Goal: Transaction & Acquisition: Purchase product/service

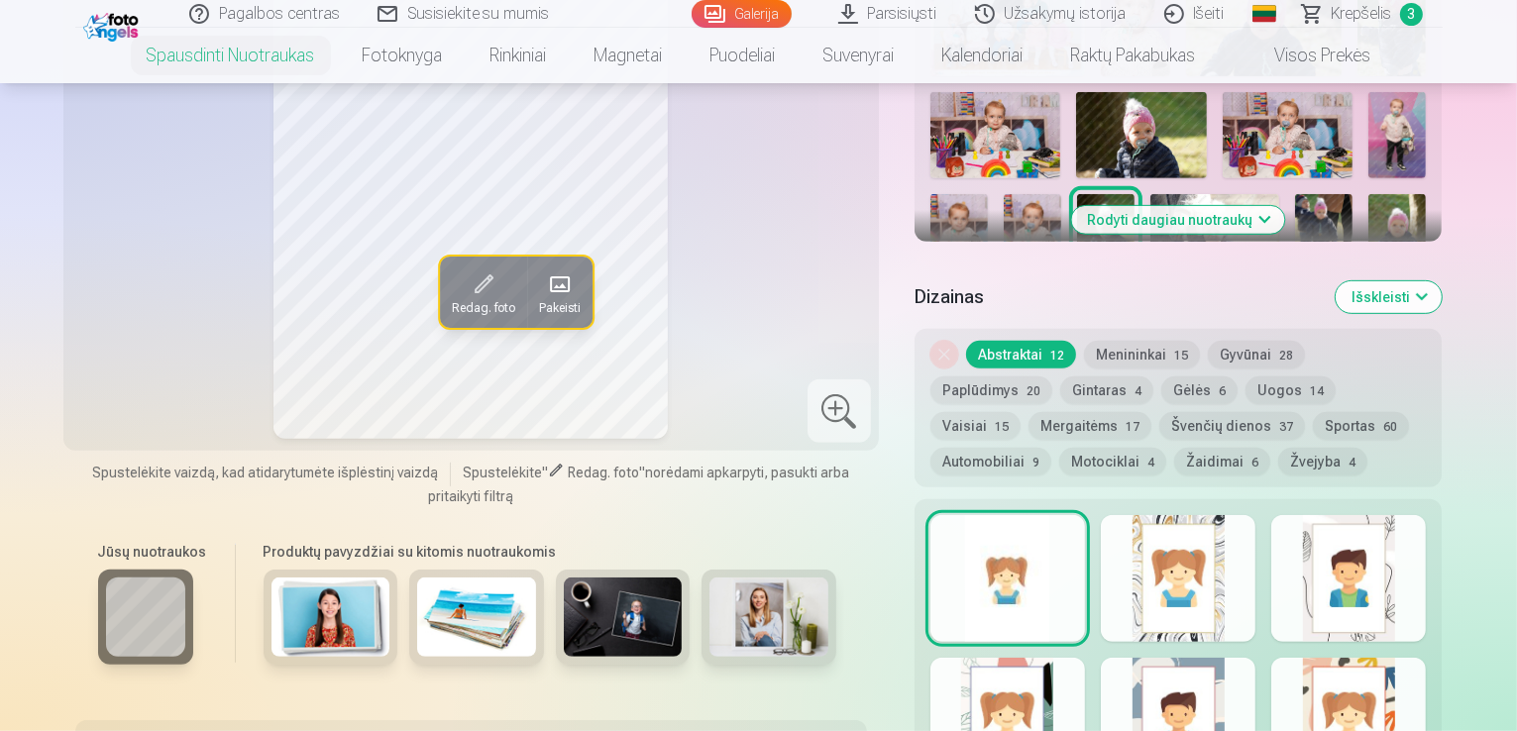
scroll to position [872, 0]
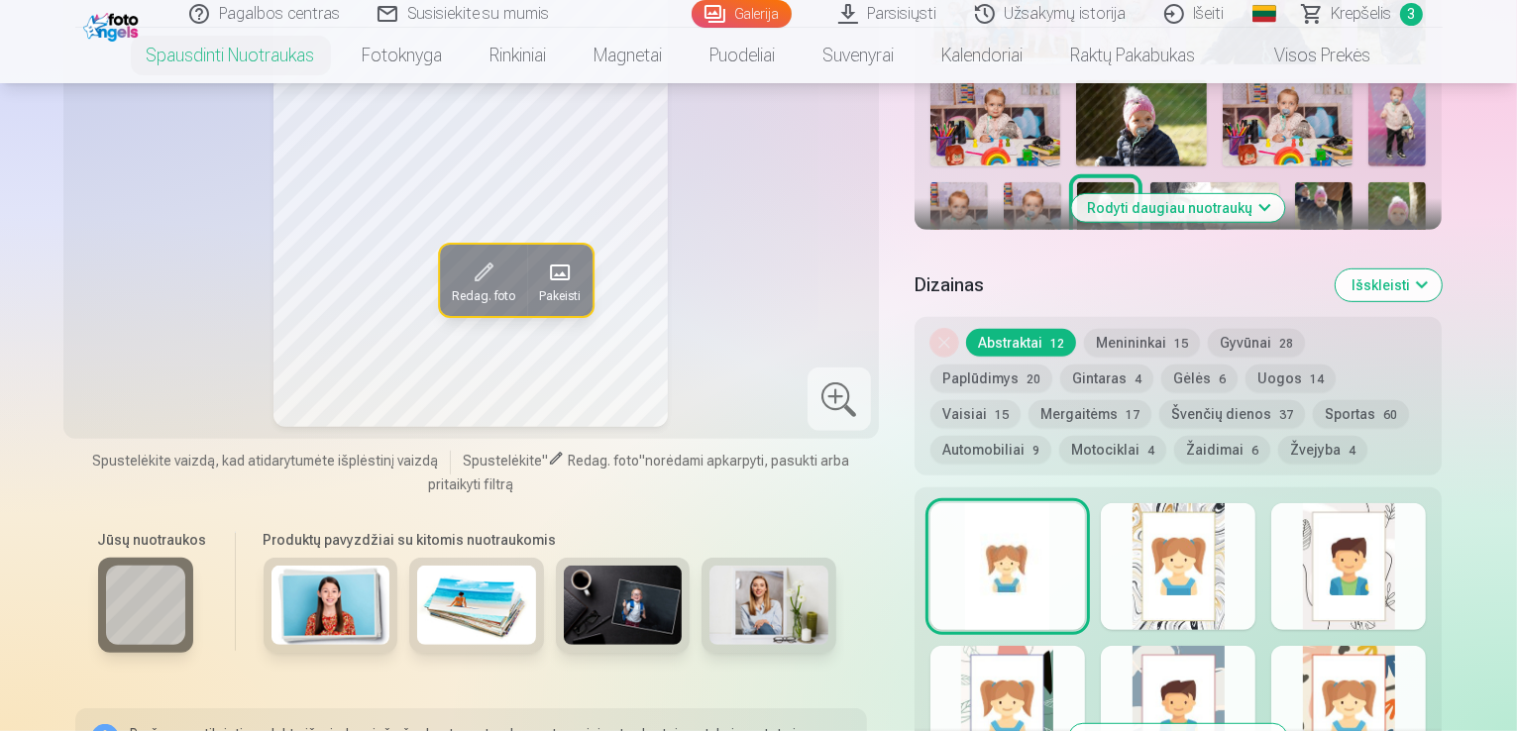
click at [1285, 194] on button "Rodyti daugiau nuotraukų" at bounding box center [1178, 208] width 213 height 28
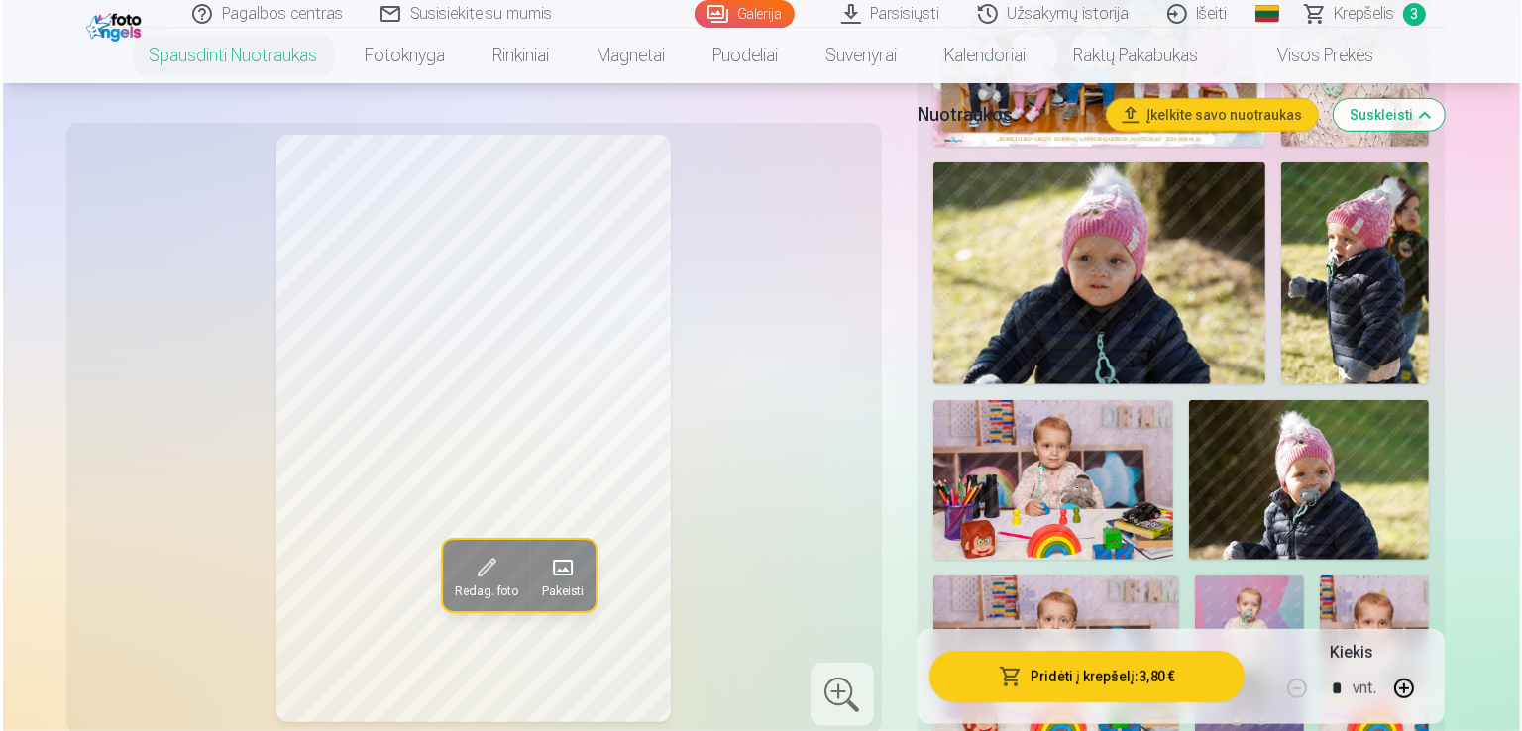
scroll to position [912, 0]
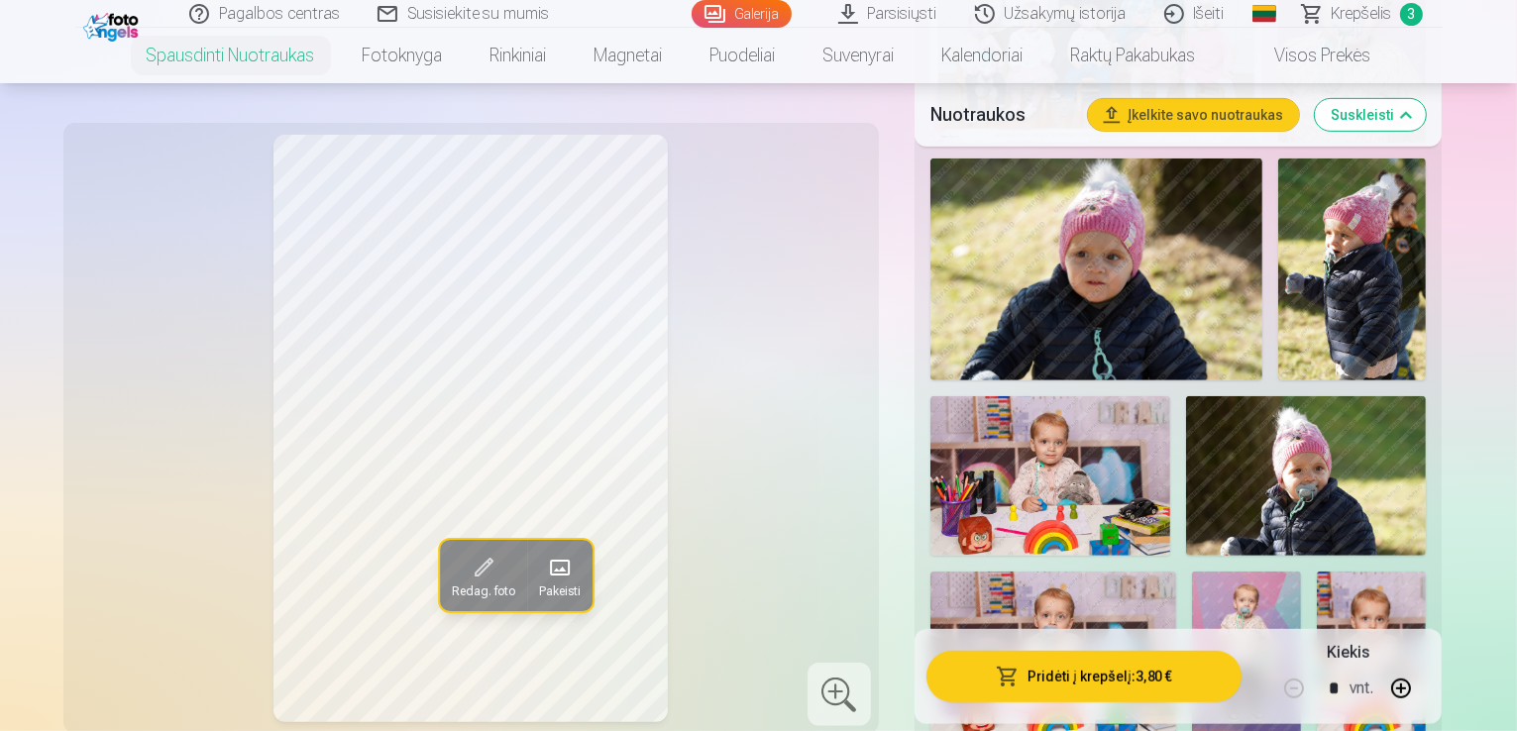
click at [1197, 690] on button "Pridėti į krepšelį : 3,80 €" at bounding box center [1085, 676] width 316 height 52
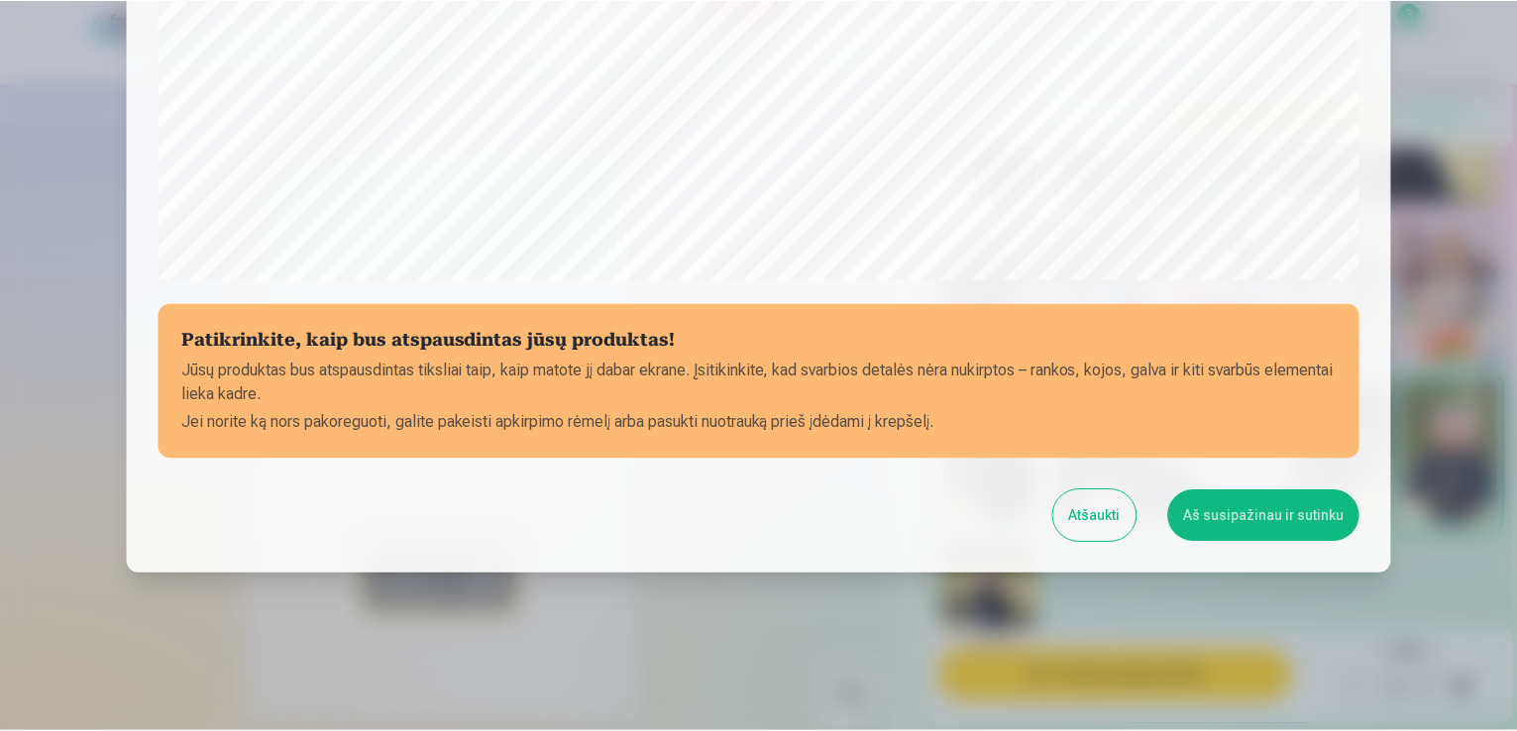
scroll to position [696, 0]
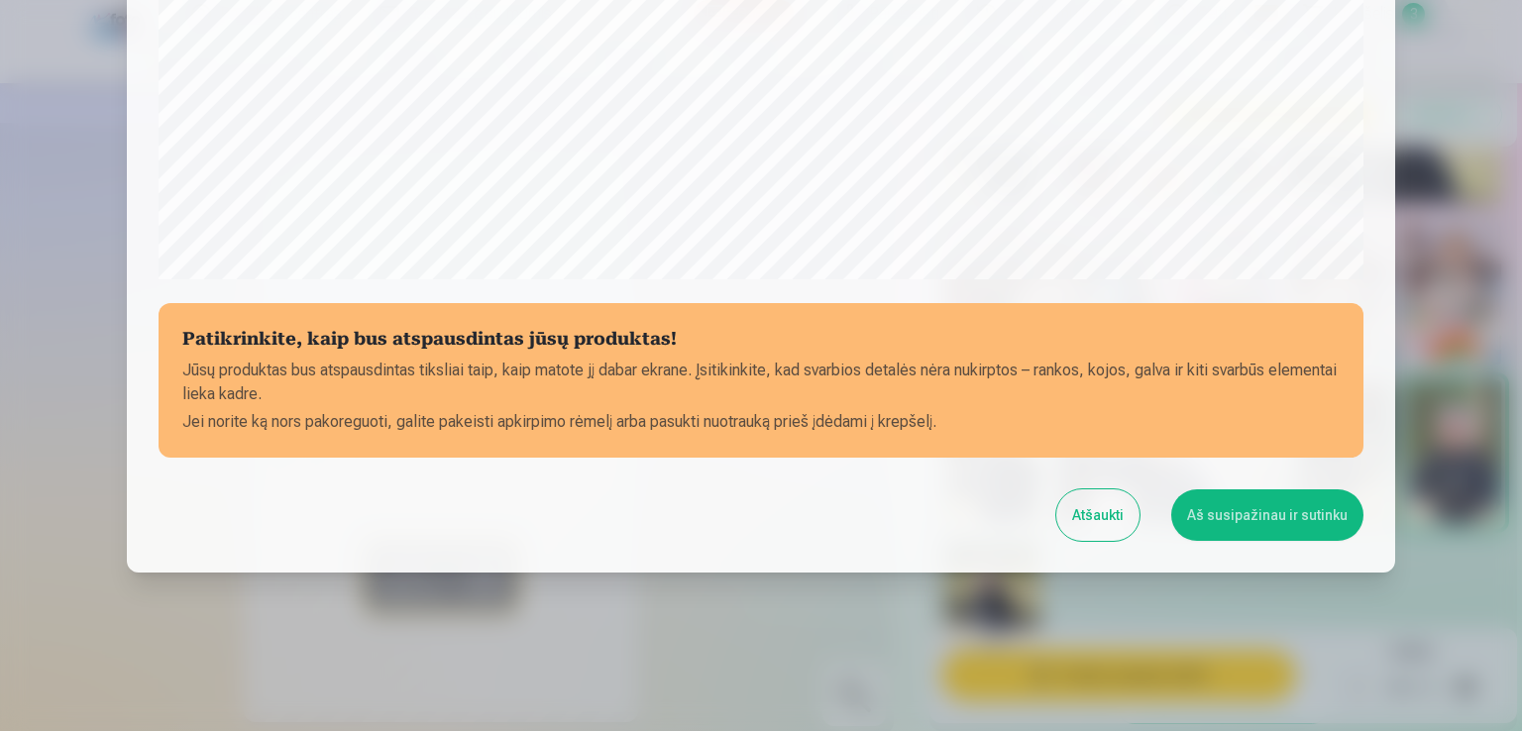
click at [1235, 520] on button "Aš susipažinau ir sutinku" at bounding box center [1267, 516] width 192 height 52
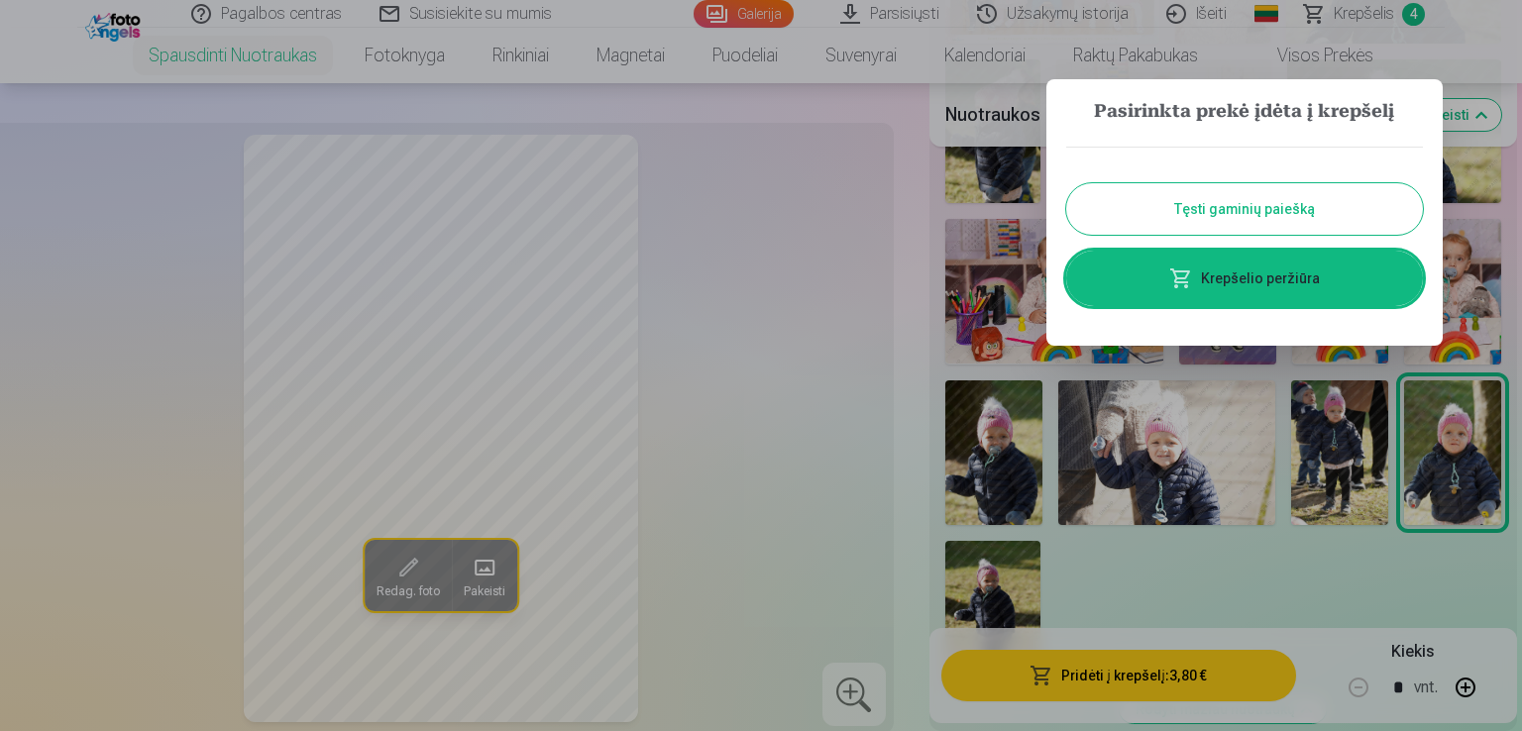
click at [1291, 211] on button "Tęsti gaminių paiešką" at bounding box center [1244, 209] width 357 height 52
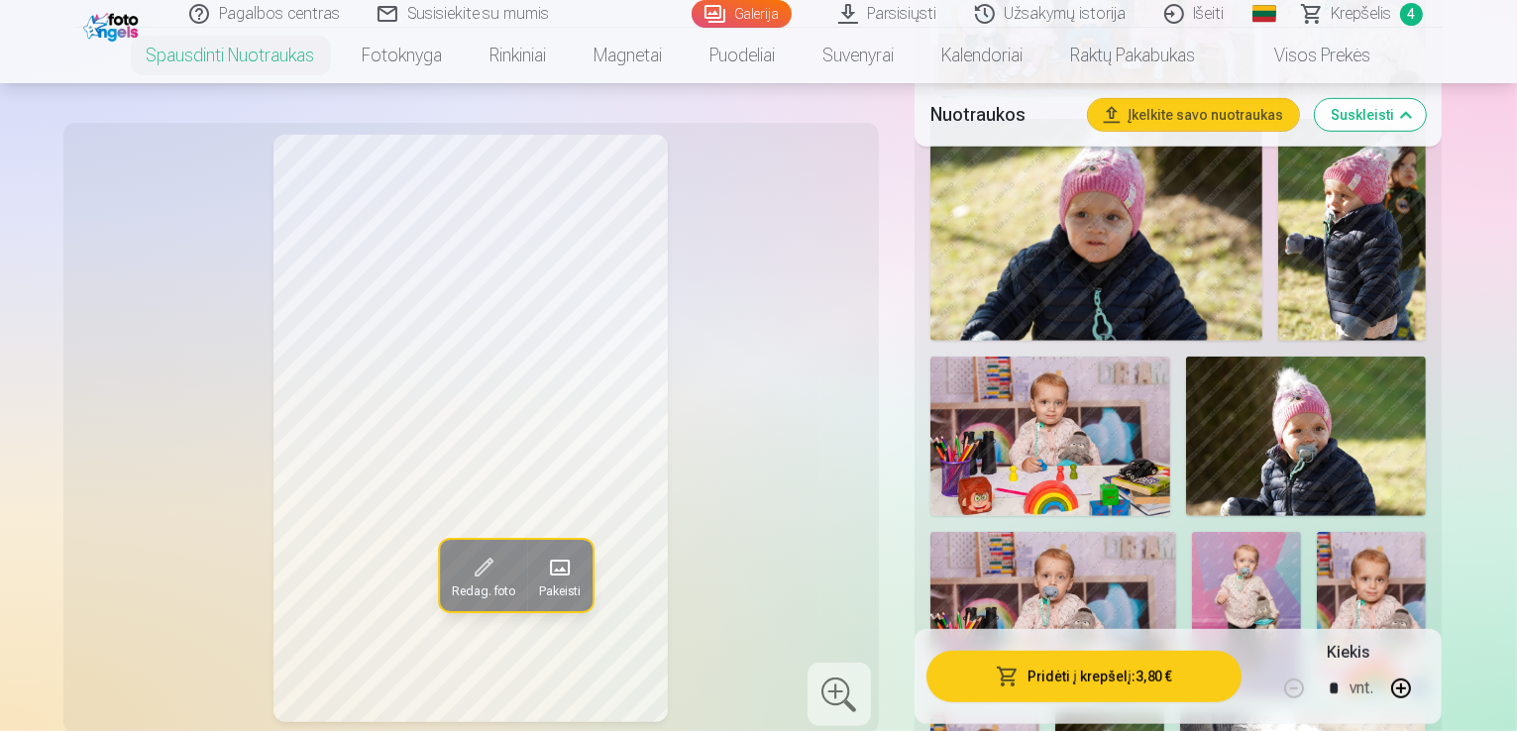
scroll to position [991, 0]
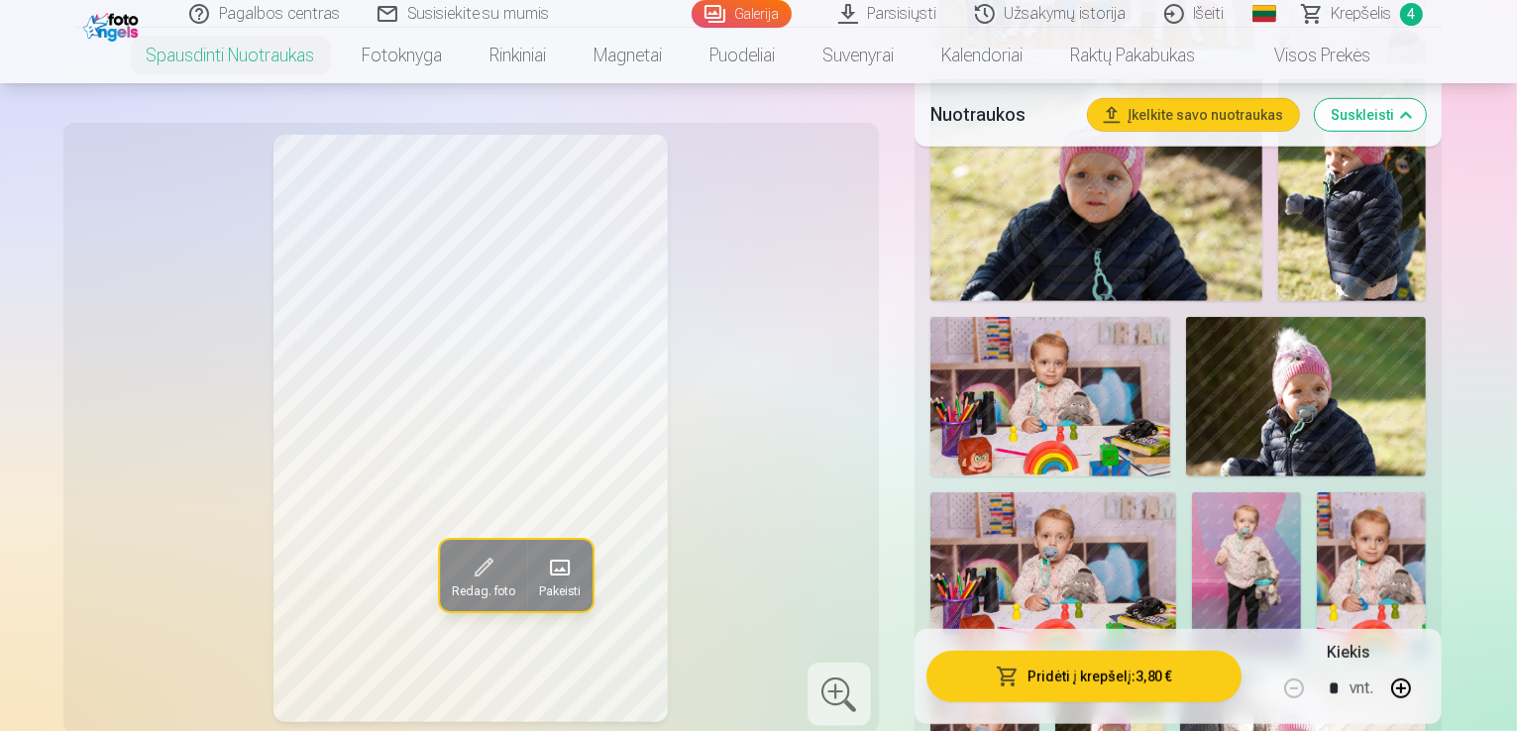
click at [1410, 11] on span "4" at bounding box center [1411, 14] width 23 height 23
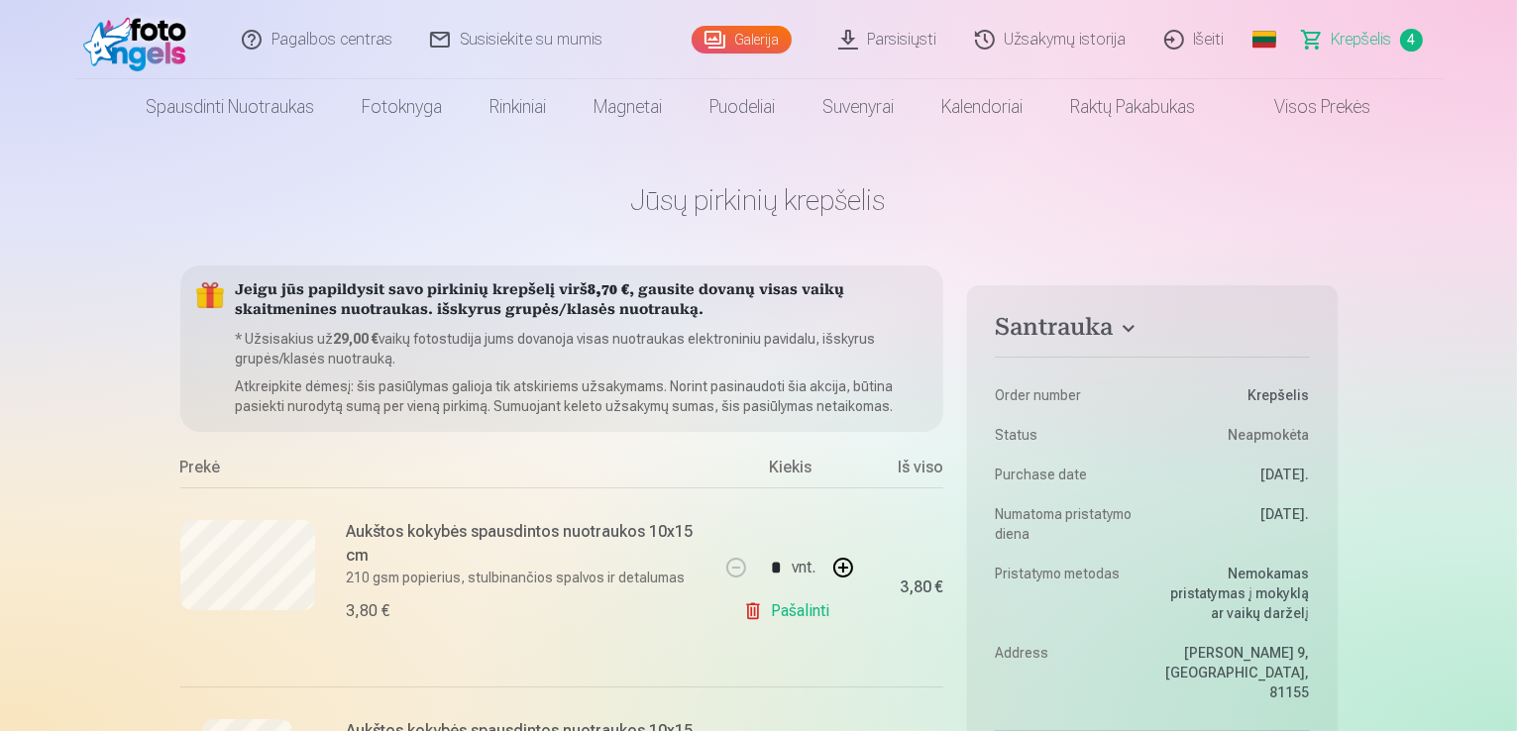
click at [1286, 104] on link "Visos prekės" at bounding box center [1307, 106] width 175 height 55
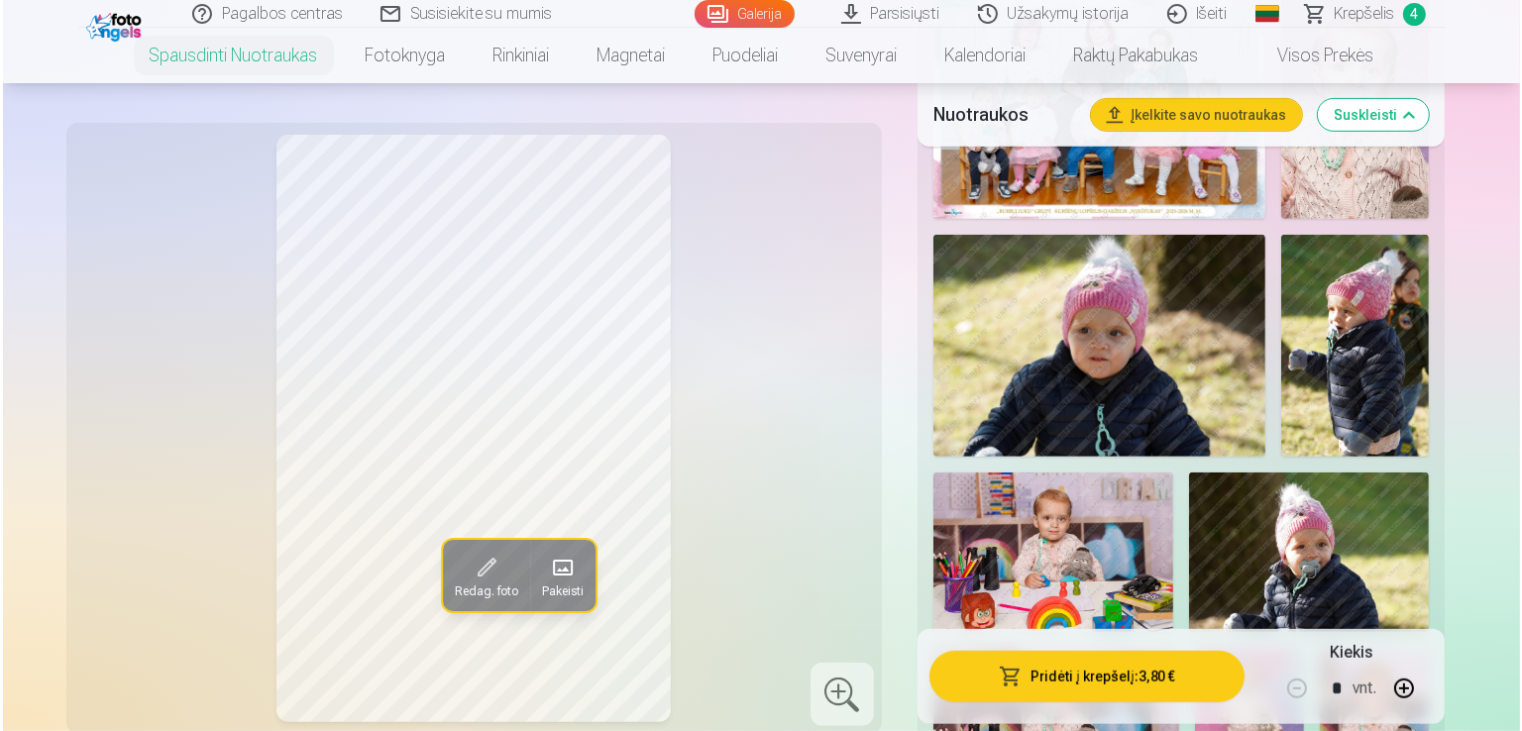
scroll to position [951, 0]
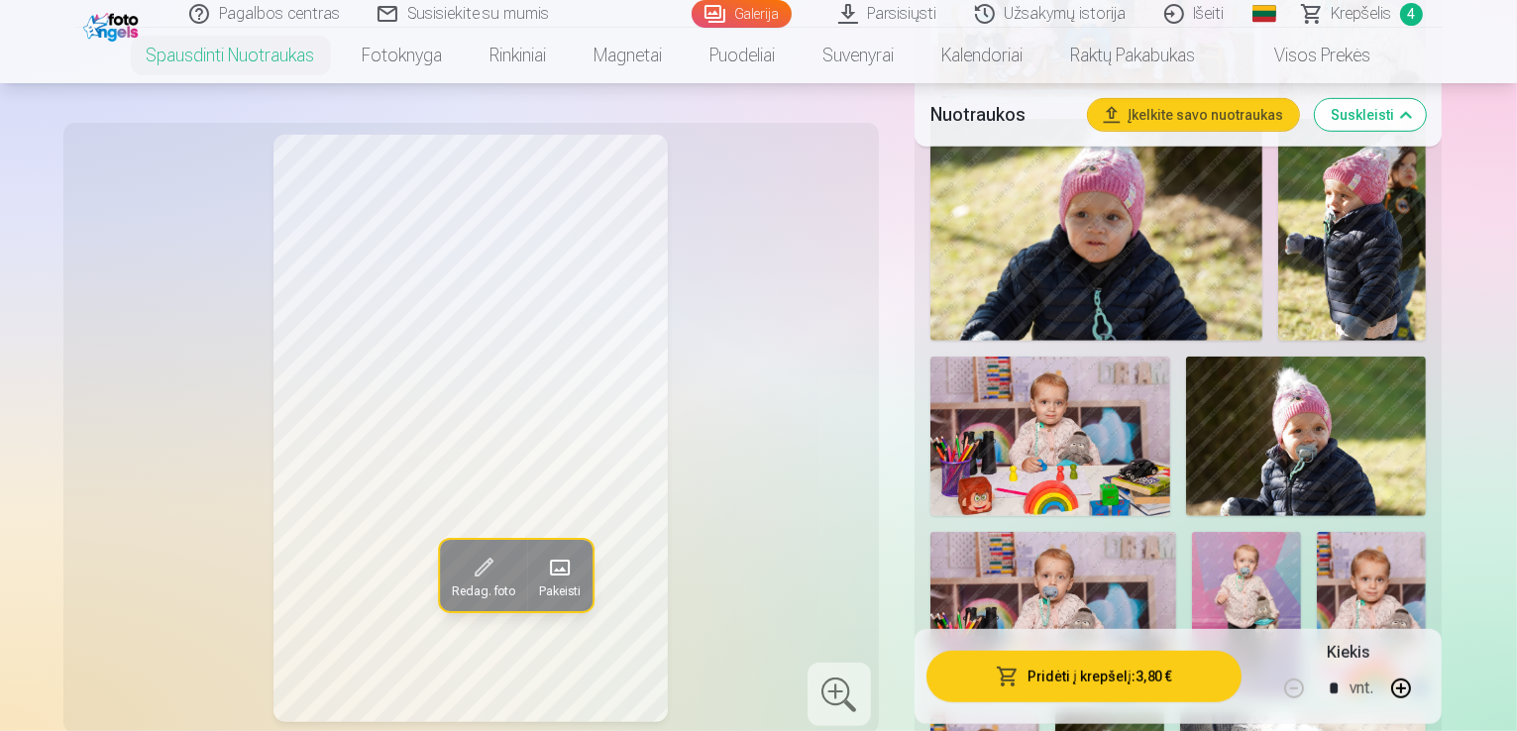
click at [1179, 688] on button "Pridėti į krepšelį : 3,80 €" at bounding box center [1085, 676] width 316 height 52
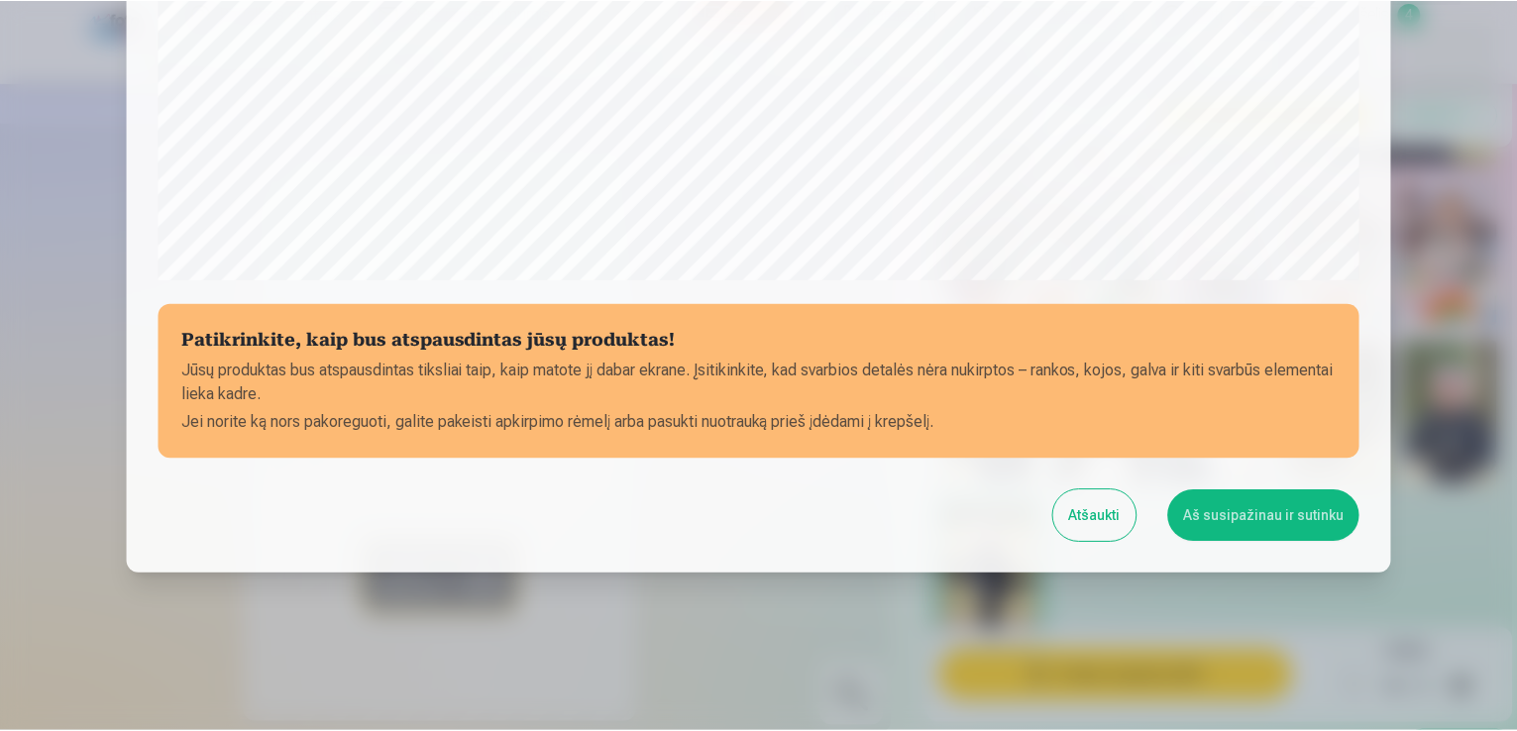
scroll to position [696, 0]
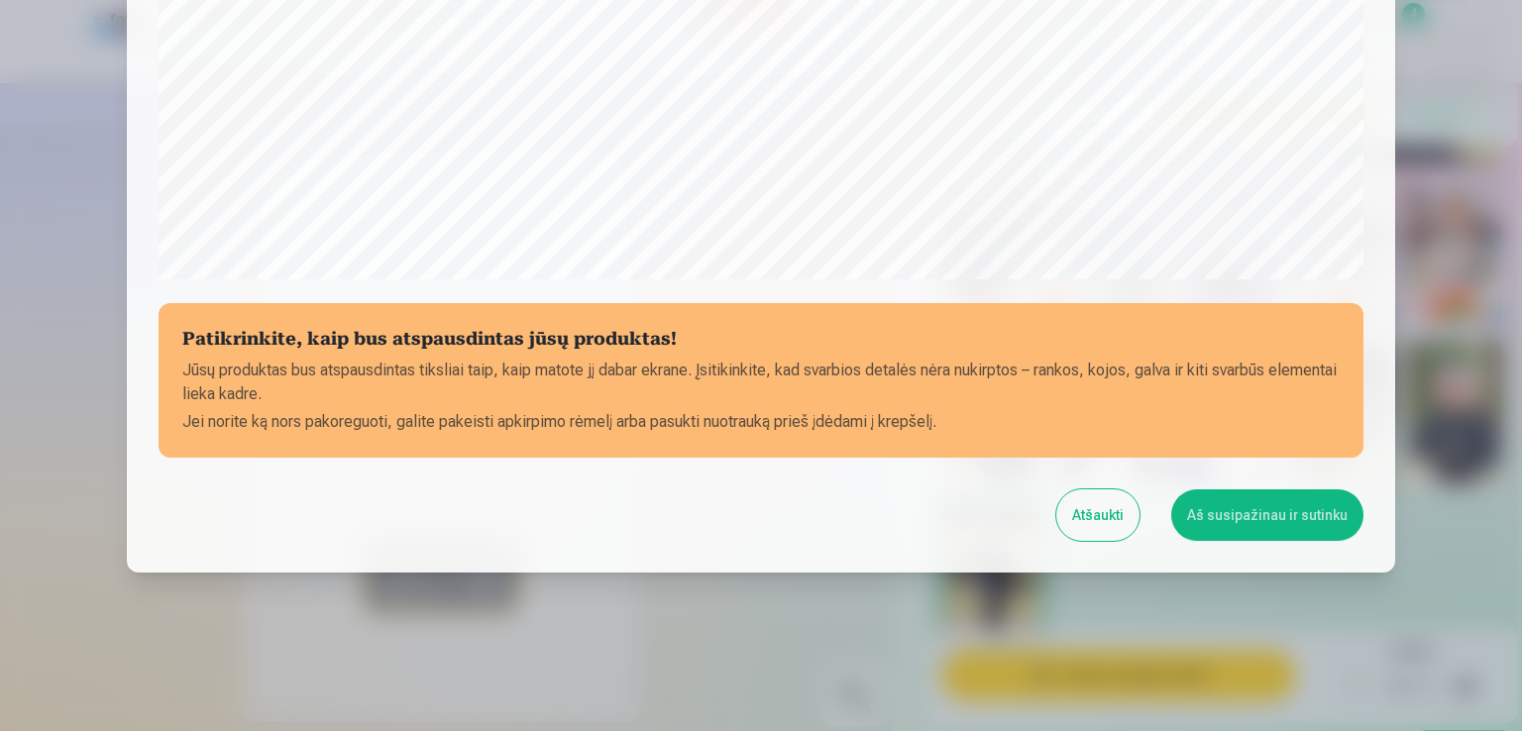
click at [1296, 520] on button "Aš susipažinau ir sutinku" at bounding box center [1267, 516] width 192 height 52
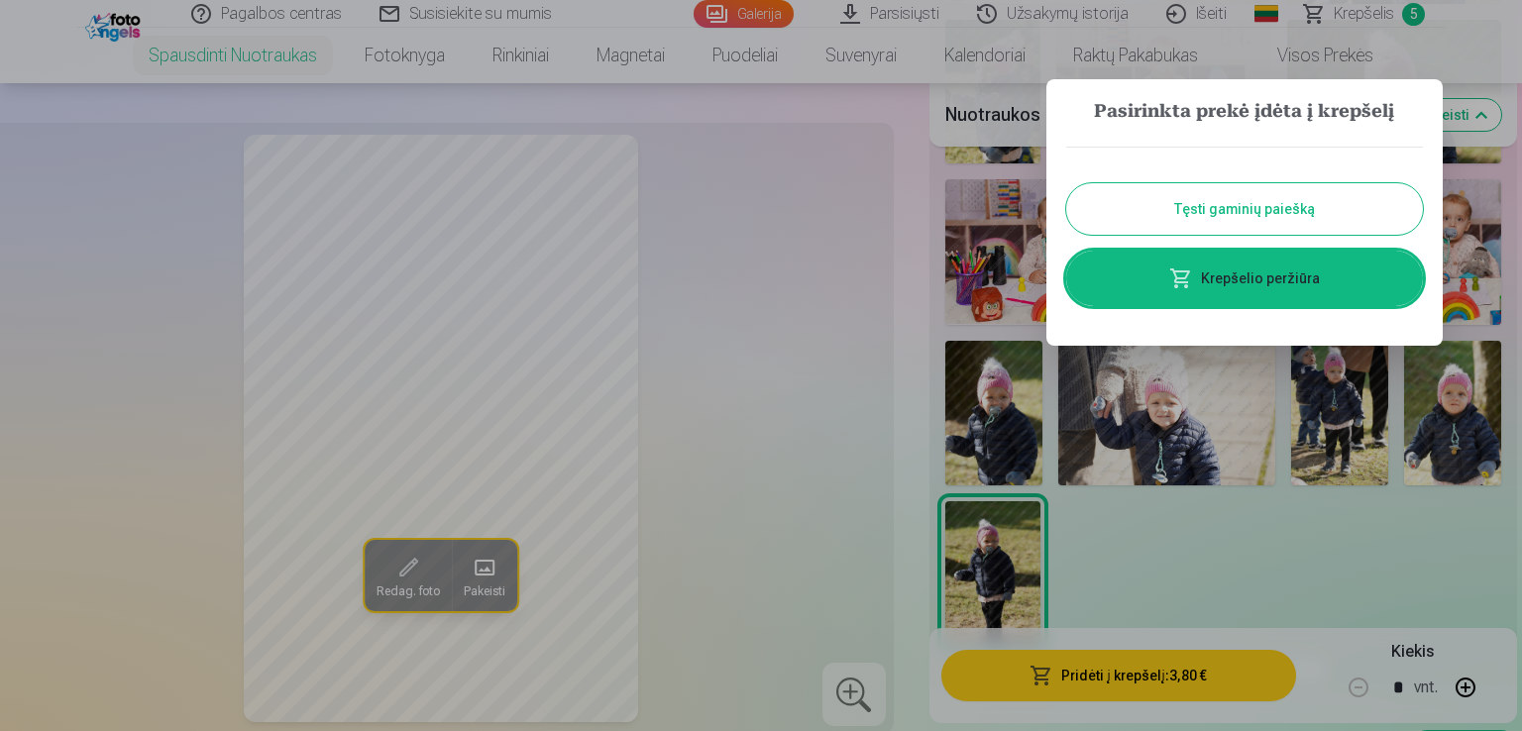
click at [1326, 207] on button "Tęsti gaminių paiešką" at bounding box center [1244, 209] width 357 height 52
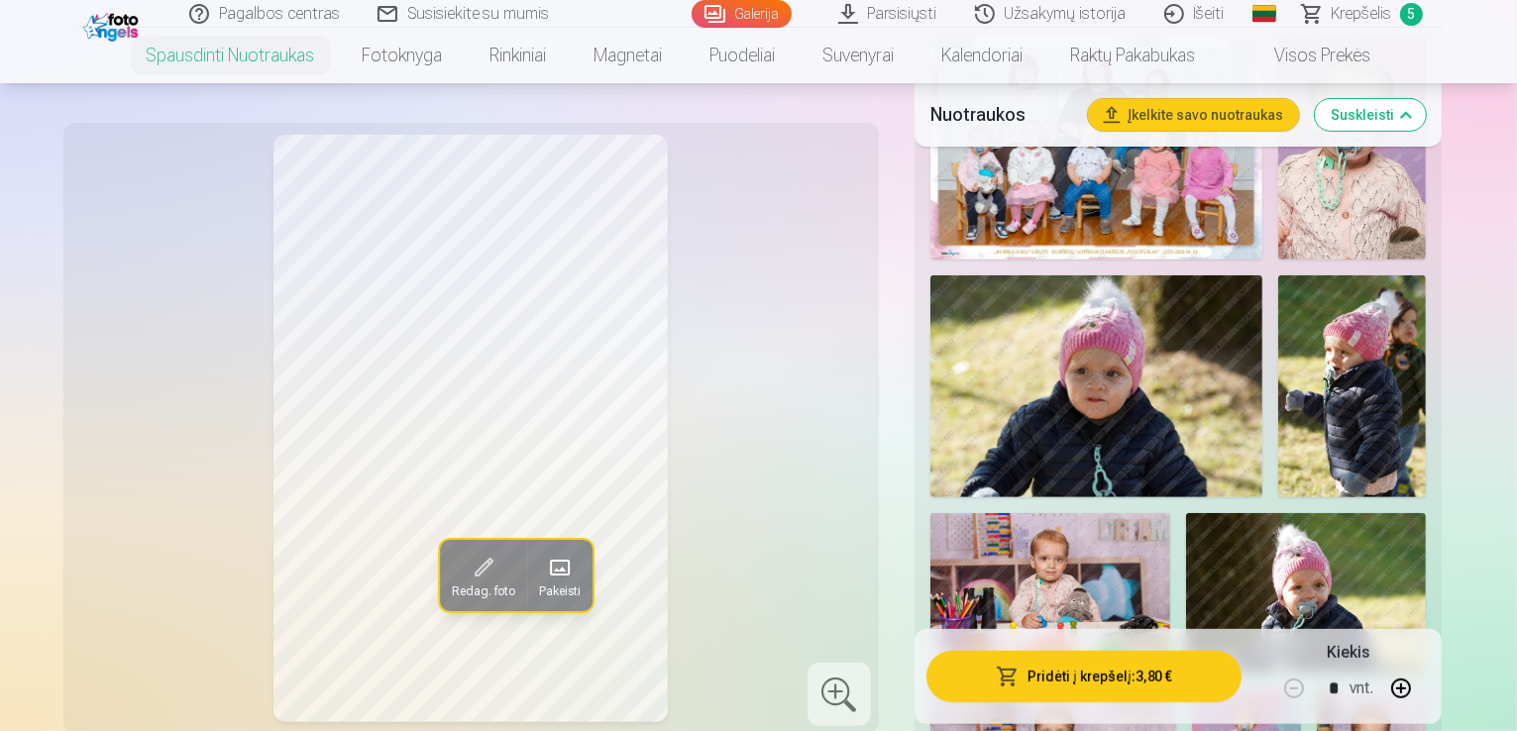
scroll to position [793, 0]
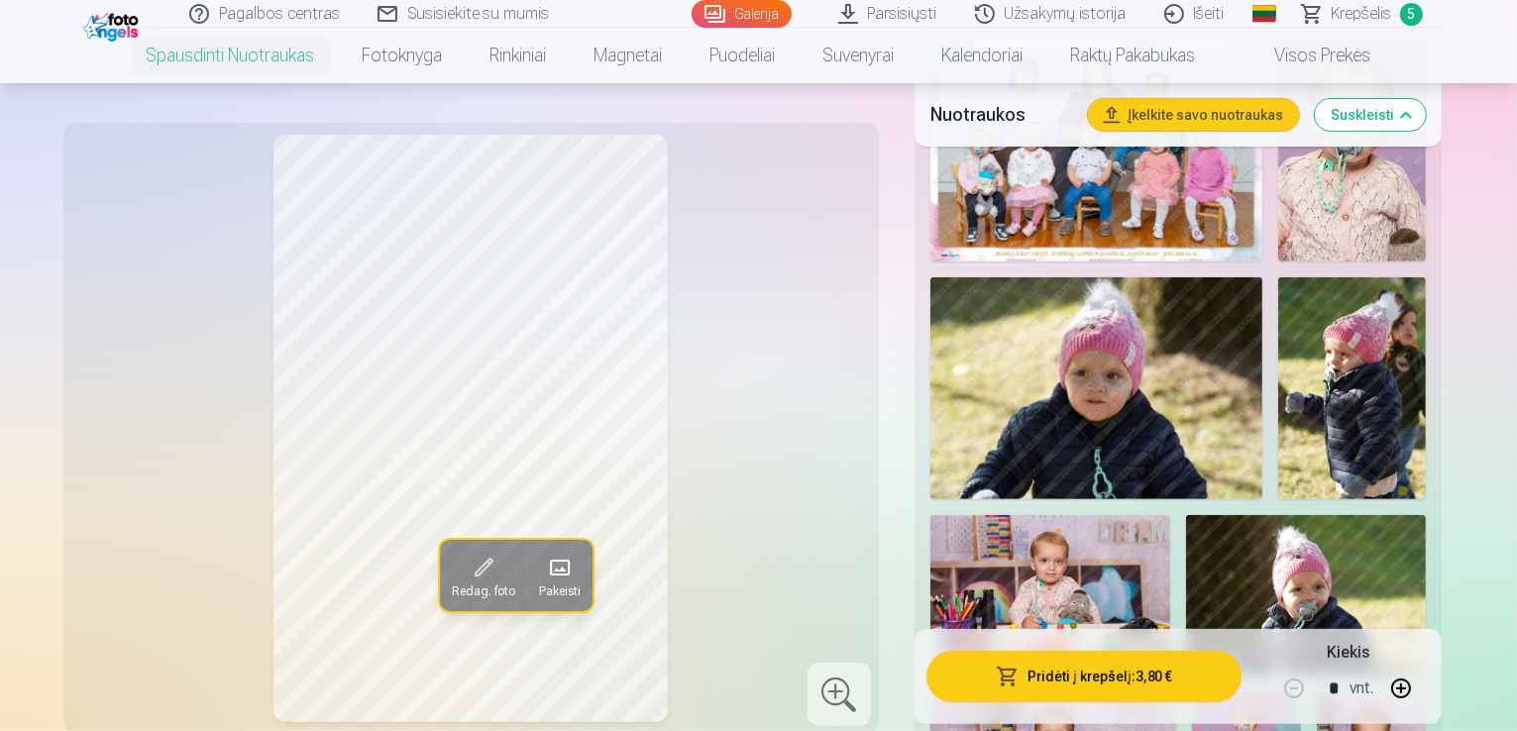
click at [1278, 277] on img at bounding box center [1352, 388] width 148 height 222
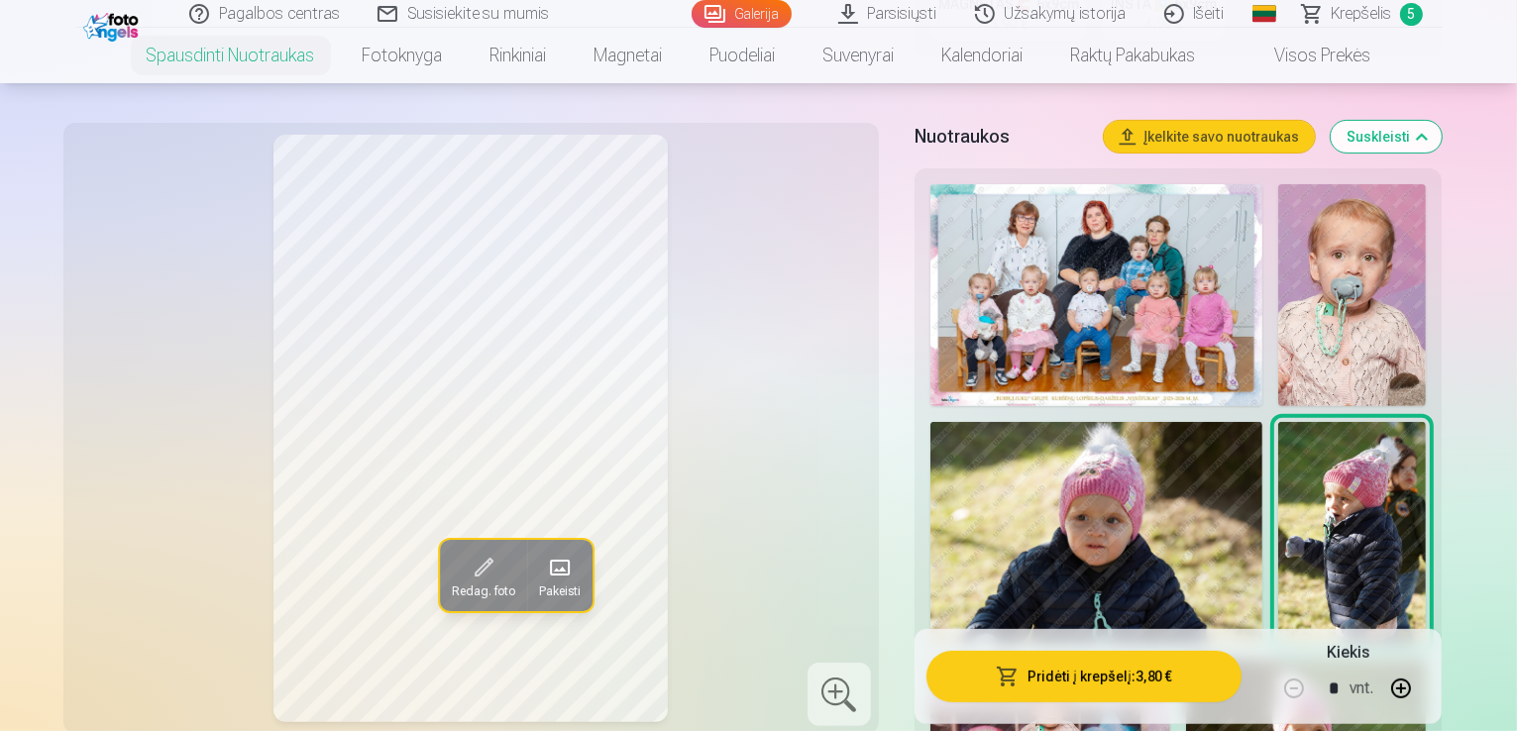
scroll to position [634, 0]
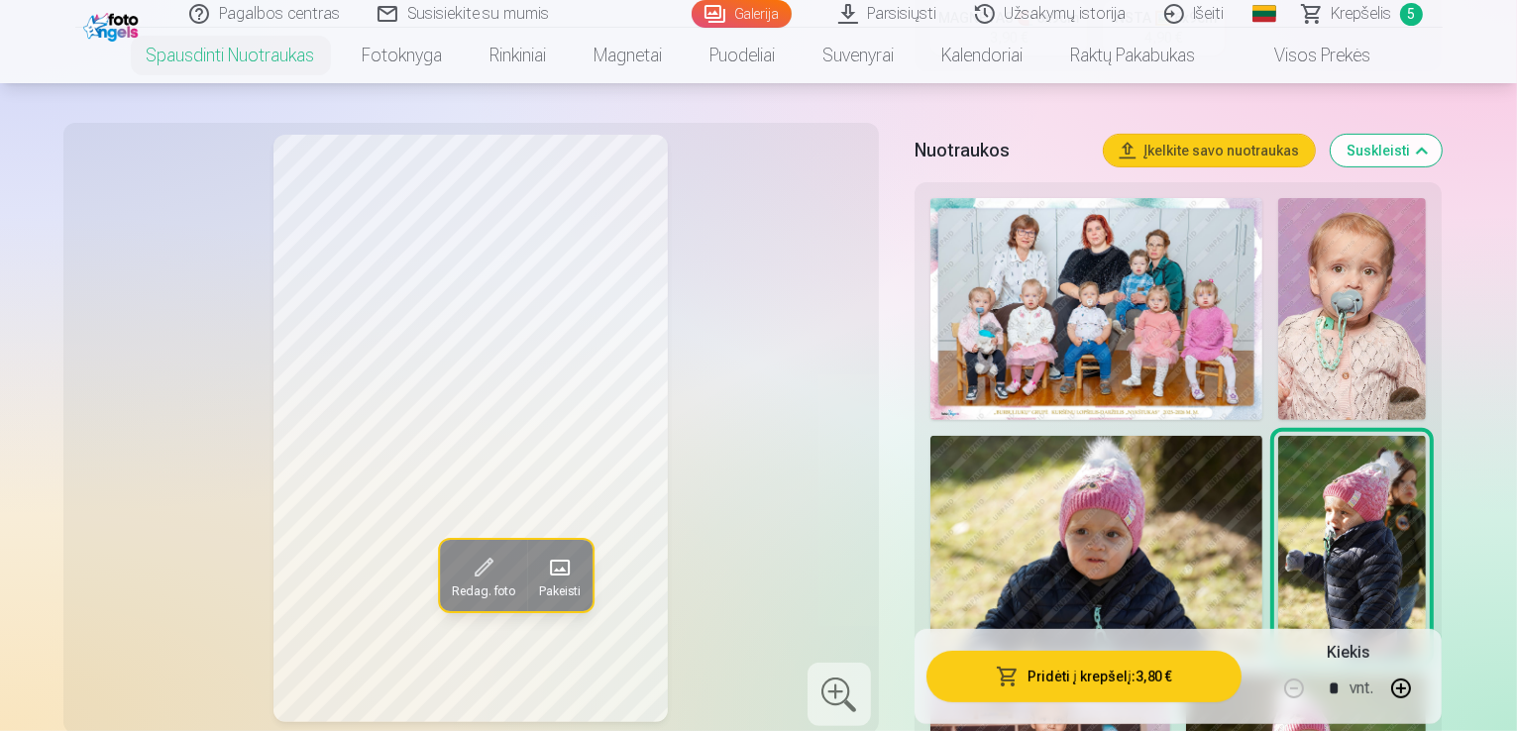
click at [1278, 237] on img at bounding box center [1352, 309] width 148 height 222
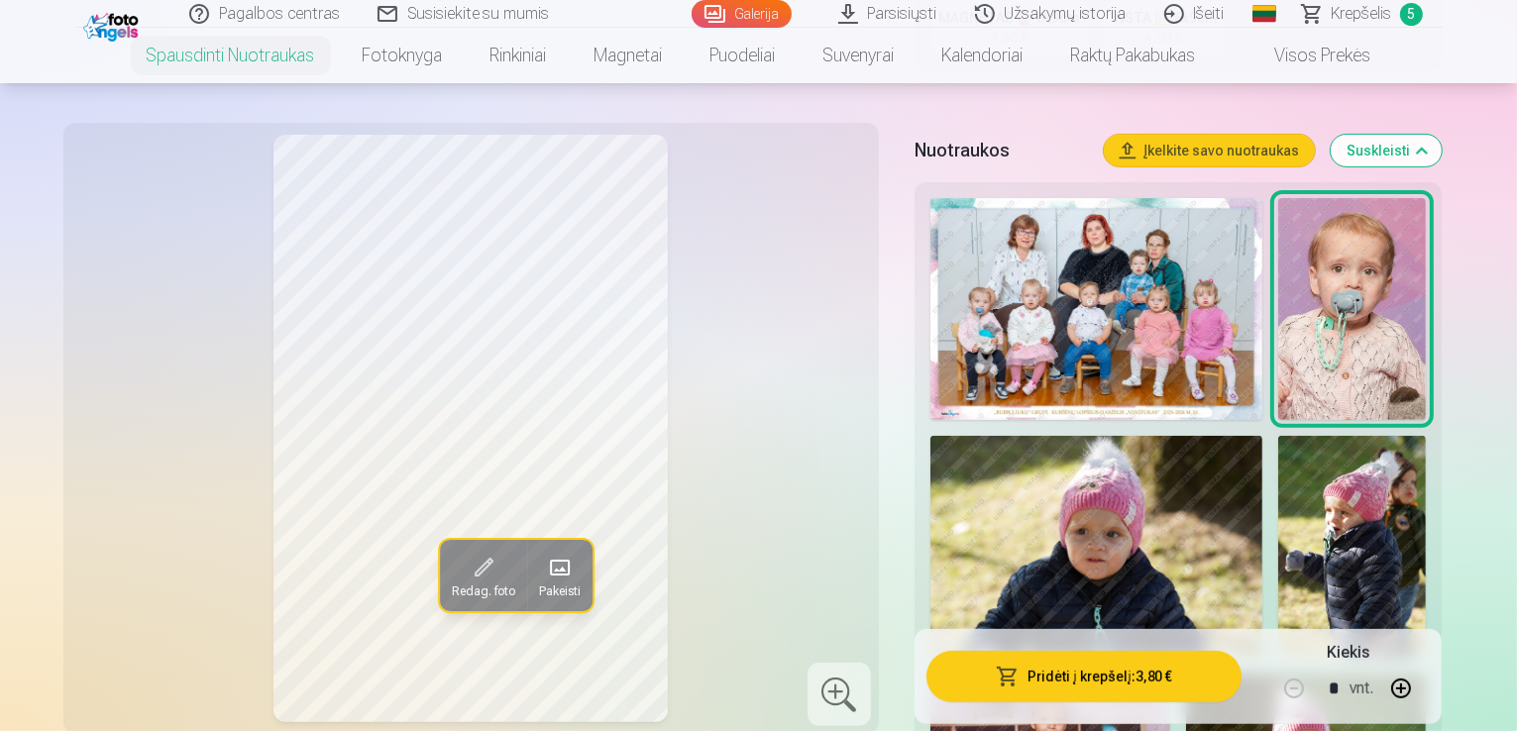
click at [1278, 237] on img at bounding box center [1352, 309] width 148 height 222
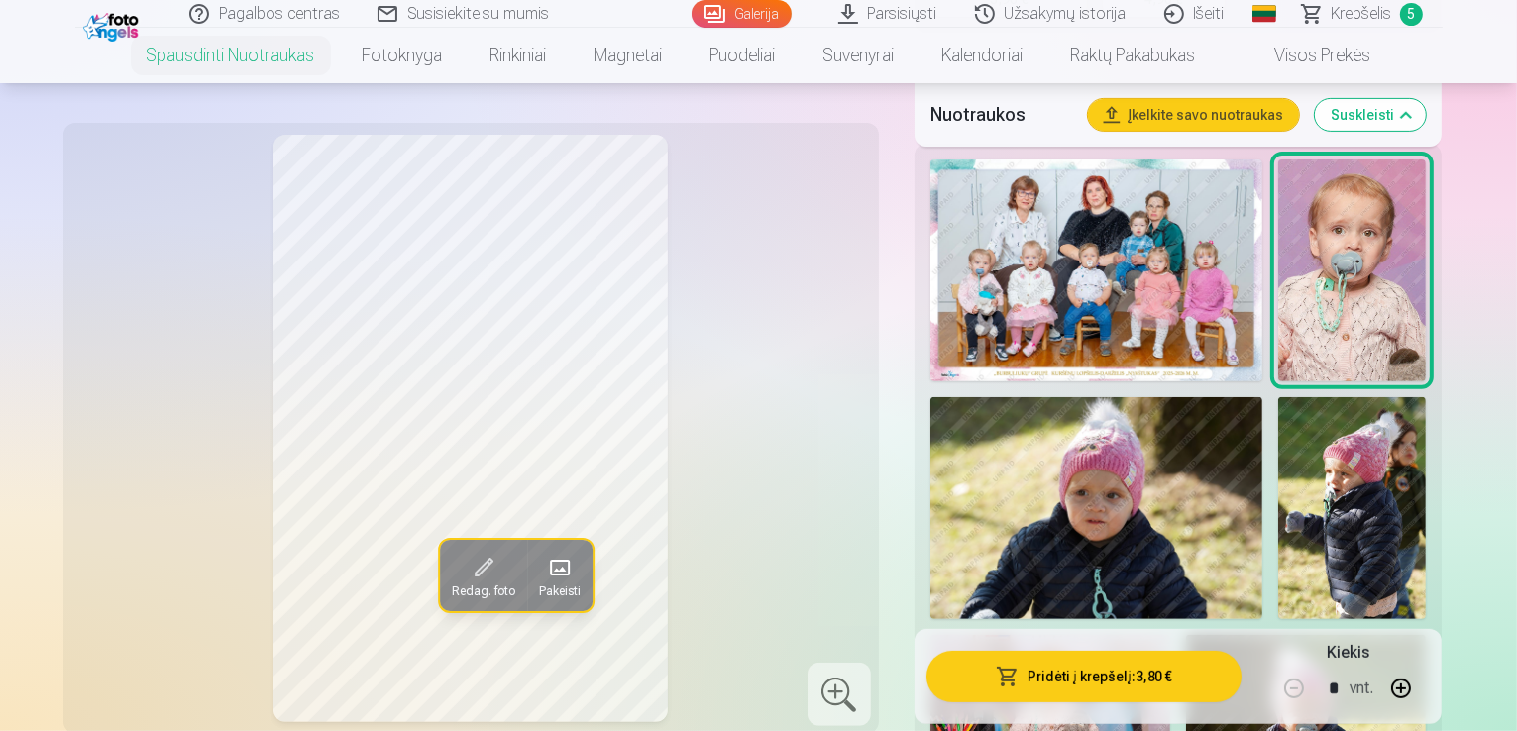
scroll to position [674, 0]
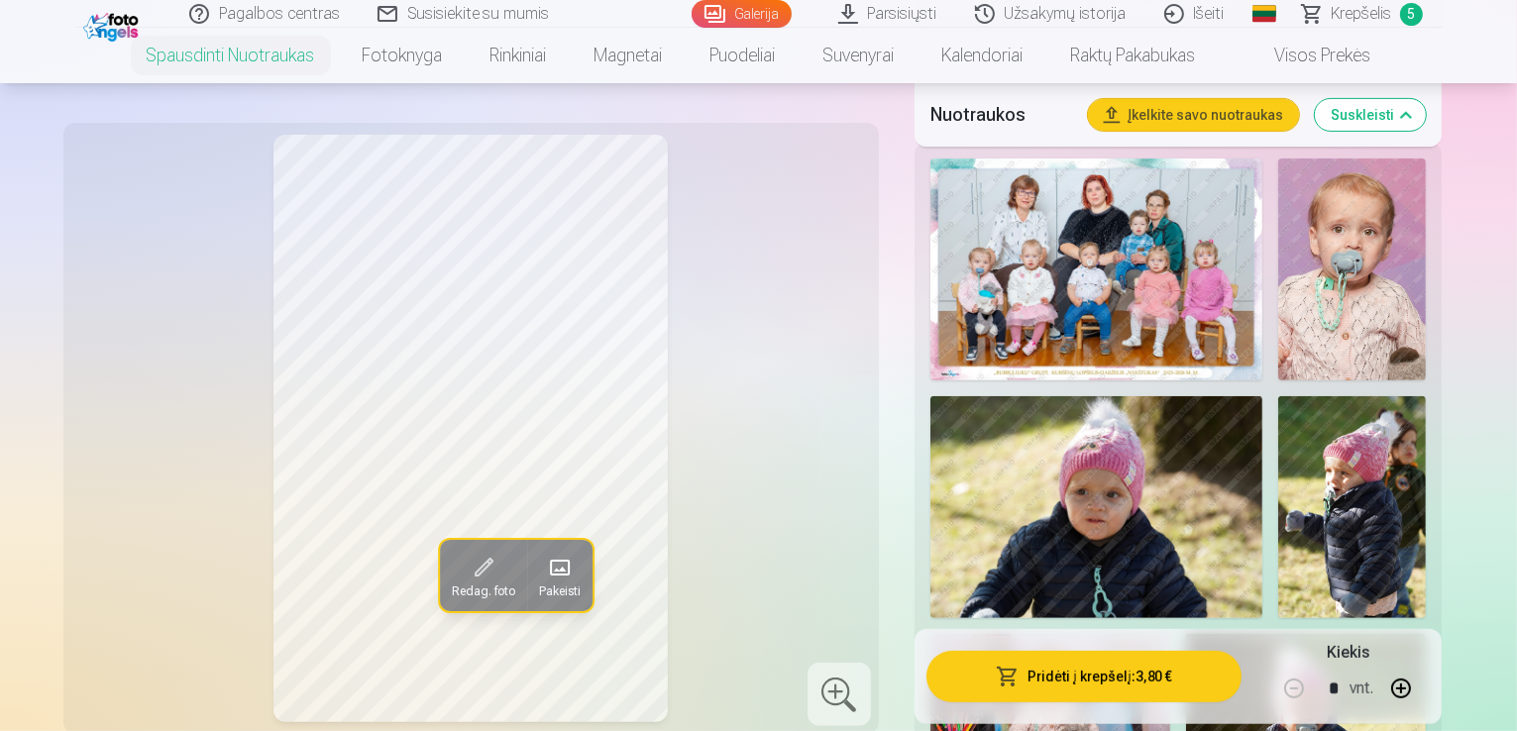
click at [1411, 13] on span "5" at bounding box center [1411, 14] width 23 height 23
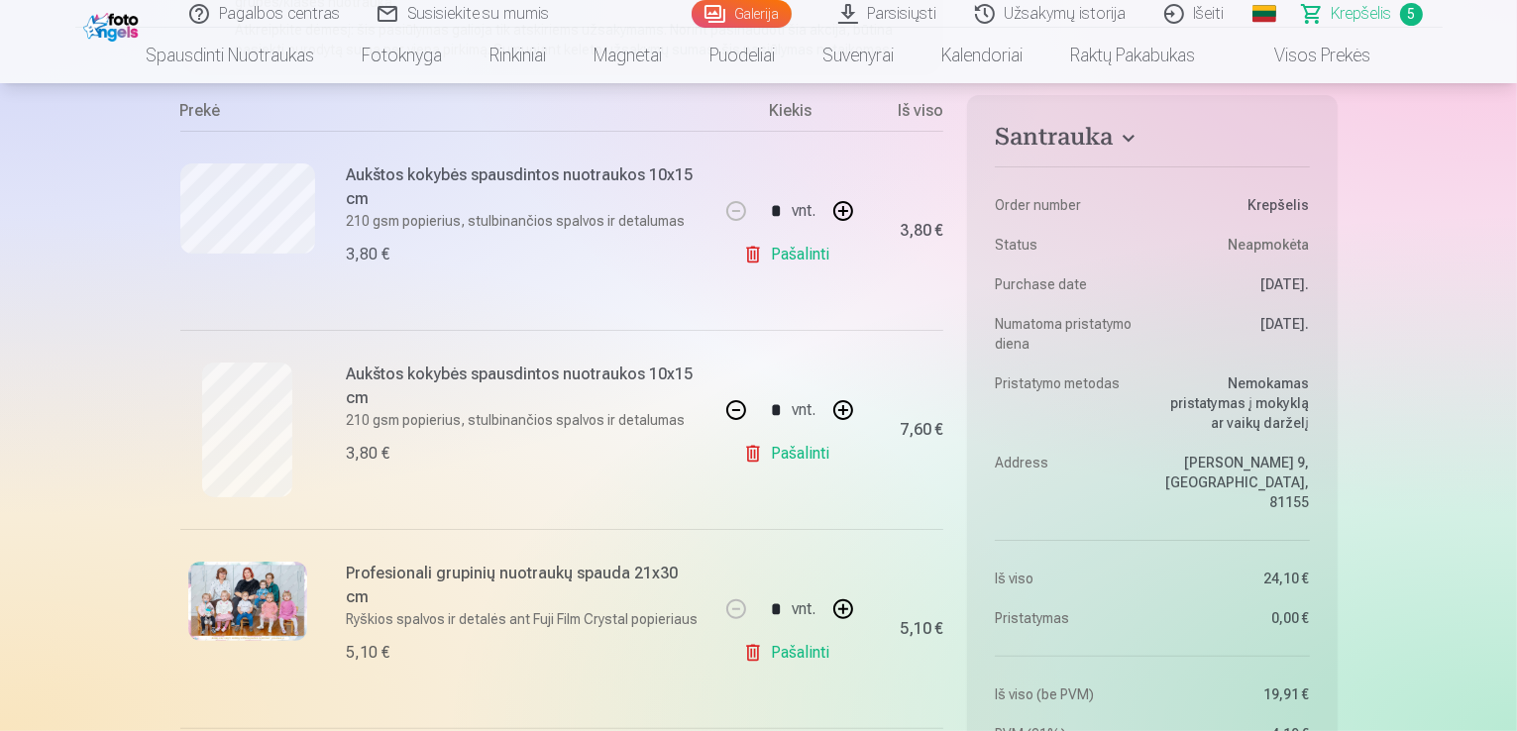
scroll to position [317, 0]
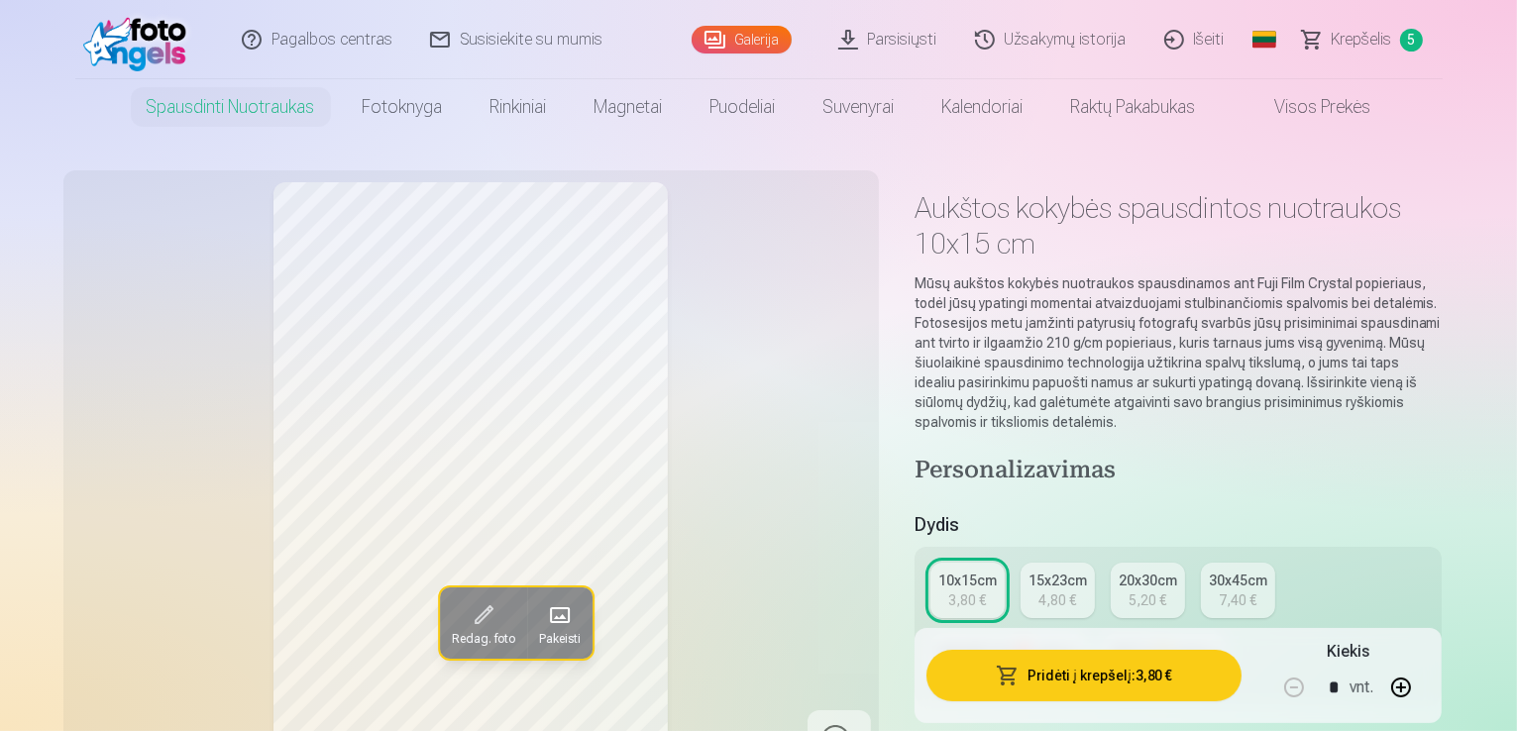
click at [1086, 678] on button "Pridėti į krepšelį : 3,80 €" at bounding box center [1085, 676] width 316 height 52
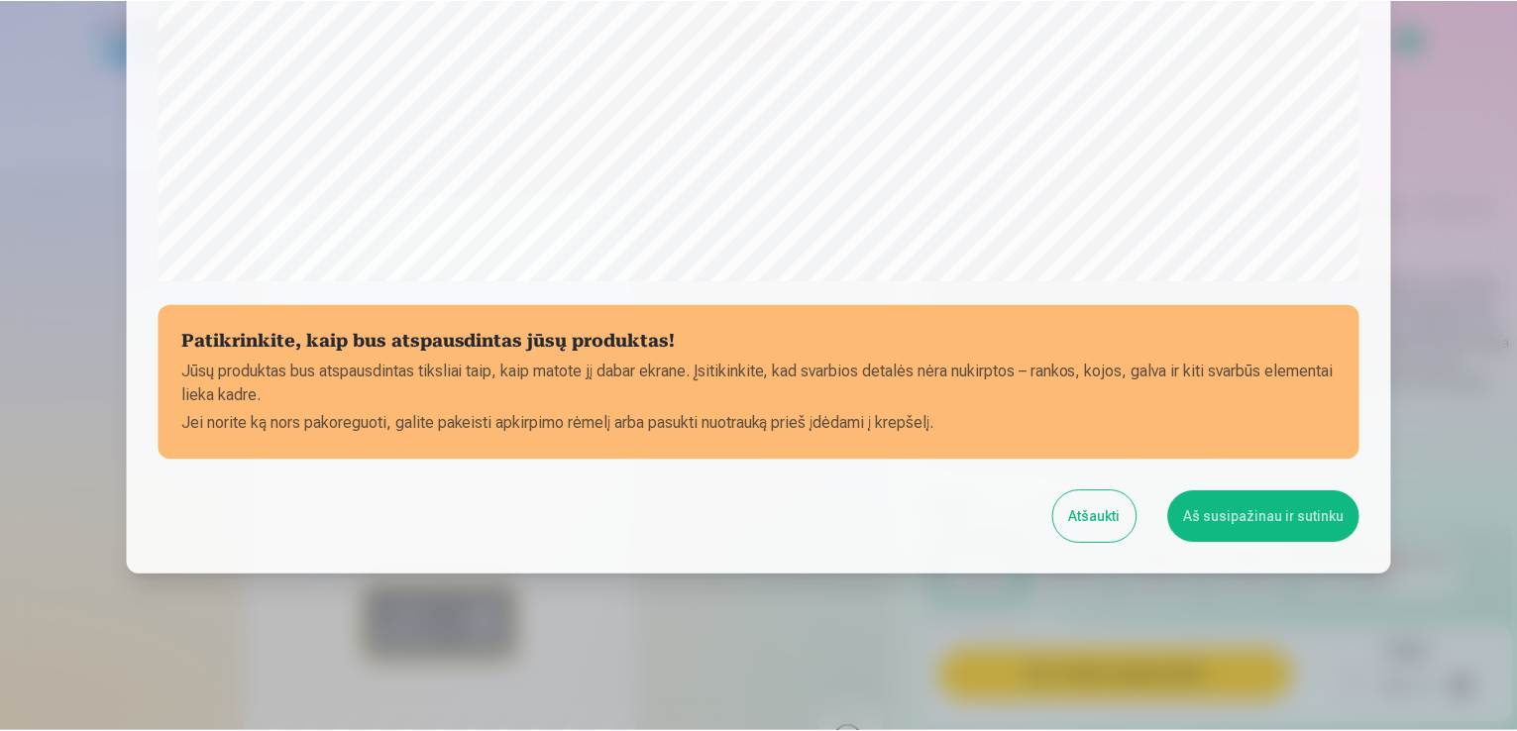
scroll to position [696, 0]
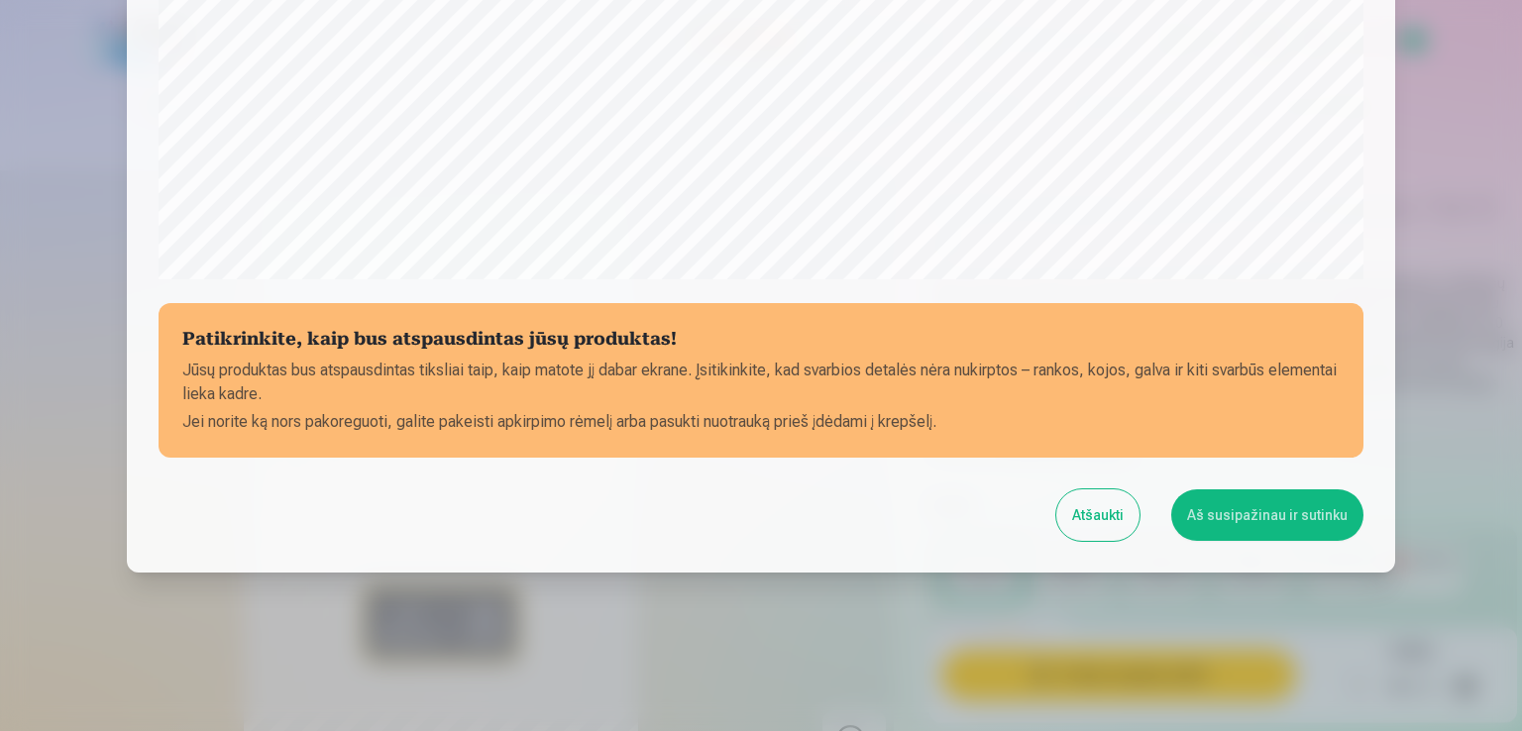
click at [1272, 498] on button "Aš susipažinau ir sutinku" at bounding box center [1267, 516] width 192 height 52
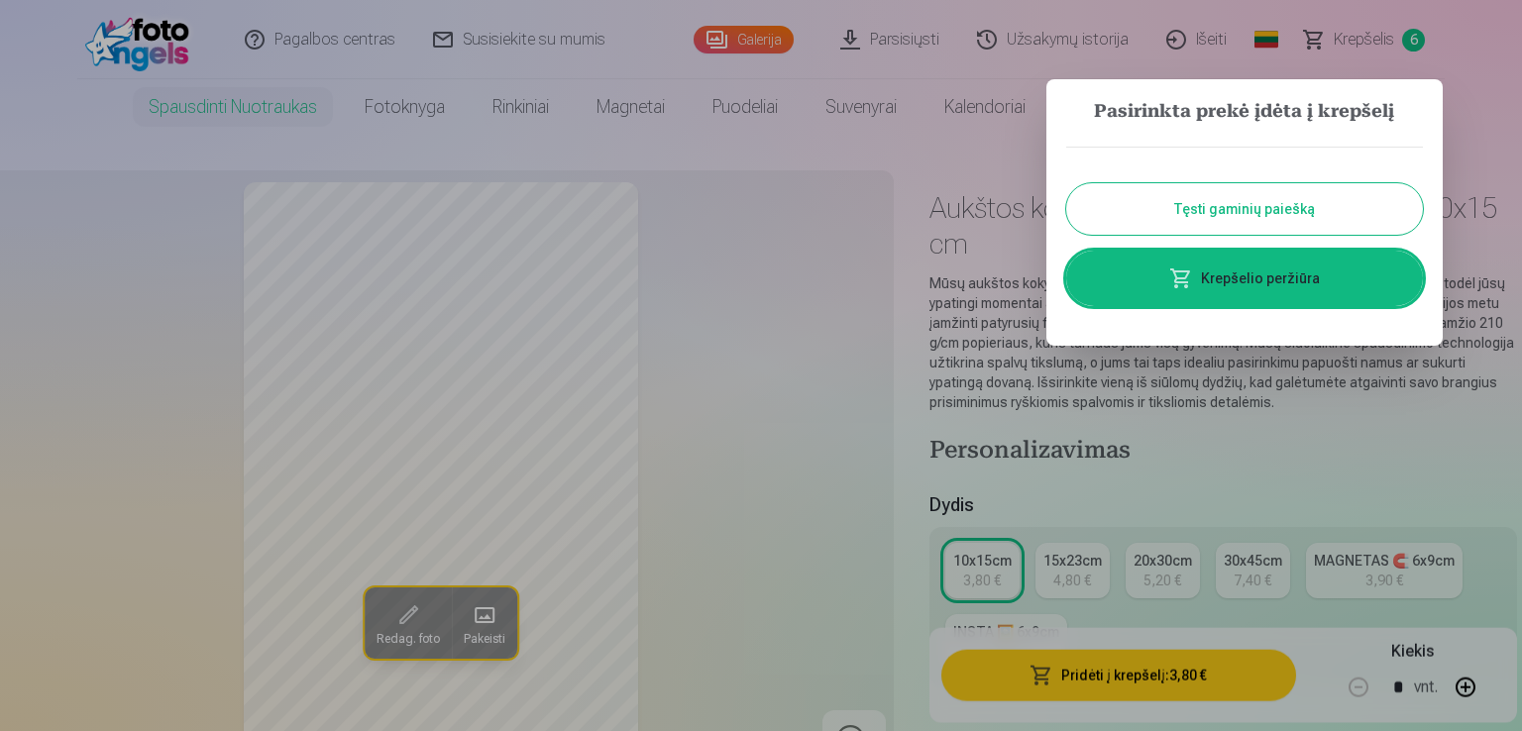
click at [1296, 201] on button "Tęsti gaminių paiešką" at bounding box center [1244, 209] width 357 height 52
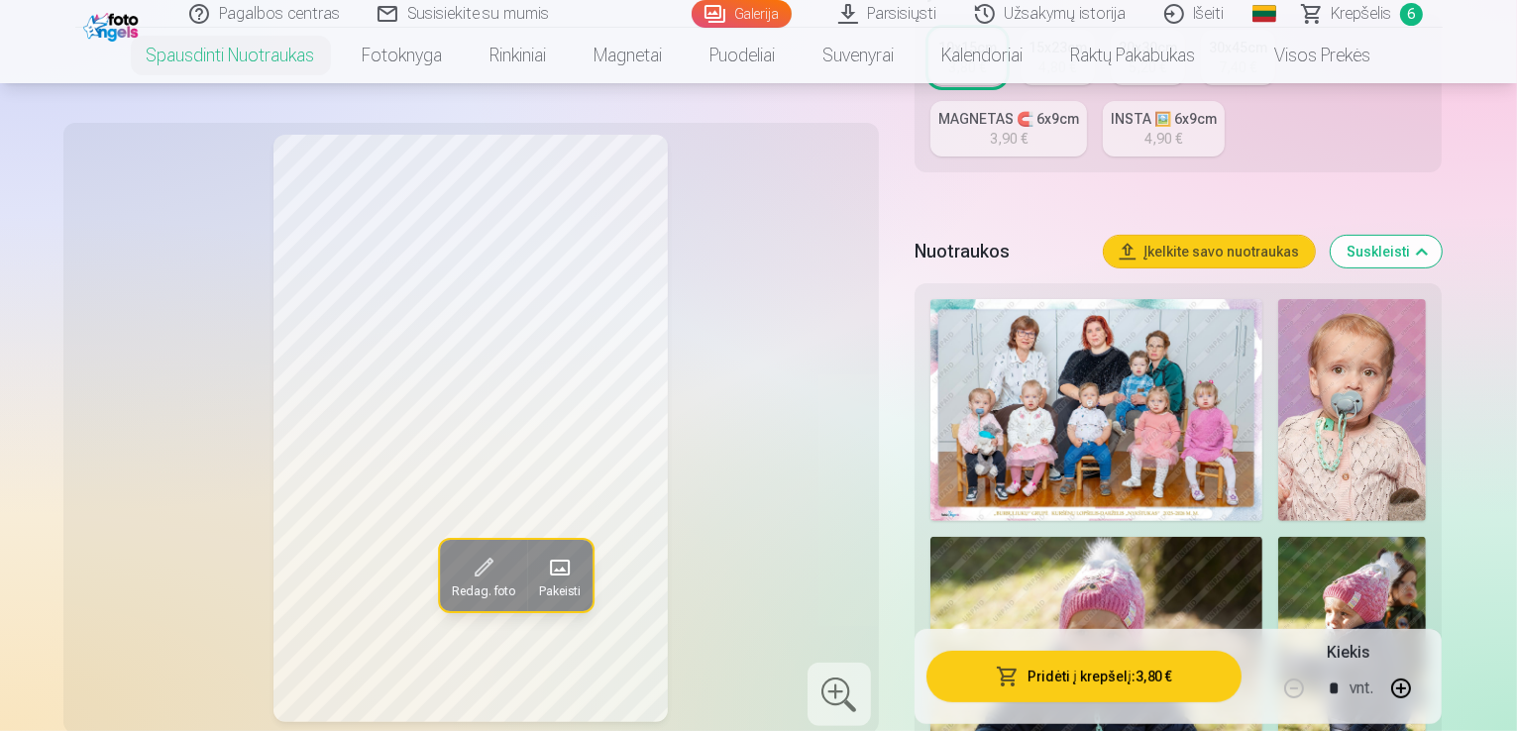
scroll to position [713, 0]
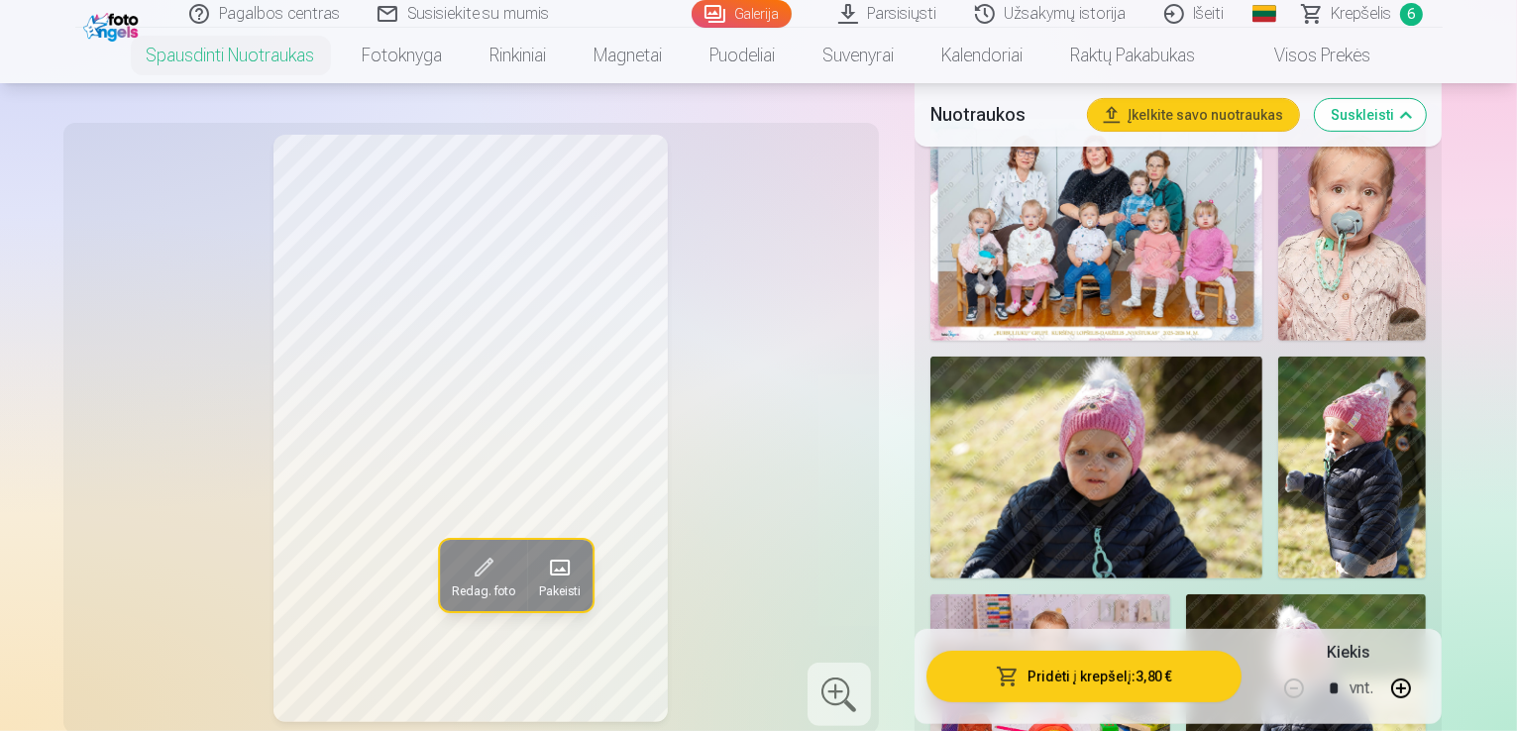
click at [1263, 357] on img at bounding box center [1097, 468] width 333 height 222
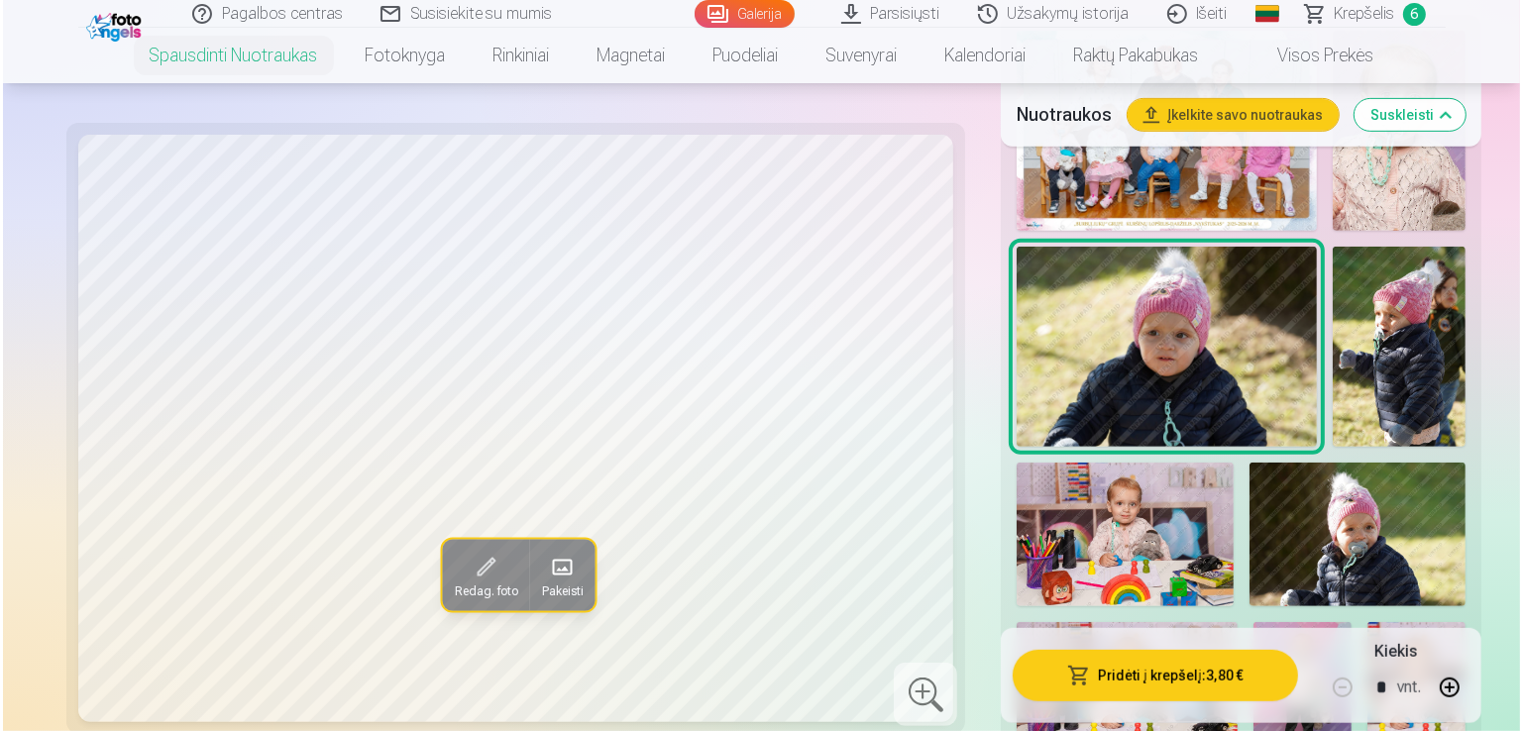
scroll to position [872, 0]
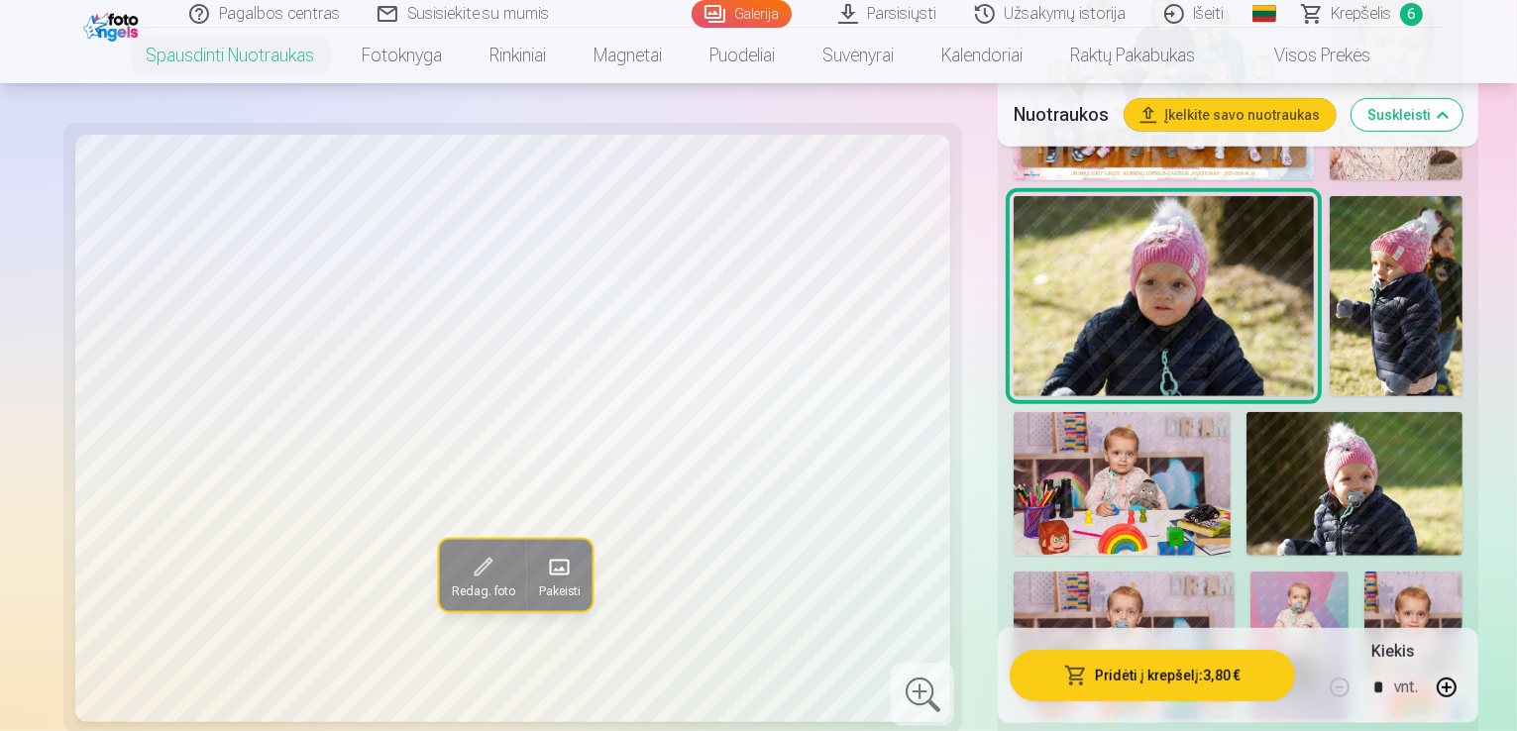
click at [1187, 677] on button "Pridėti į krepšelį : 3,80 €" at bounding box center [1152, 676] width 285 height 52
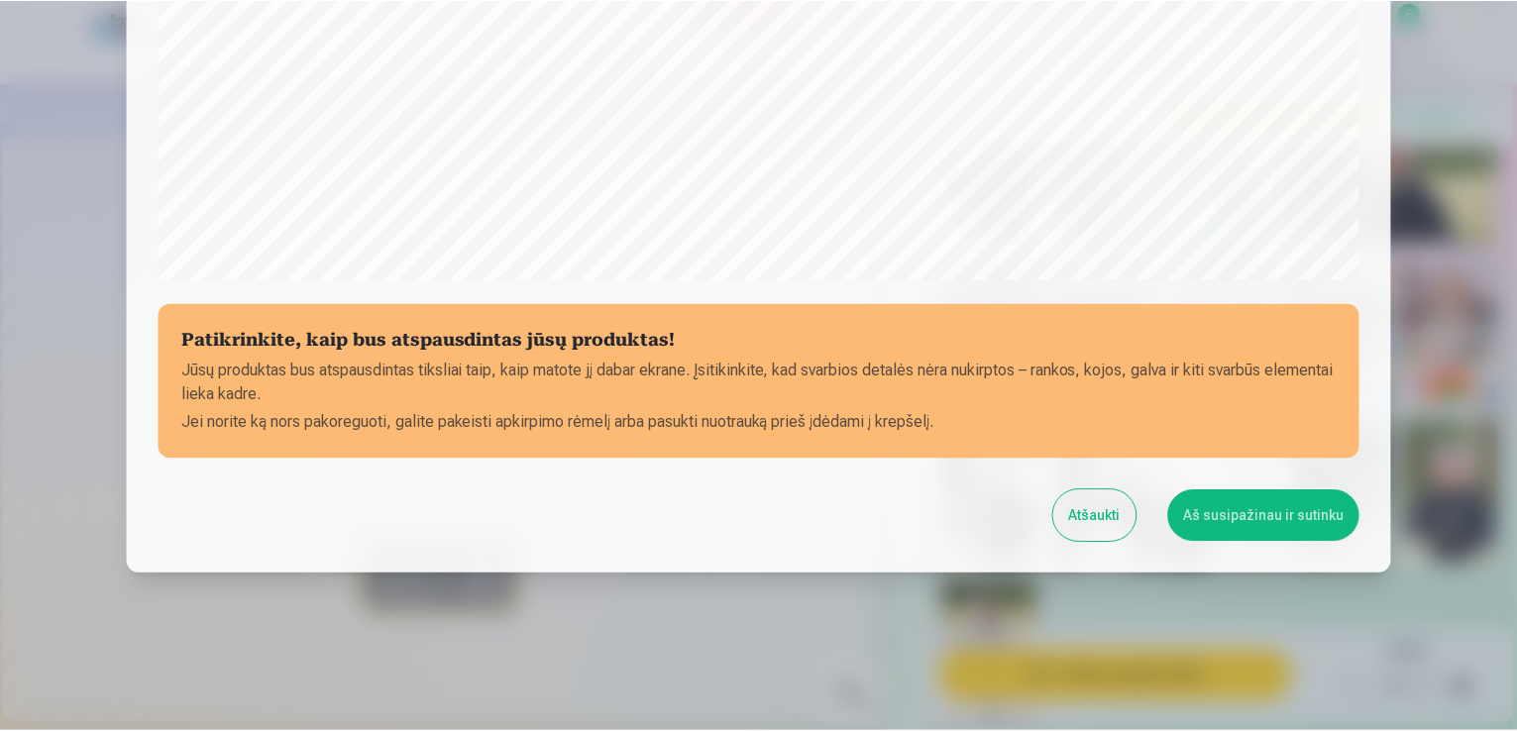
scroll to position [696, 0]
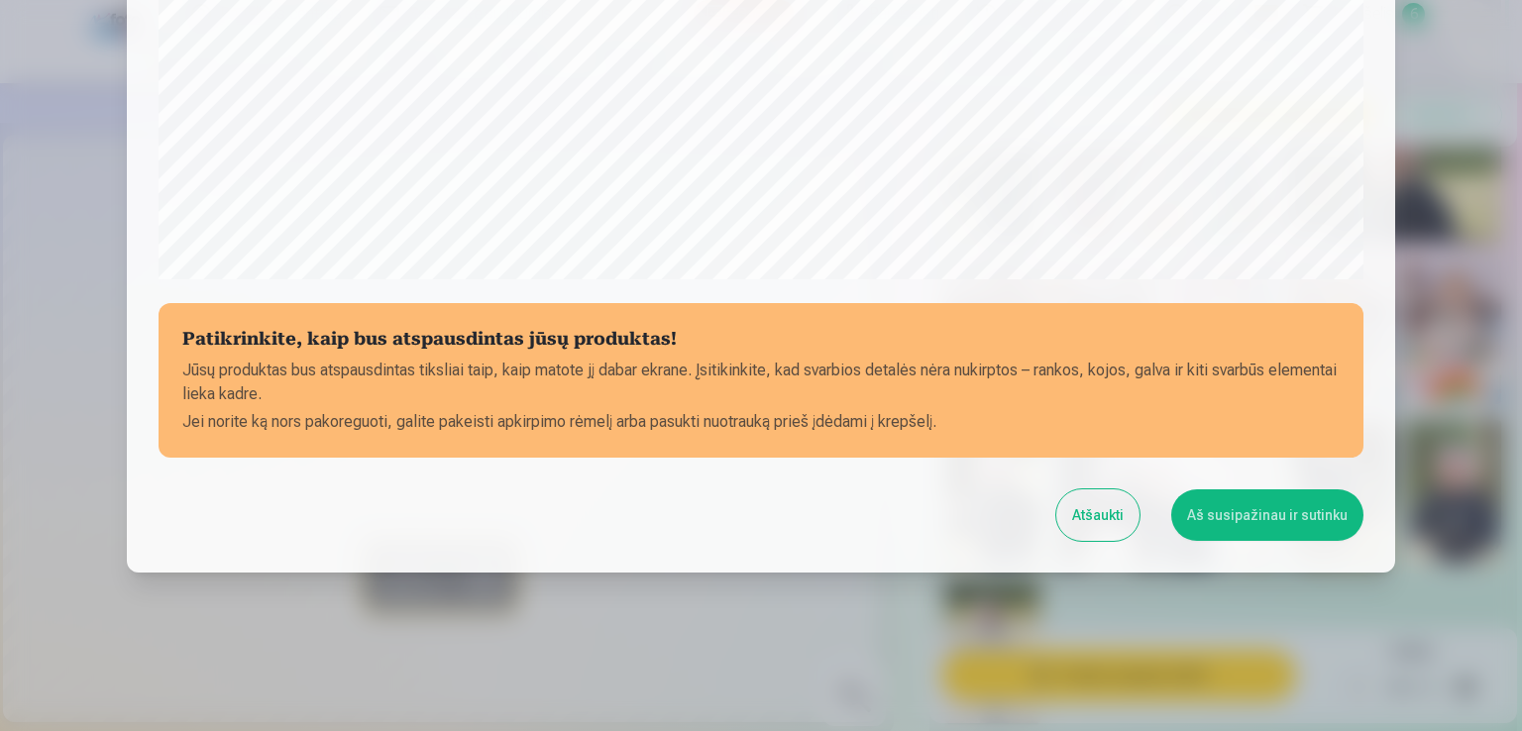
click at [1316, 502] on button "Aš susipažinau ir sutinku" at bounding box center [1267, 516] width 192 height 52
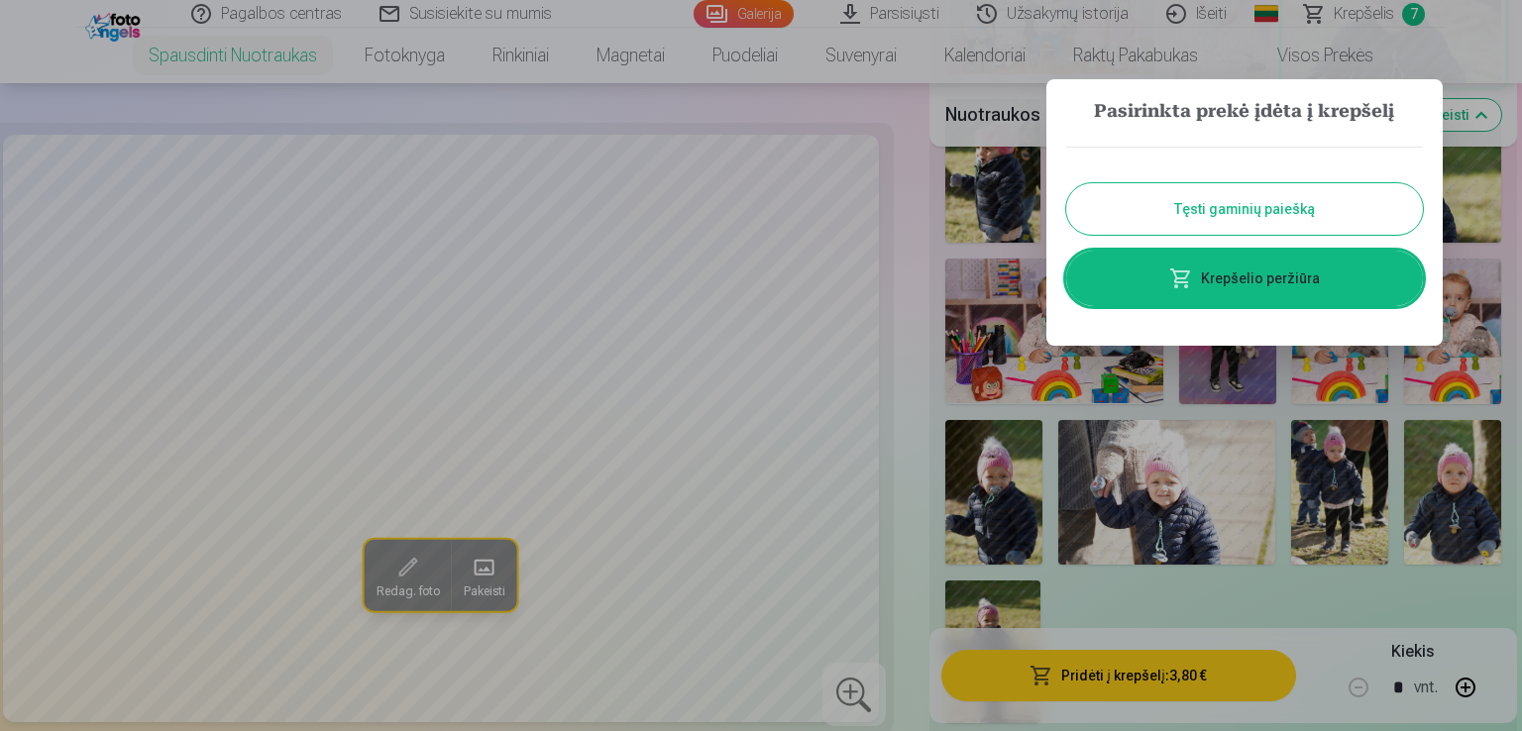
click at [1329, 271] on link "Krepšelio peržiūra" at bounding box center [1244, 278] width 357 height 55
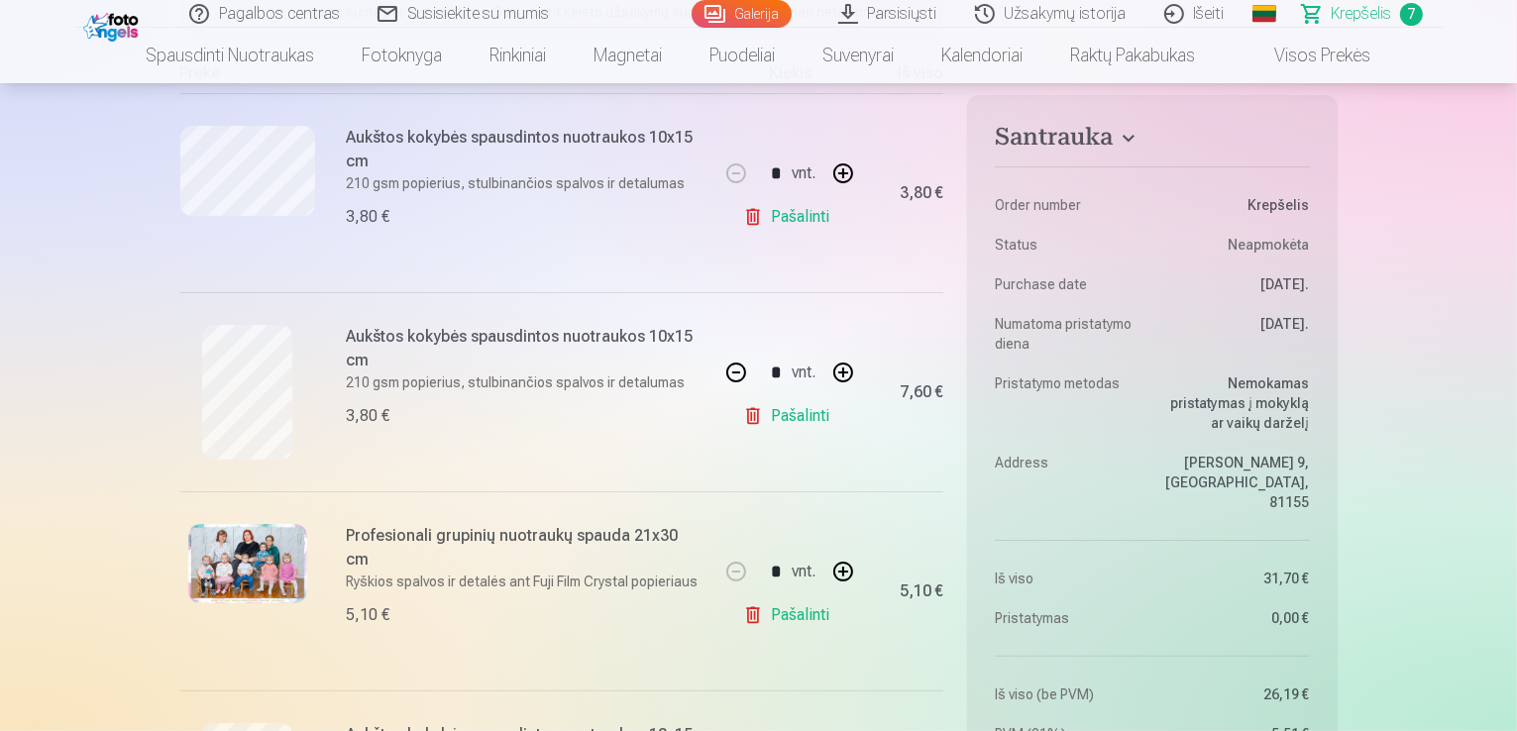
scroll to position [317, 0]
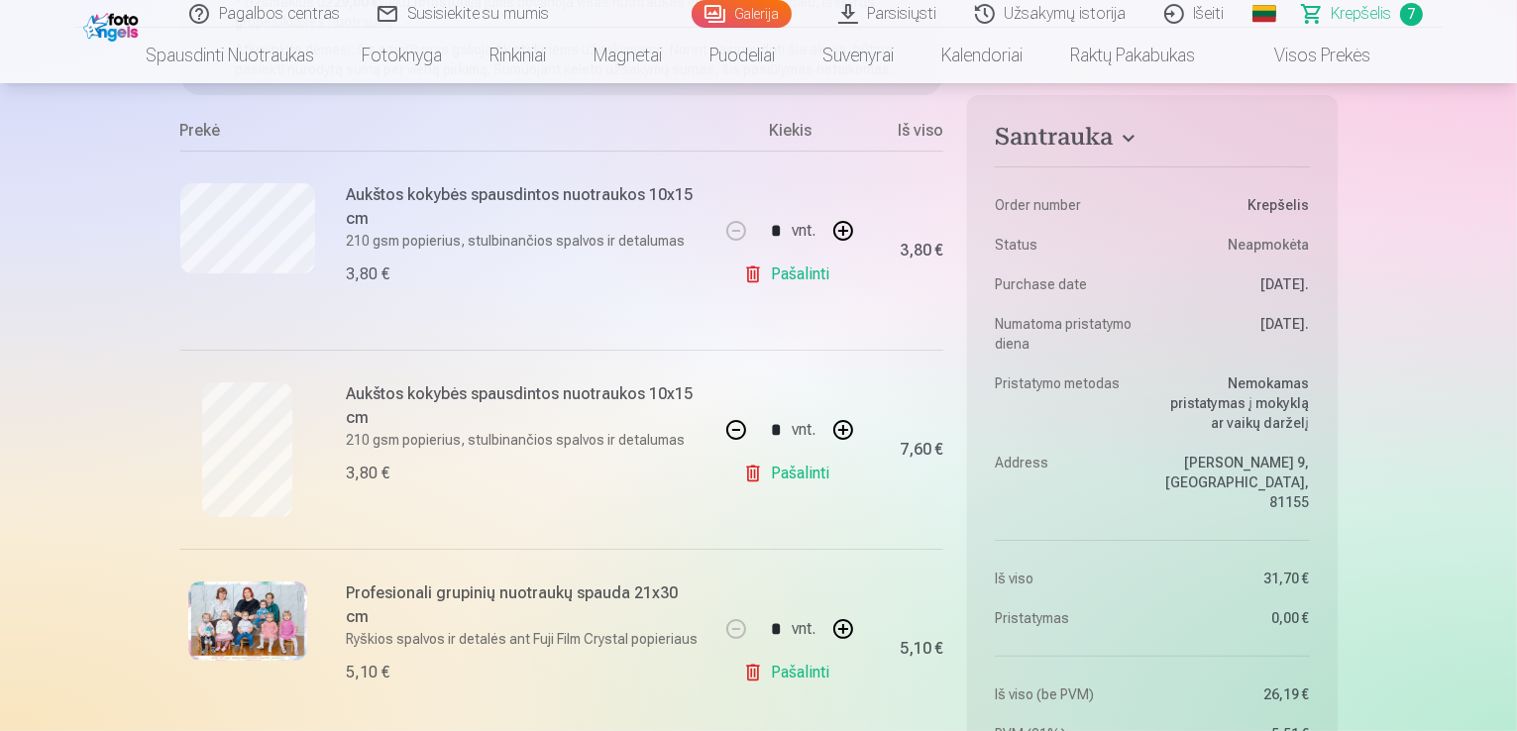
click at [802, 267] on link "Pašalinti" at bounding box center [790, 275] width 94 height 40
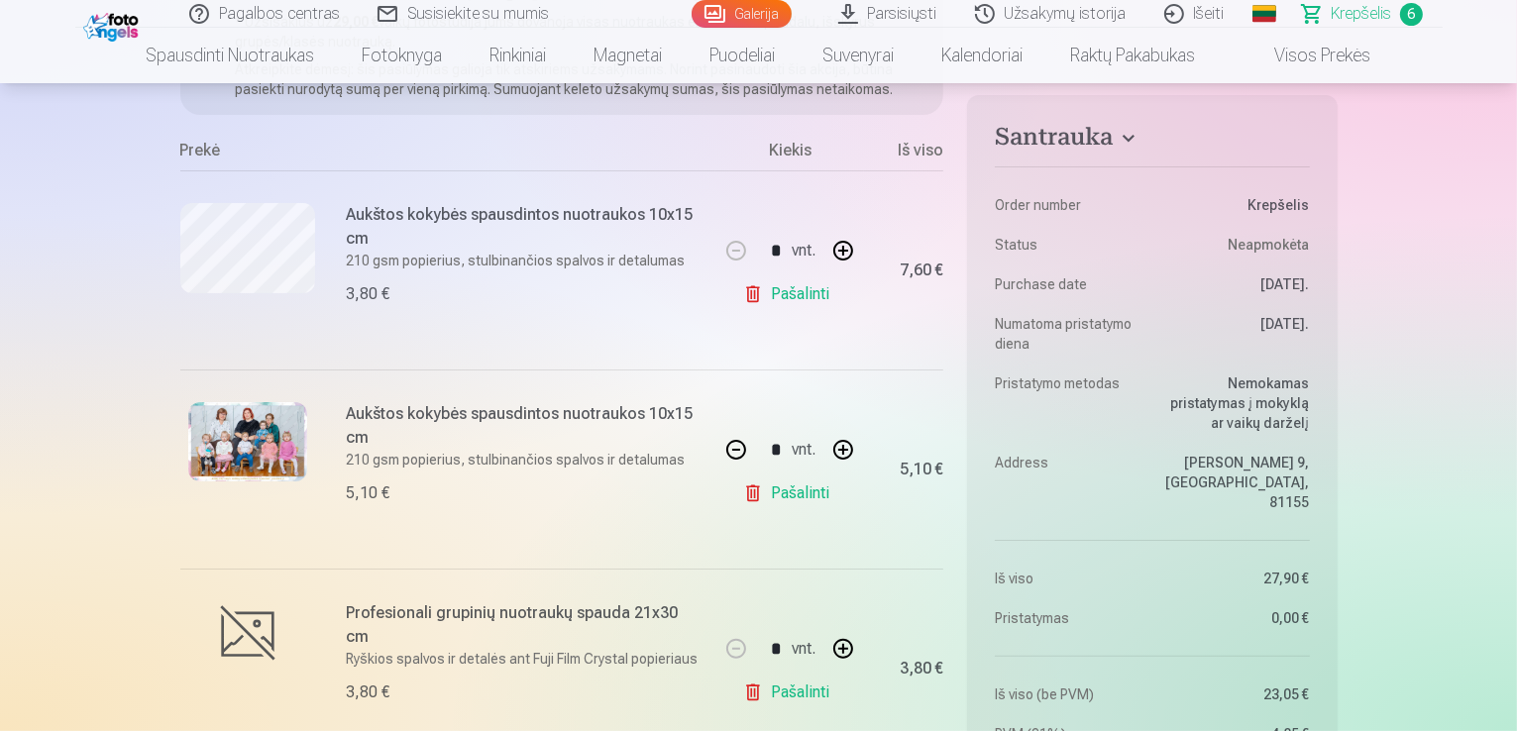
type input "*"
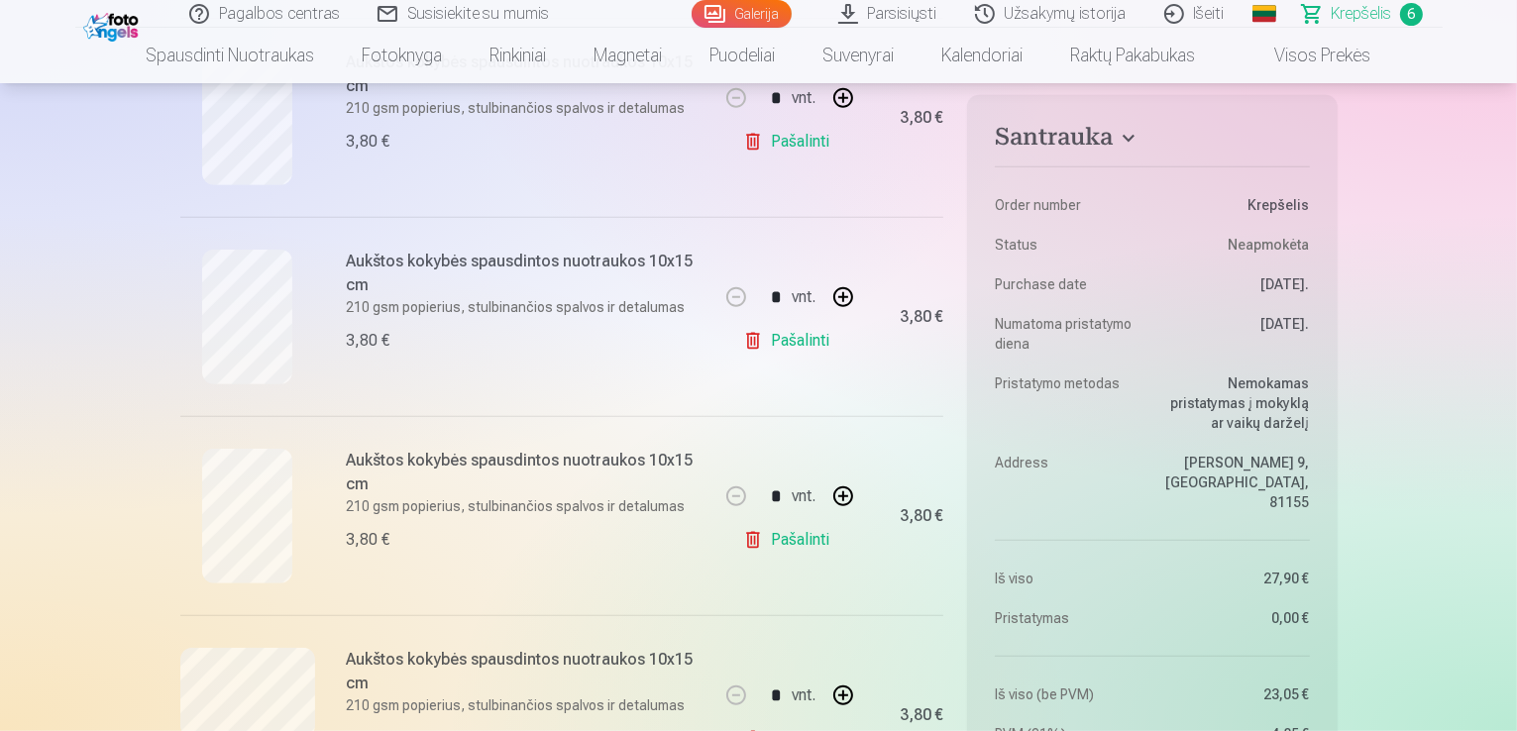
scroll to position [912, 0]
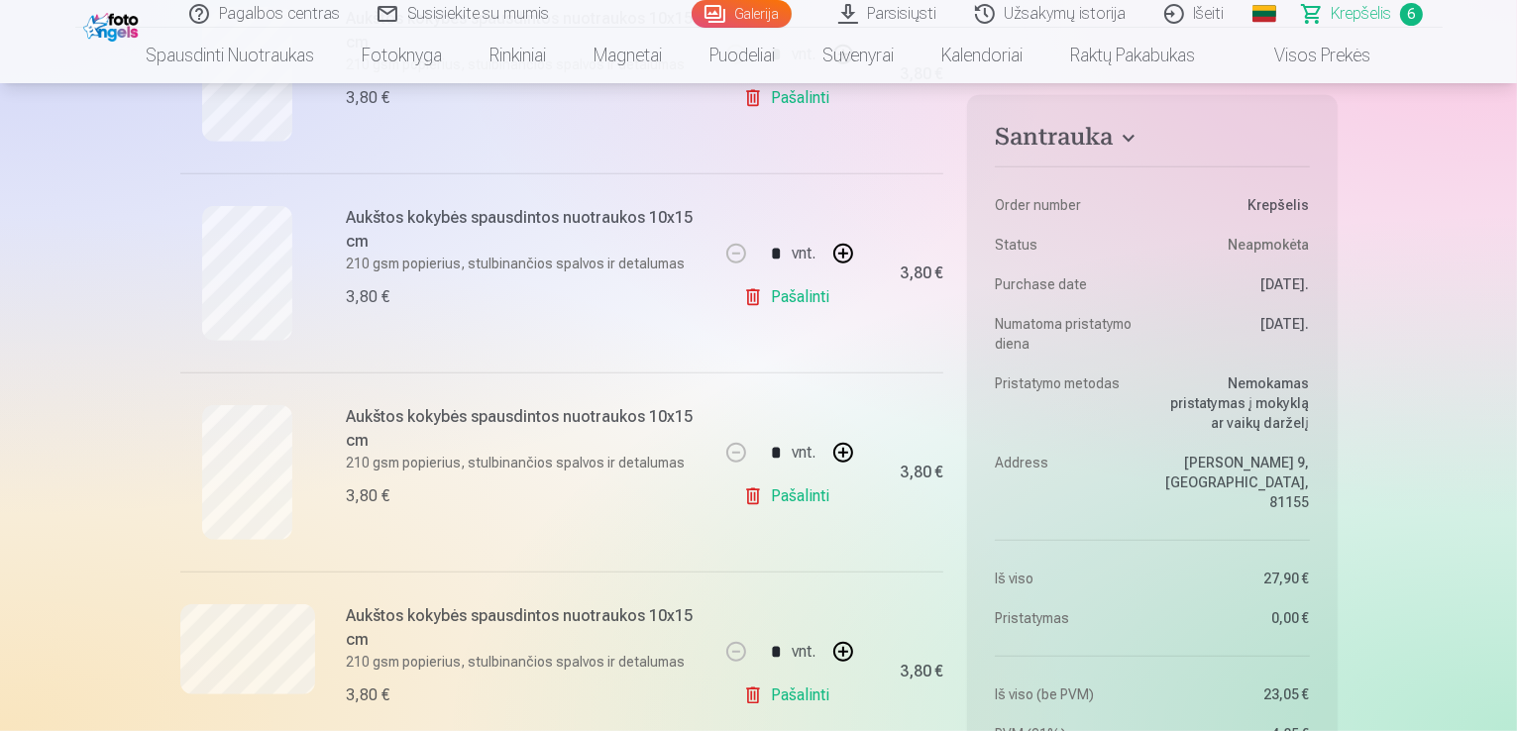
click at [805, 502] on link "Pašalinti" at bounding box center [790, 497] width 94 height 40
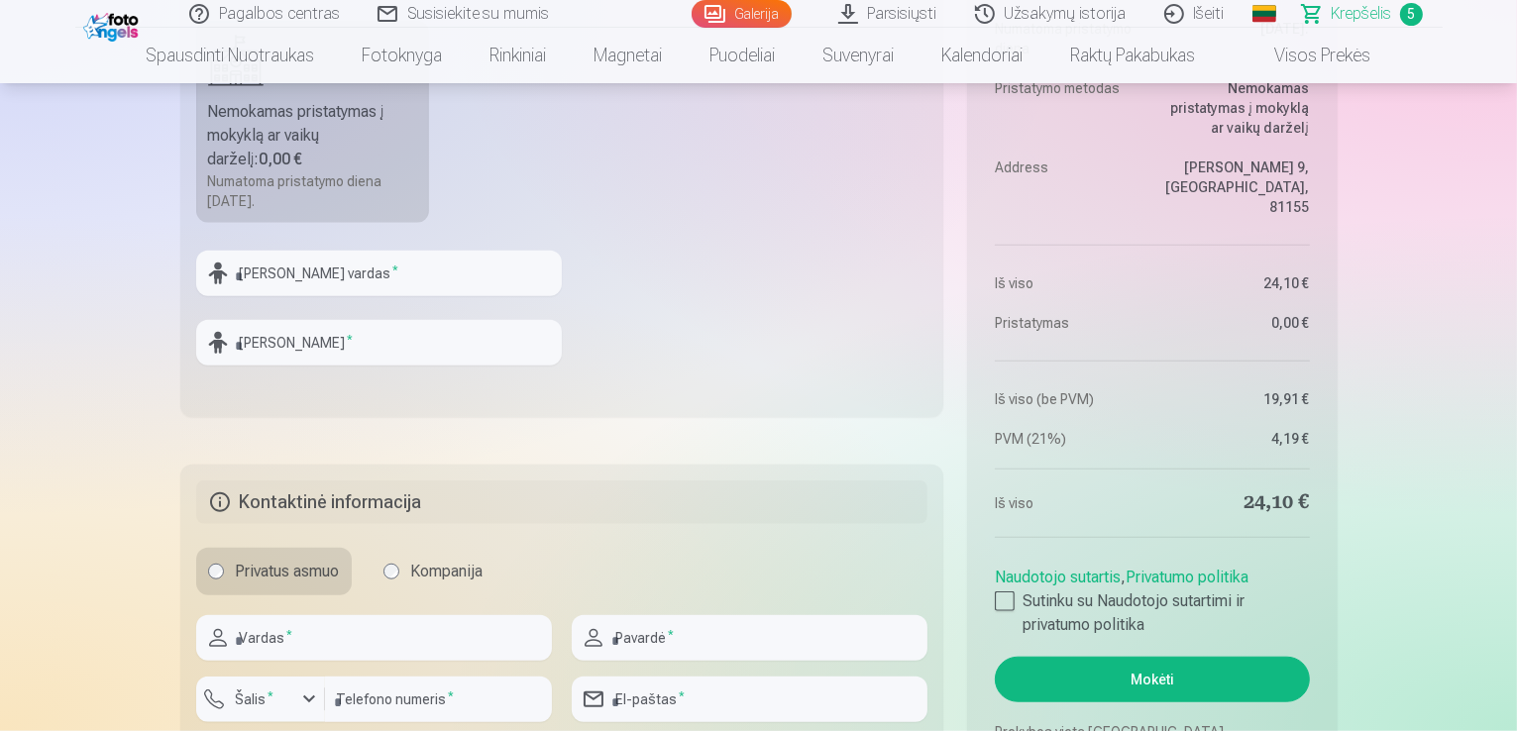
scroll to position [1546, 0]
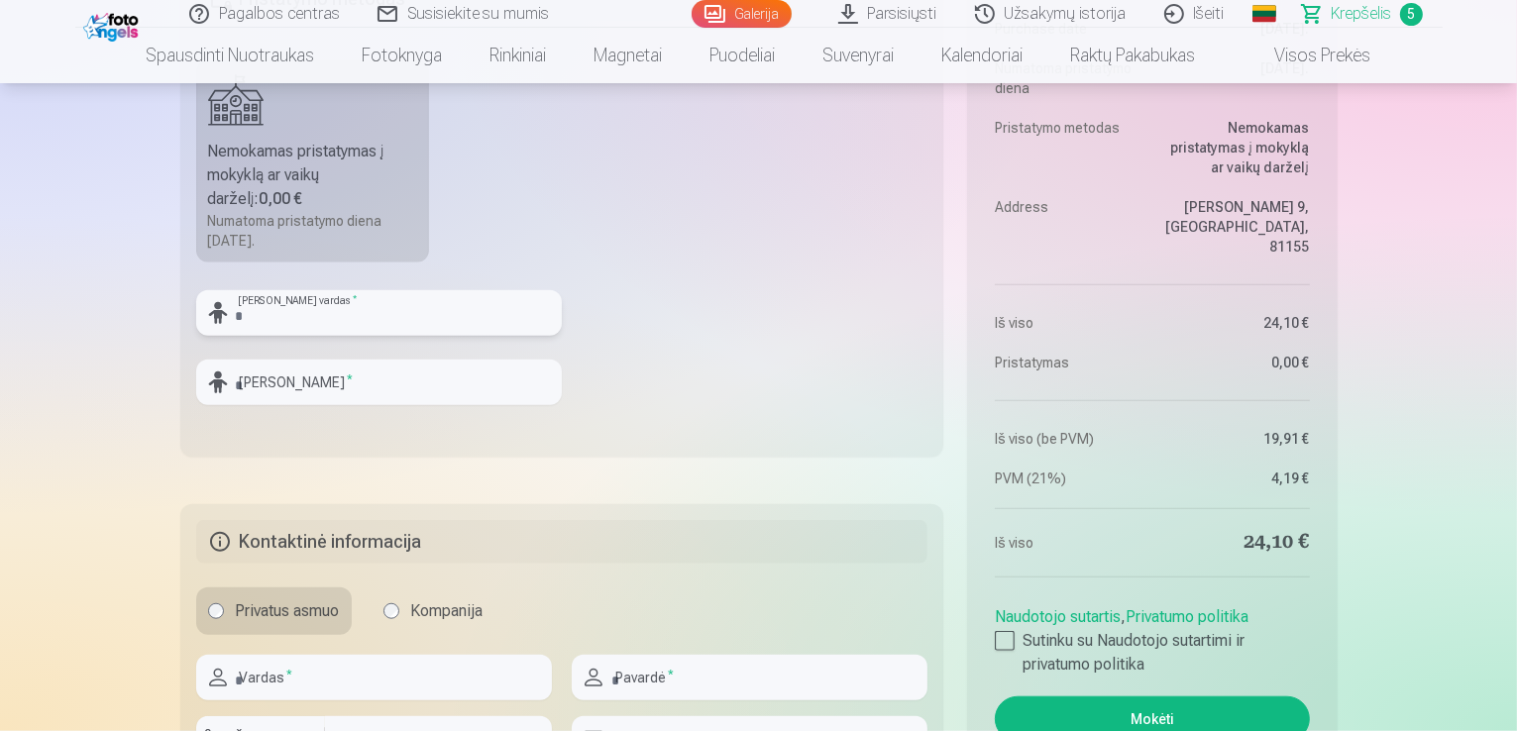
click at [321, 318] on input "text" at bounding box center [379, 313] width 366 height 46
type input "*"
type input "*******"
click at [332, 387] on input "text" at bounding box center [379, 383] width 366 height 46
type input "*"
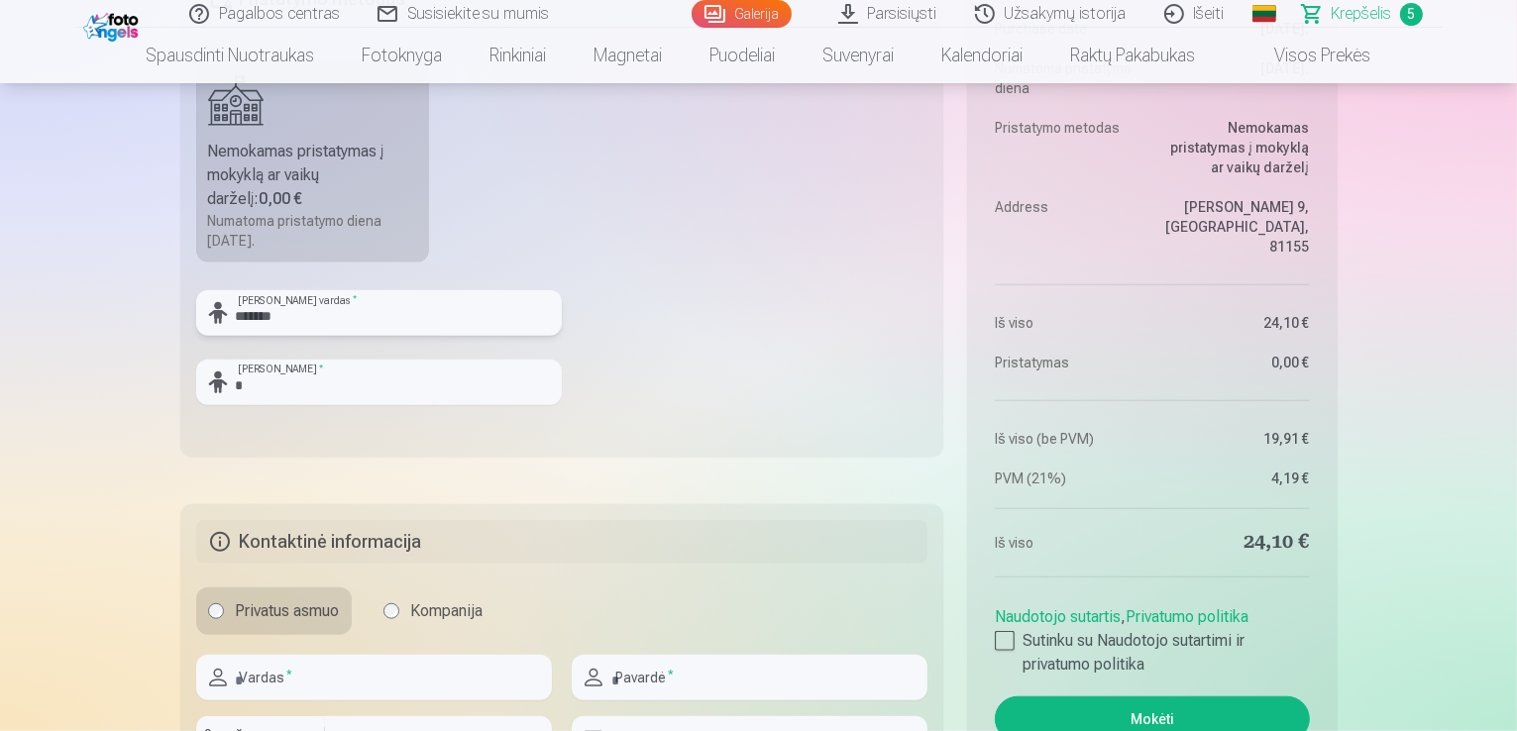
click at [398, 299] on input "*******" at bounding box center [379, 313] width 366 height 46
type input "*******"
click at [278, 384] on input "*" at bounding box center [379, 383] width 366 height 46
type input "*********"
click at [446, 672] on input "text" at bounding box center [374, 678] width 356 height 46
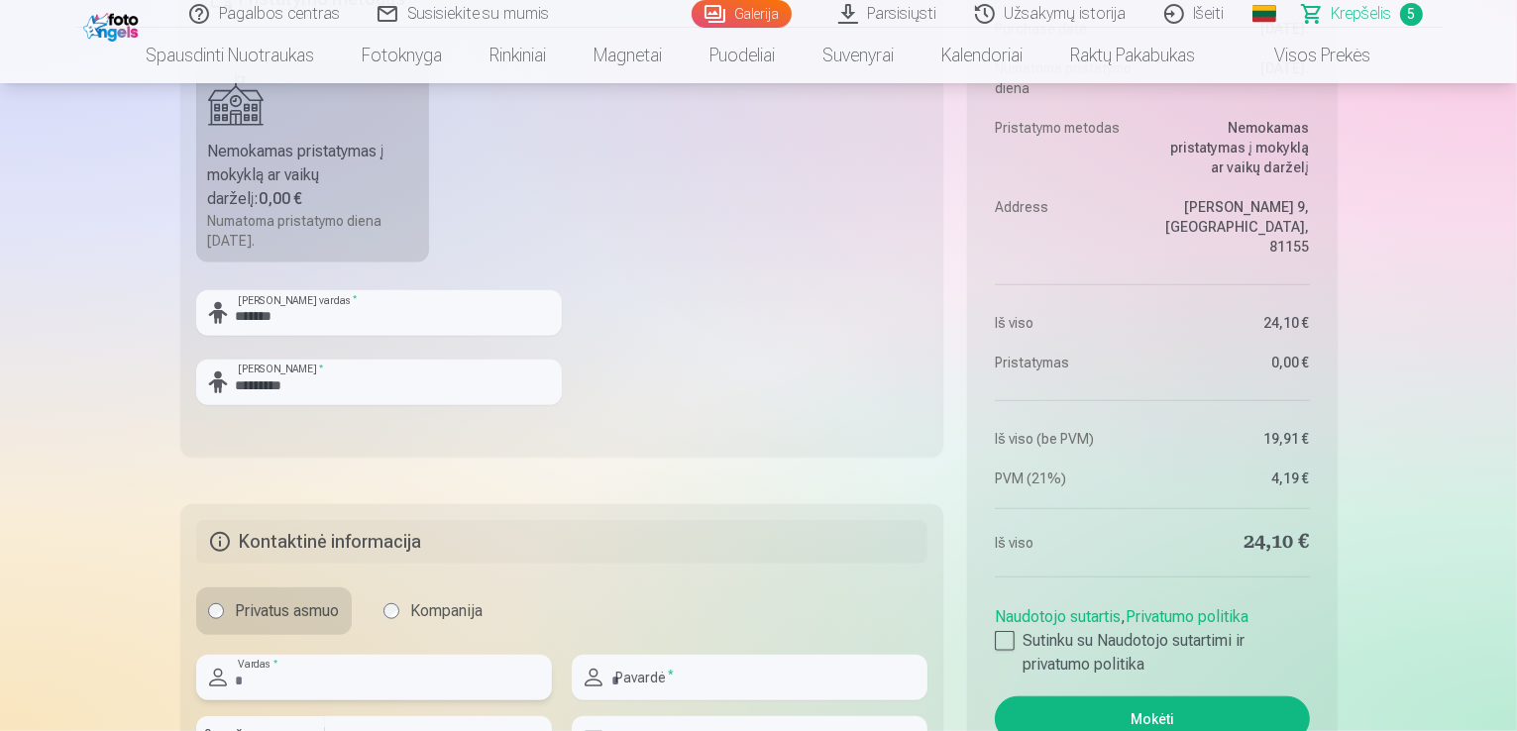
click at [379, 681] on input "text" at bounding box center [374, 678] width 356 height 46
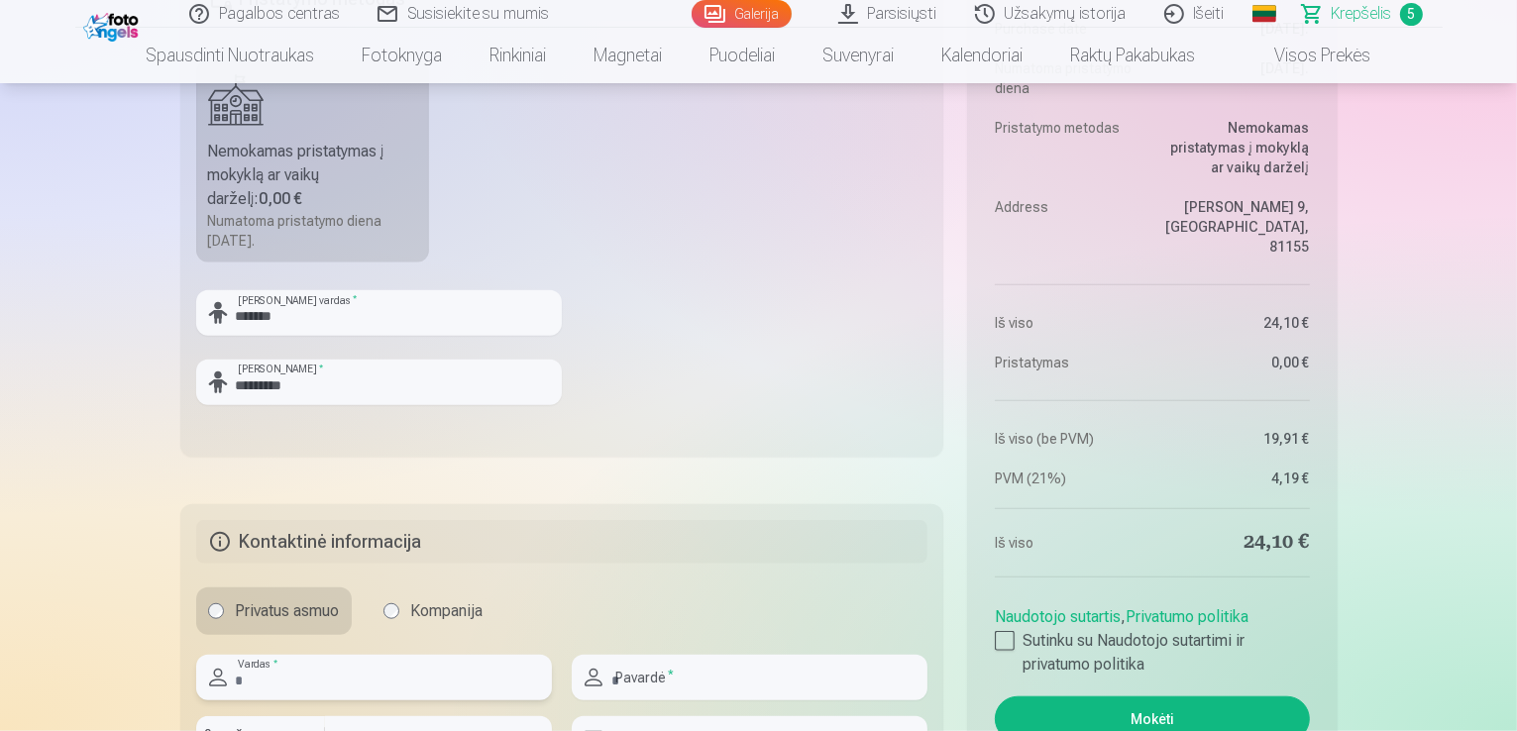
click at [379, 681] on input "text" at bounding box center [374, 678] width 356 height 46
drag, startPoint x: 379, startPoint y: 681, endPoint x: 580, endPoint y: 451, distance: 305.5
click at [580, 451] on fieldset "Pristatymo metodas Nemokamas pristatymas į mokyklą ar vaikų darželį : 0,00 € Nu…" at bounding box center [562, 208] width 764 height 495
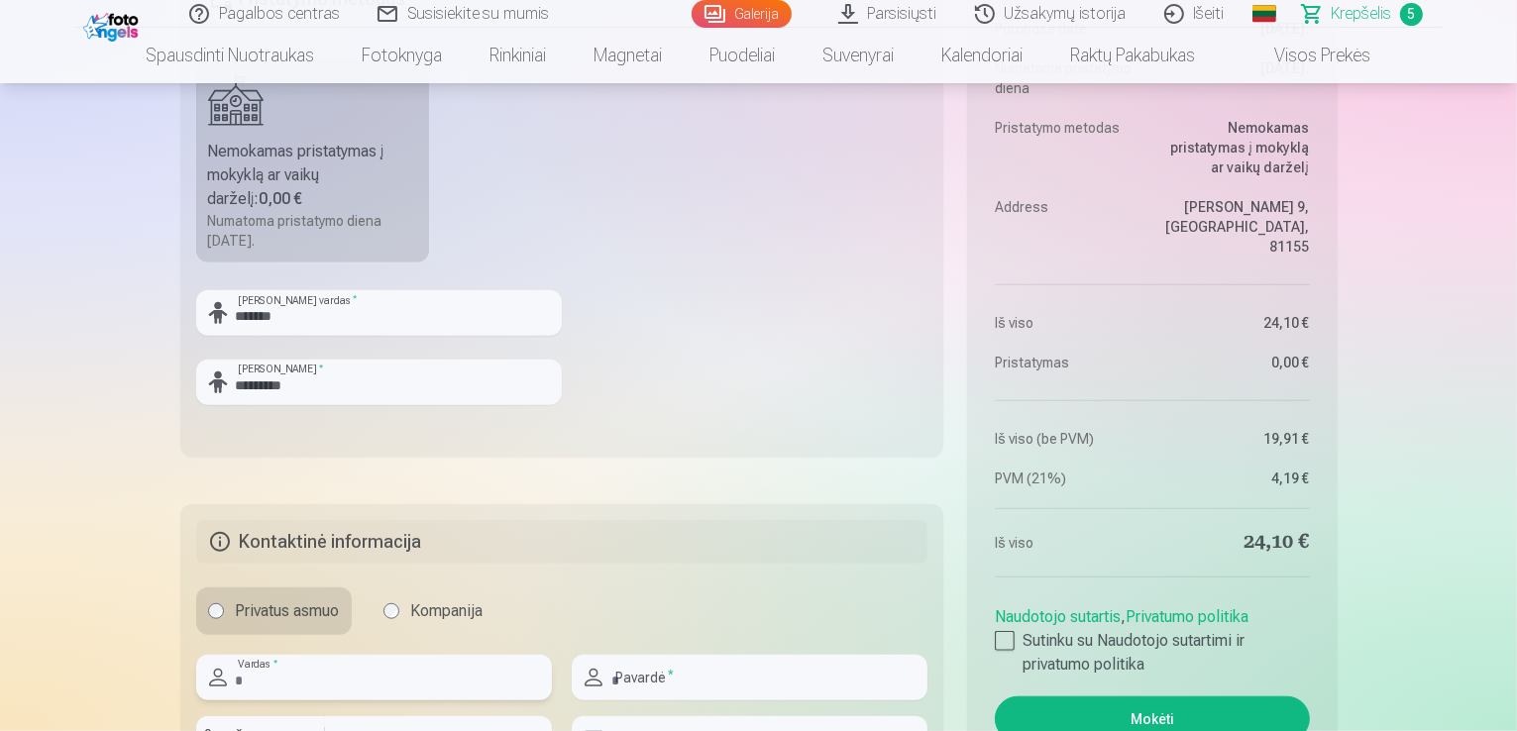
click at [448, 661] on input "text" at bounding box center [374, 678] width 356 height 46
type input "*"
type input "*******"
click at [738, 666] on input "text" at bounding box center [750, 678] width 356 height 46
type input "*"
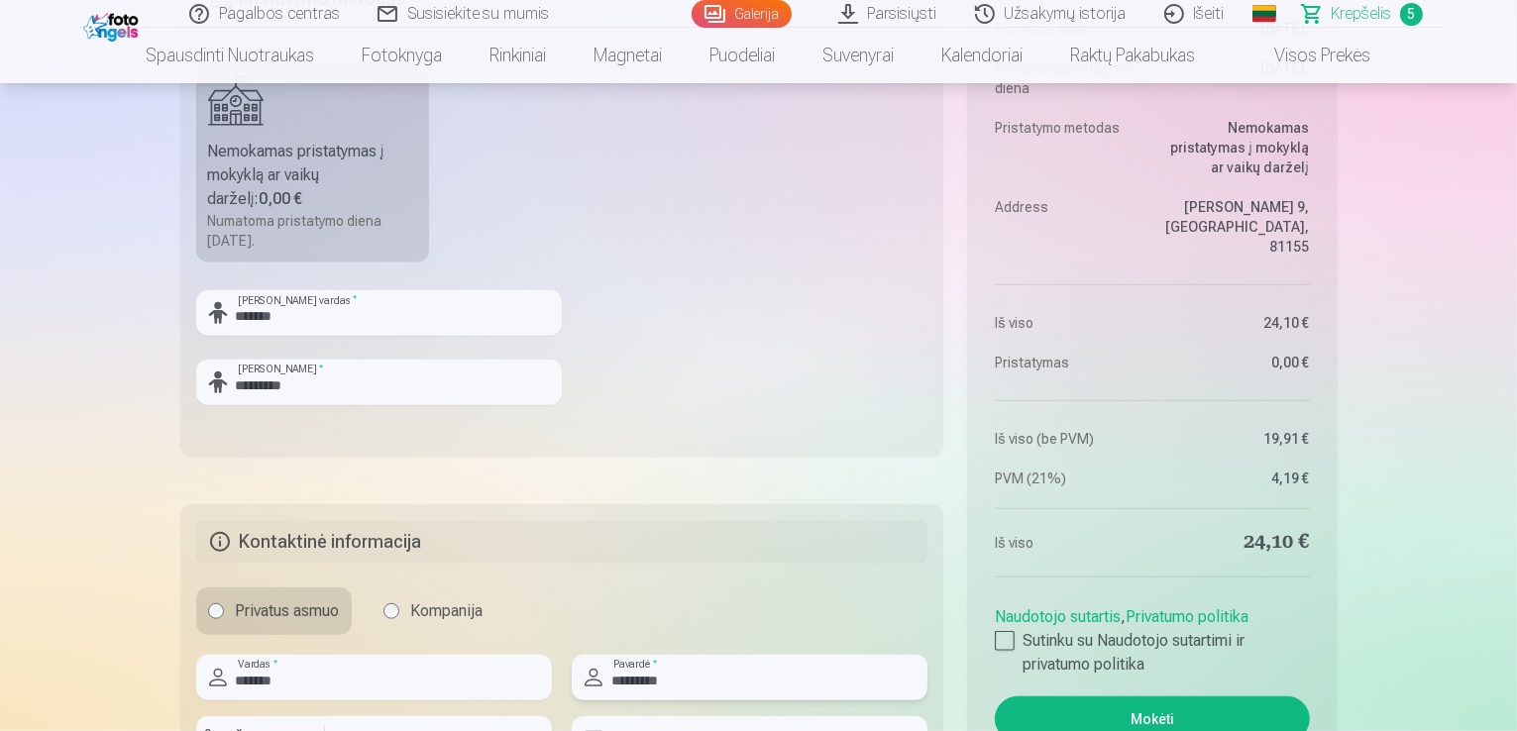
click at [870, 687] on input "*********" at bounding box center [750, 678] width 356 height 46
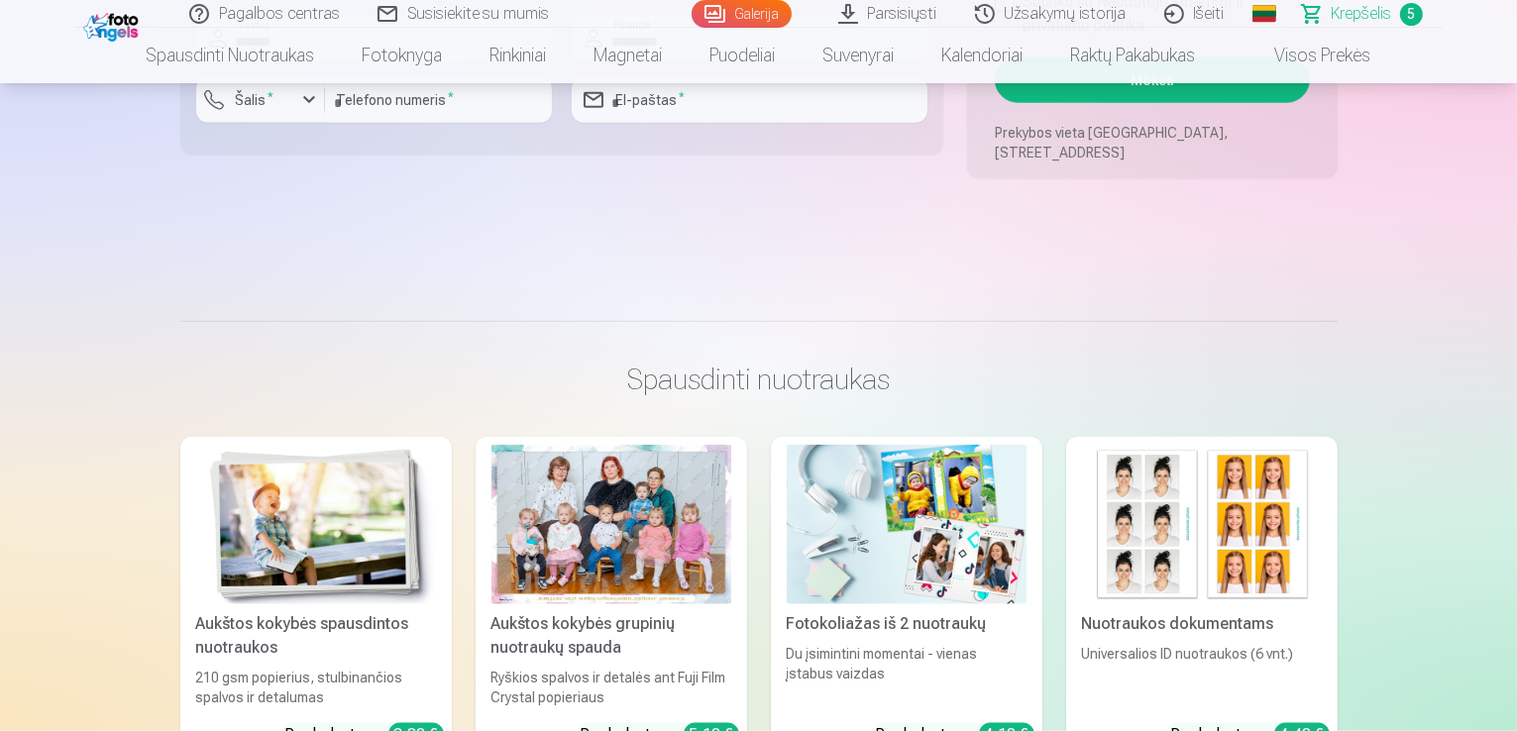
type input "*********"
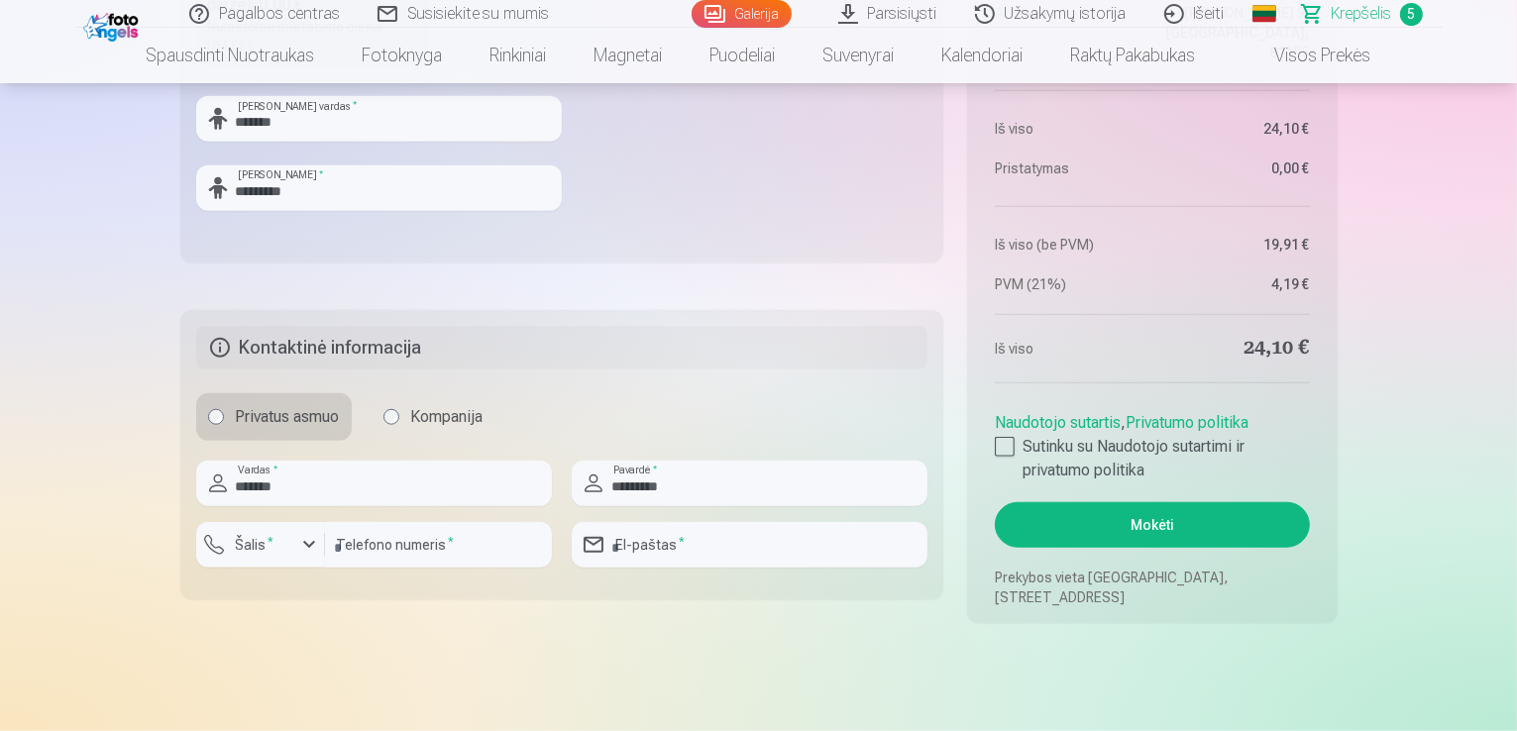
scroll to position [1744, 0]
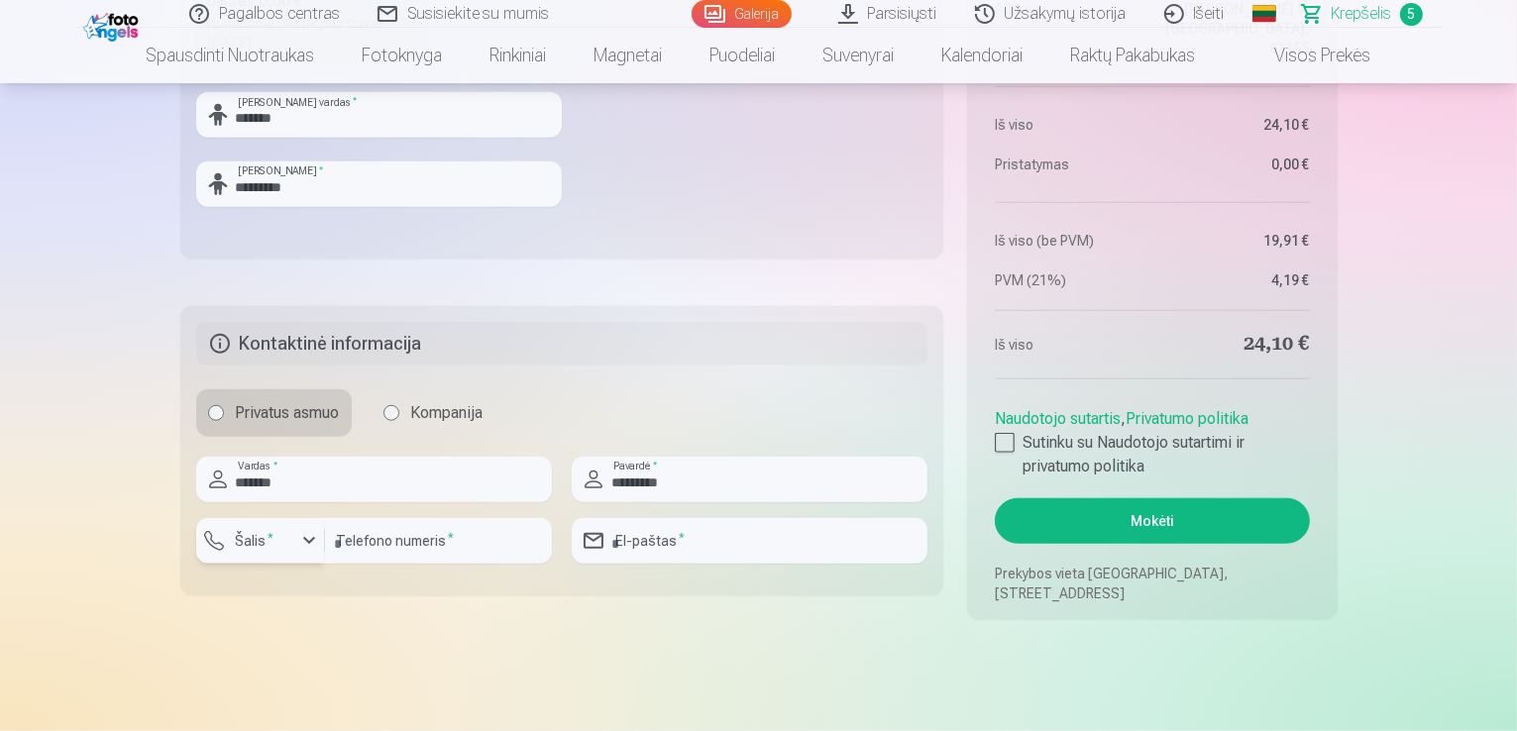
click at [309, 546] on div "button" at bounding box center [309, 541] width 24 height 24
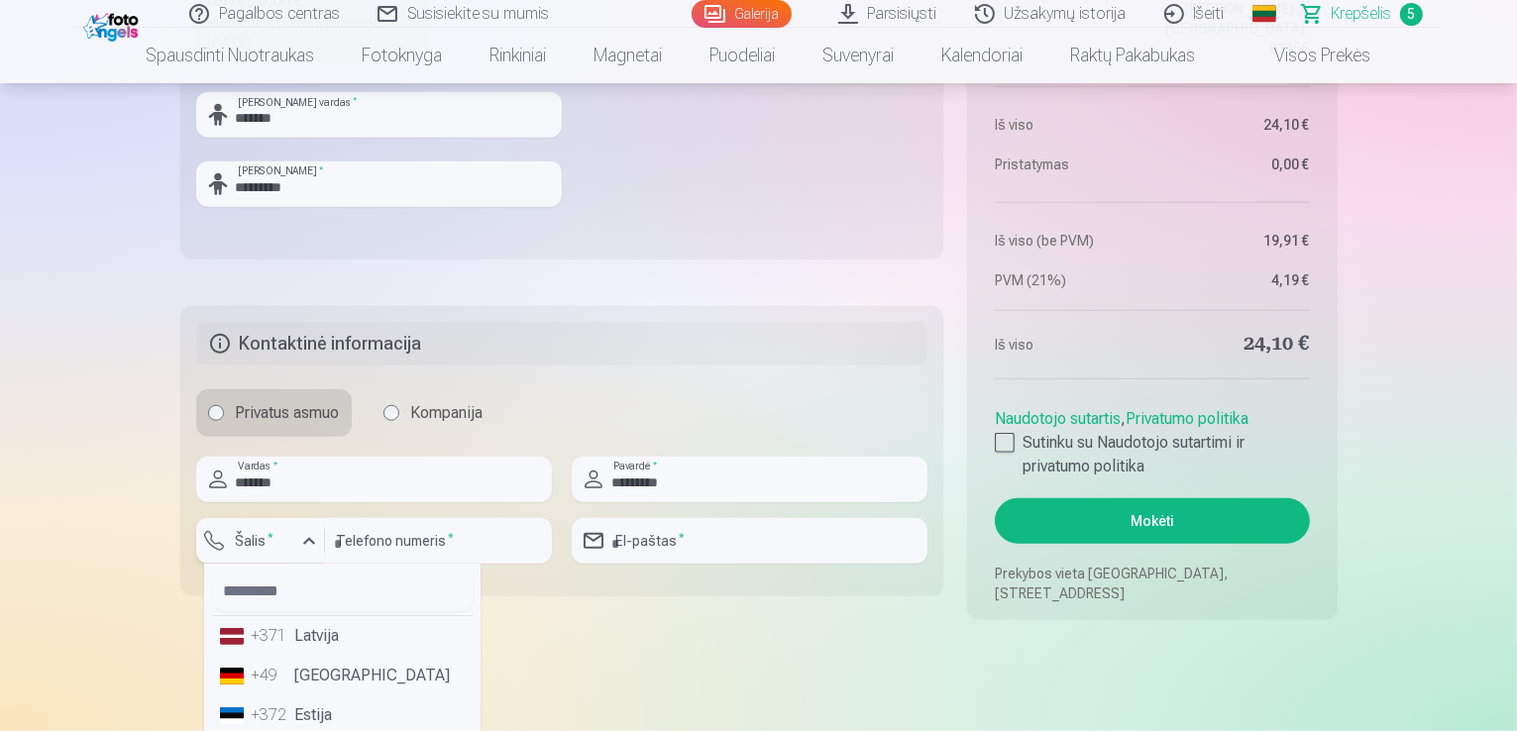
click at [309, 546] on div "button" at bounding box center [309, 541] width 24 height 24
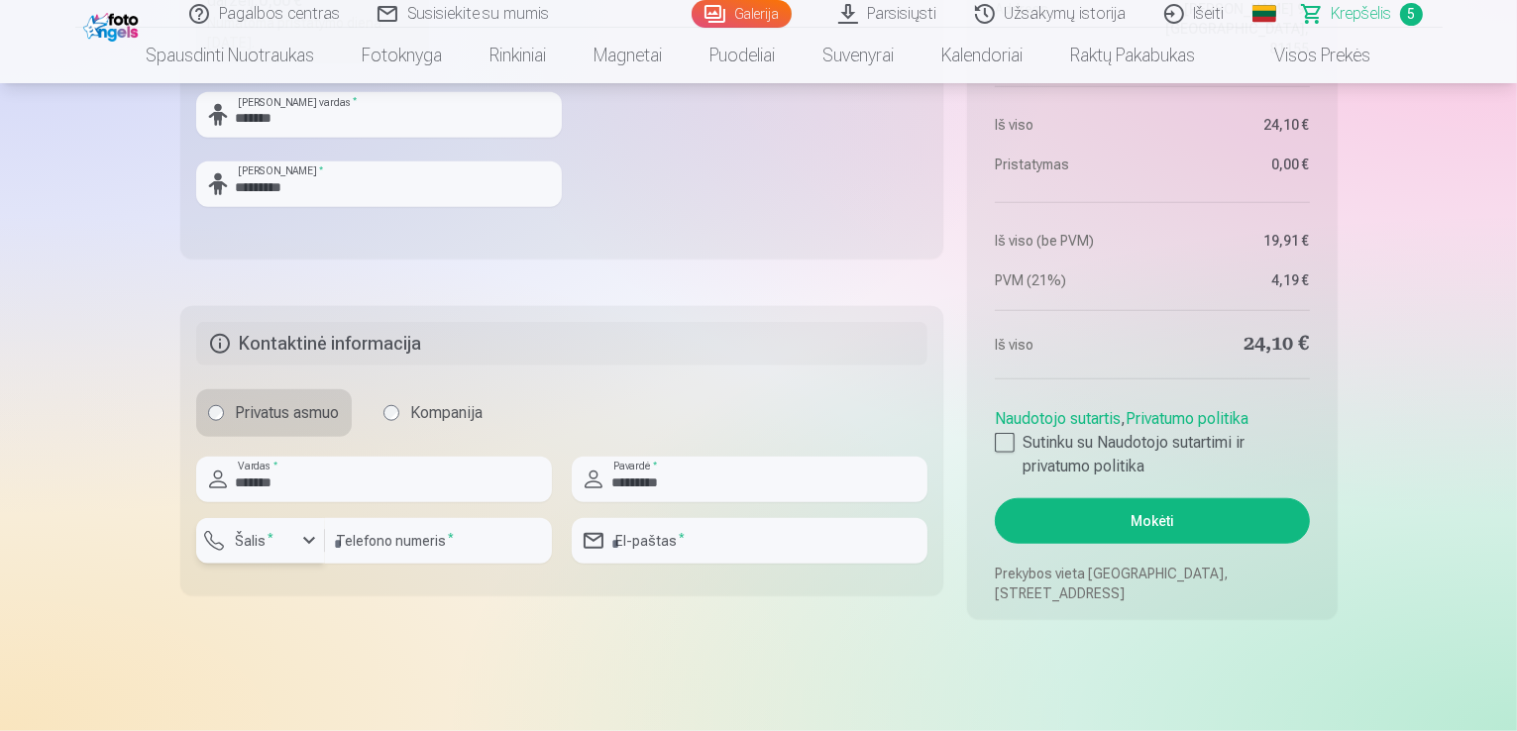
click at [309, 546] on div "button" at bounding box center [309, 541] width 24 height 24
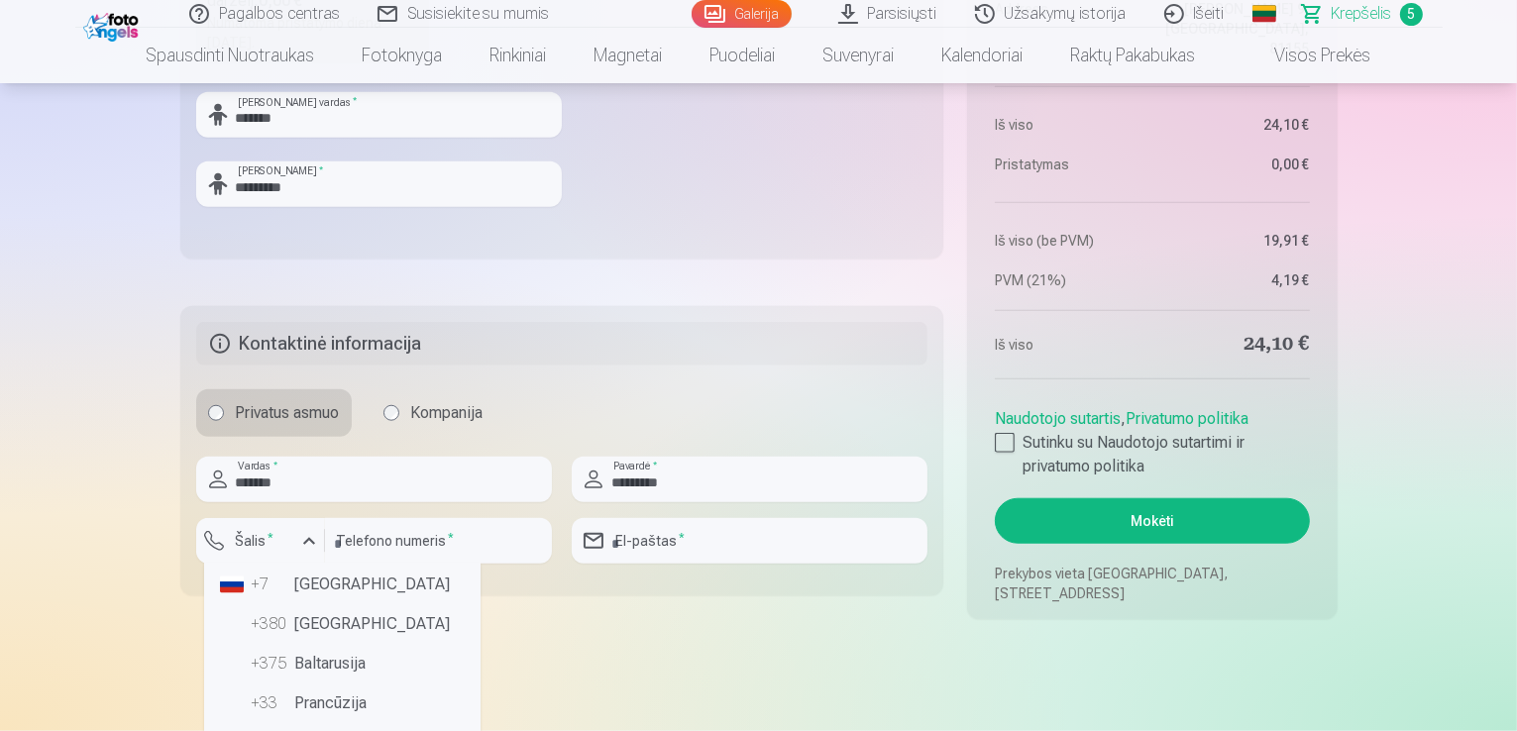
scroll to position [499, 0]
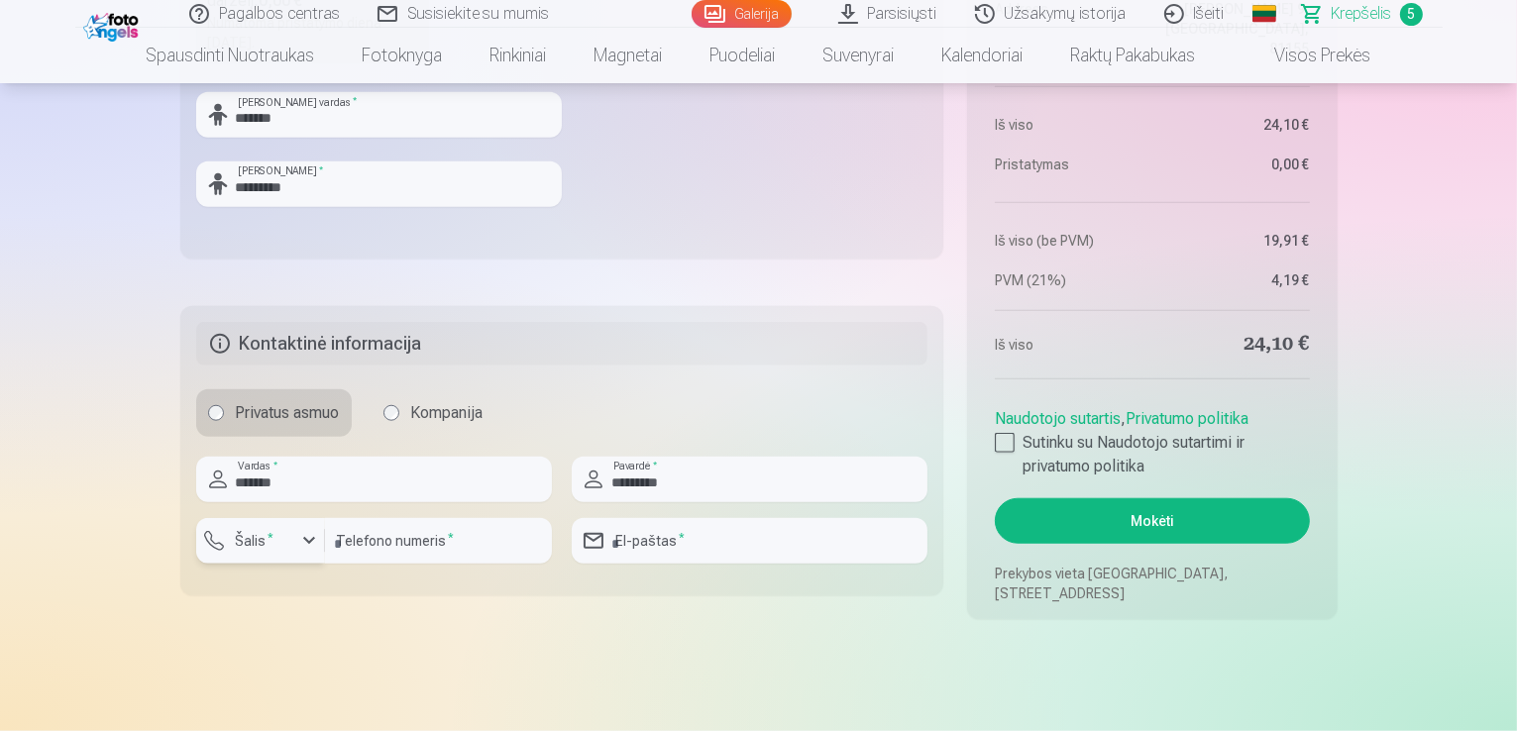
click at [302, 536] on div "button" at bounding box center [309, 541] width 24 height 24
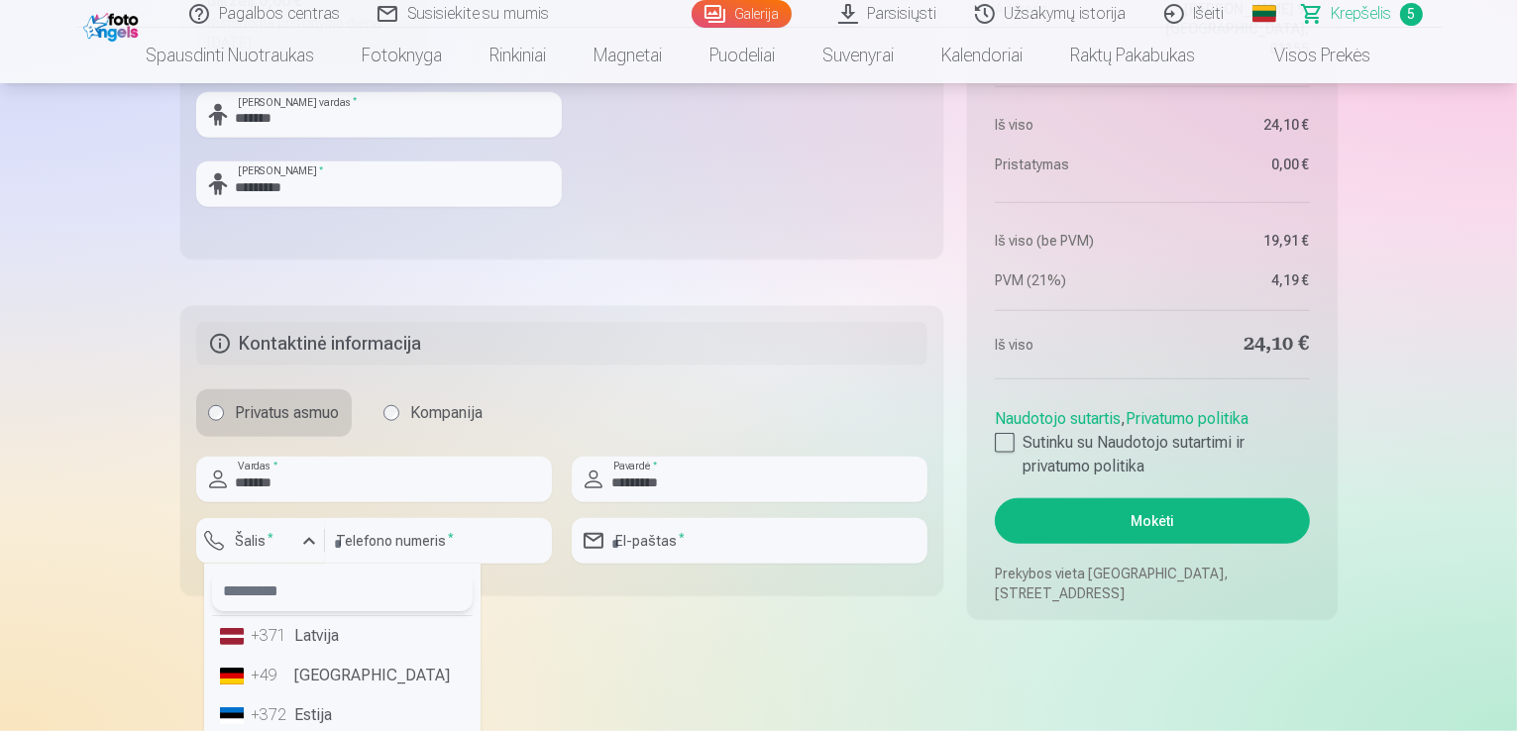
click at [271, 596] on input "text" at bounding box center [342, 592] width 261 height 40
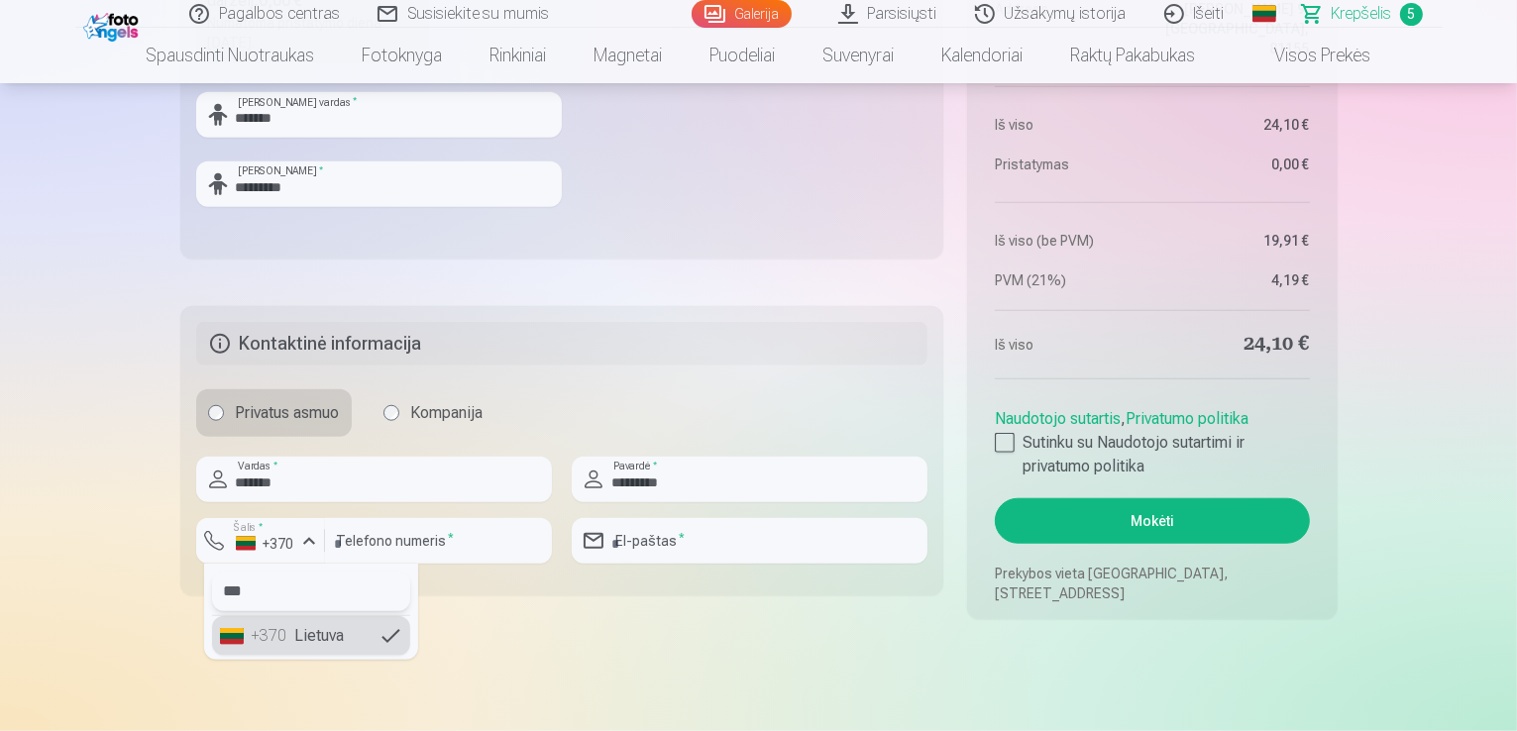
type input "***"
click at [299, 646] on li "+370 Lietuva" at bounding box center [311, 636] width 198 height 40
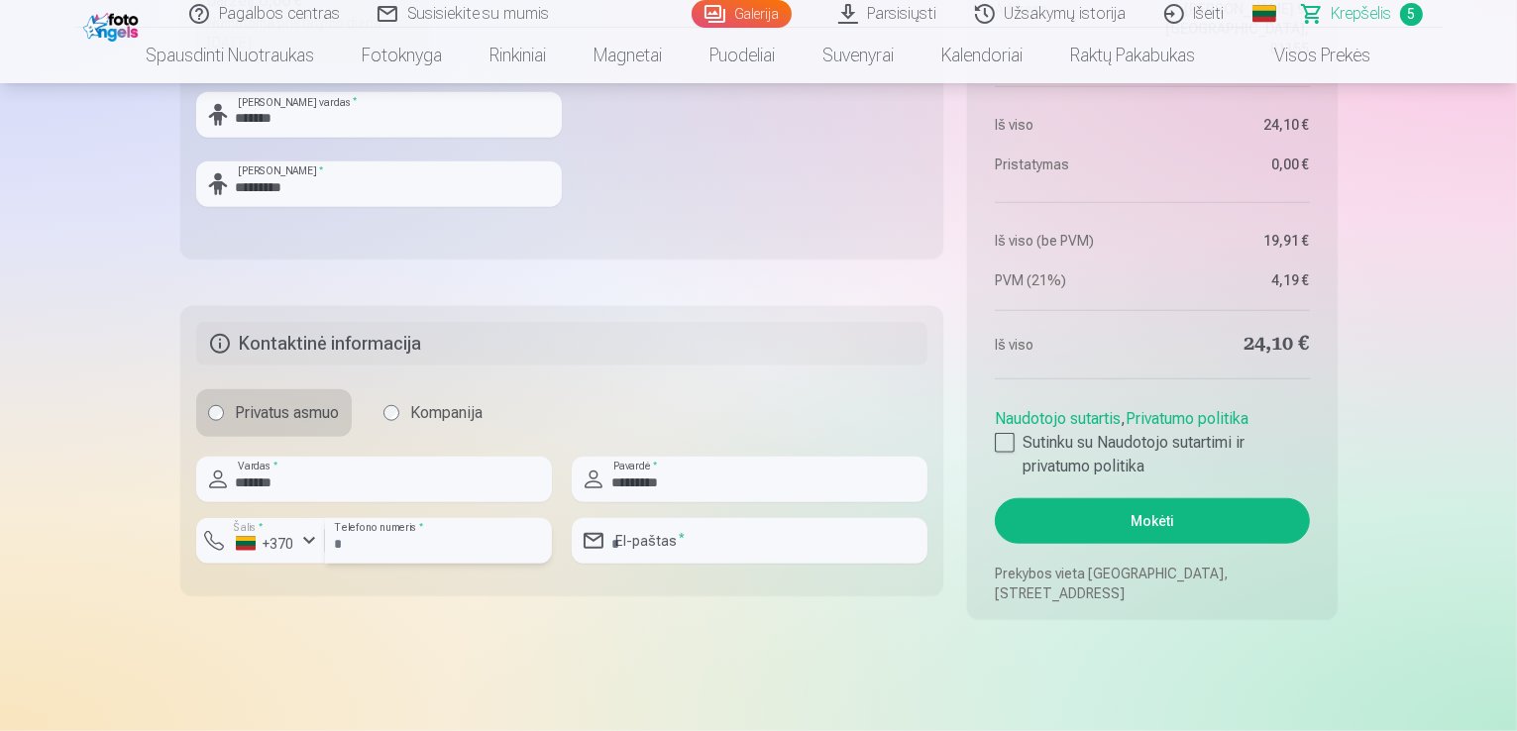
click at [407, 547] on input "number" at bounding box center [438, 541] width 227 height 46
type input "********"
click at [636, 538] on input "email" at bounding box center [750, 541] width 356 height 46
type input "**********"
click at [1012, 427] on link "Naudotojo sutartis" at bounding box center [1058, 418] width 126 height 19
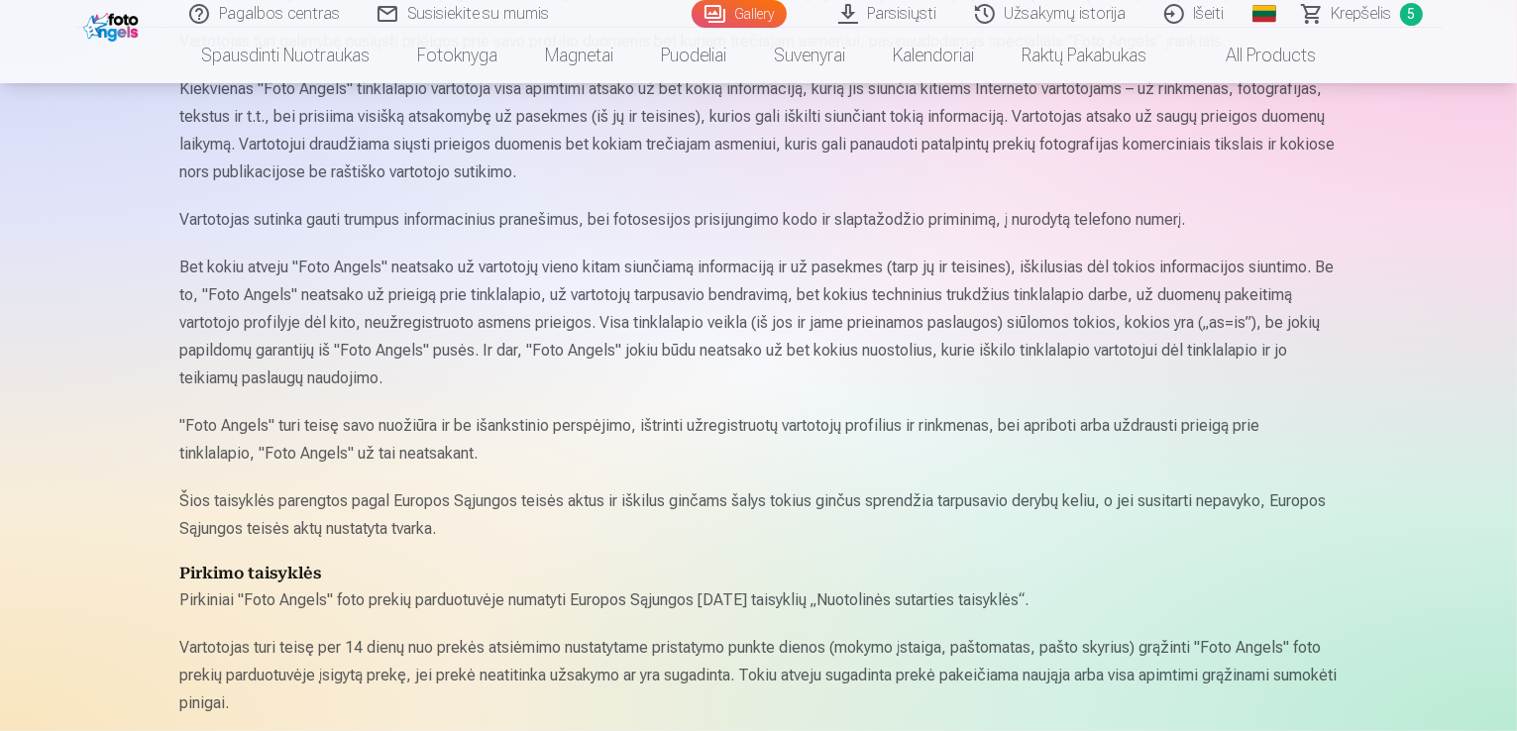
scroll to position [357, 0]
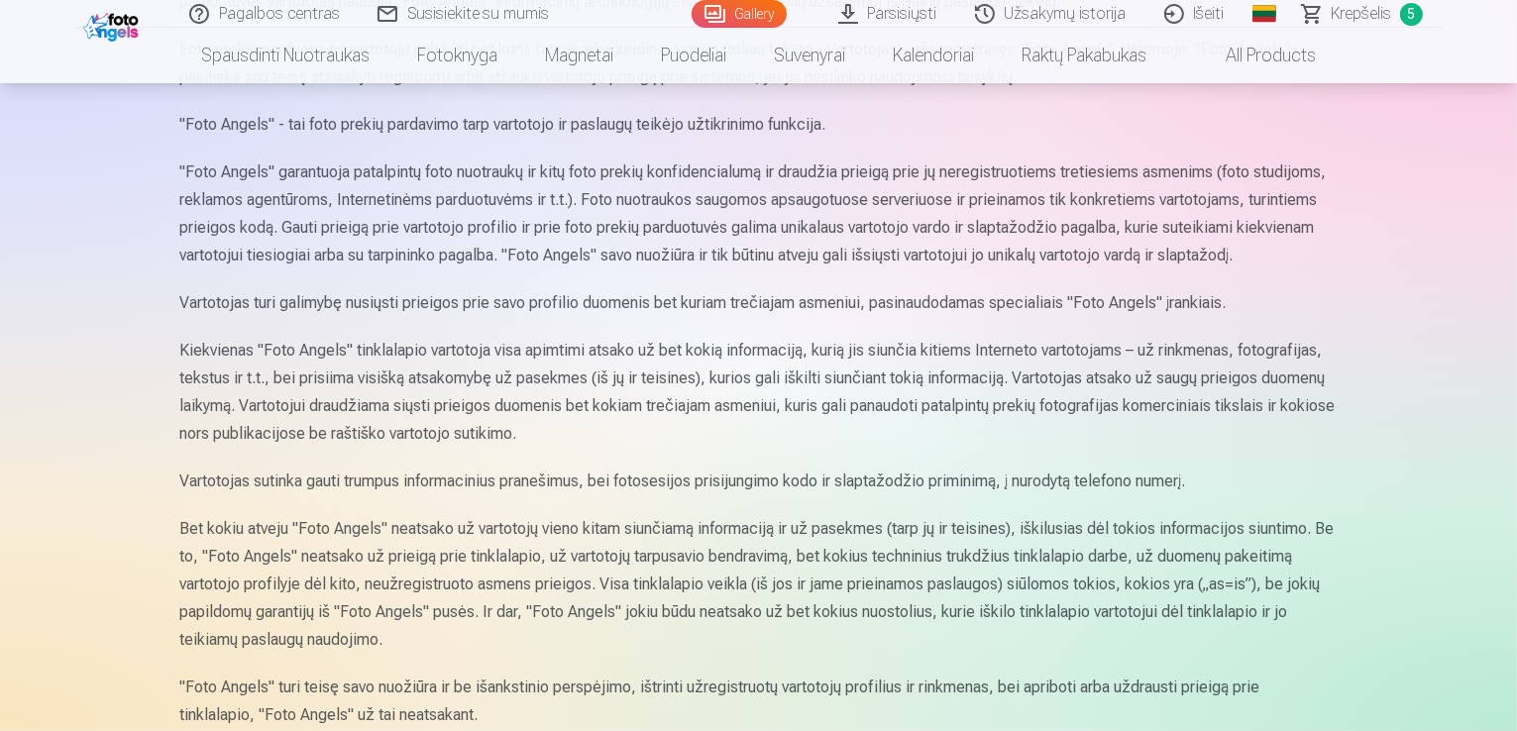
click at [1344, 17] on span "Krepšelis" at bounding box center [1362, 14] width 60 height 24
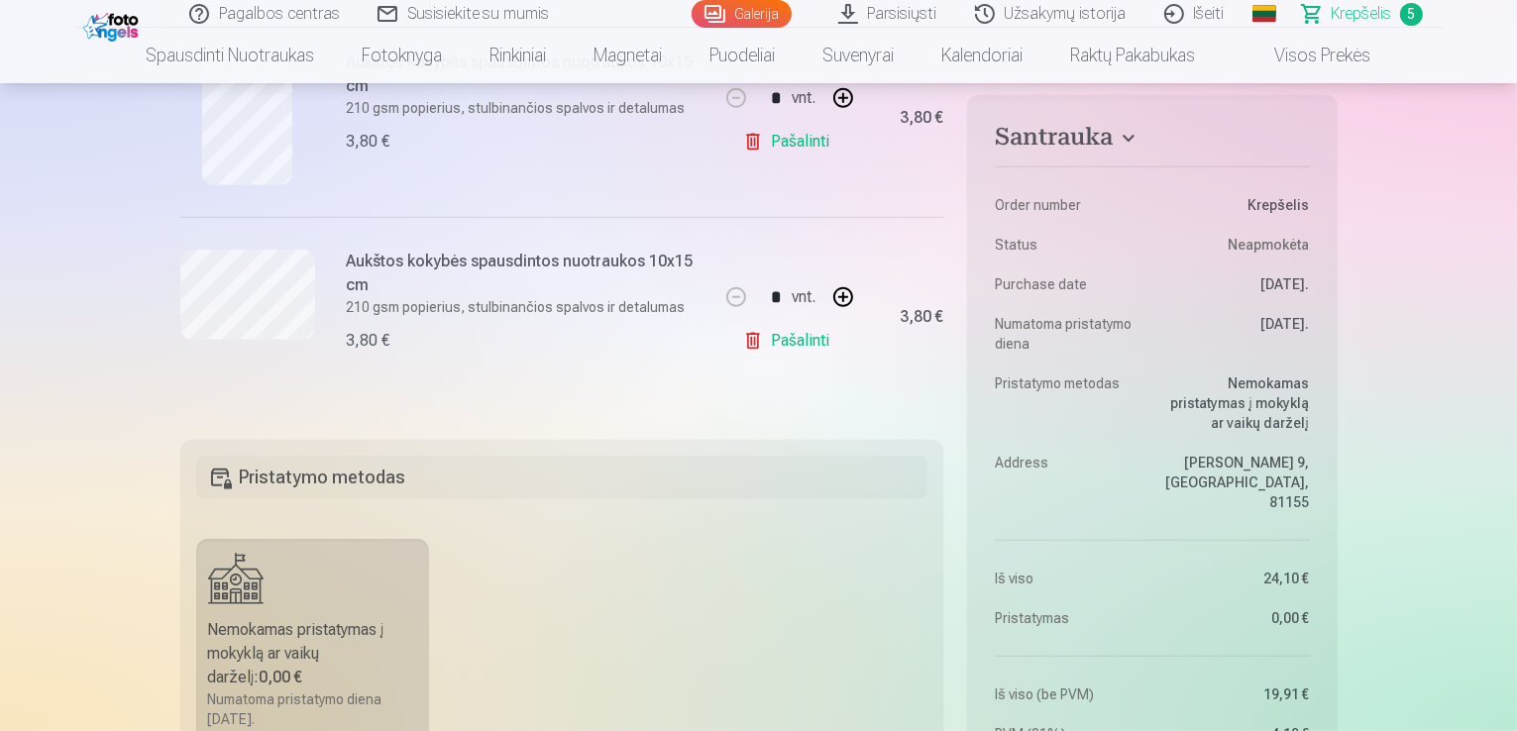
scroll to position [1070, 0]
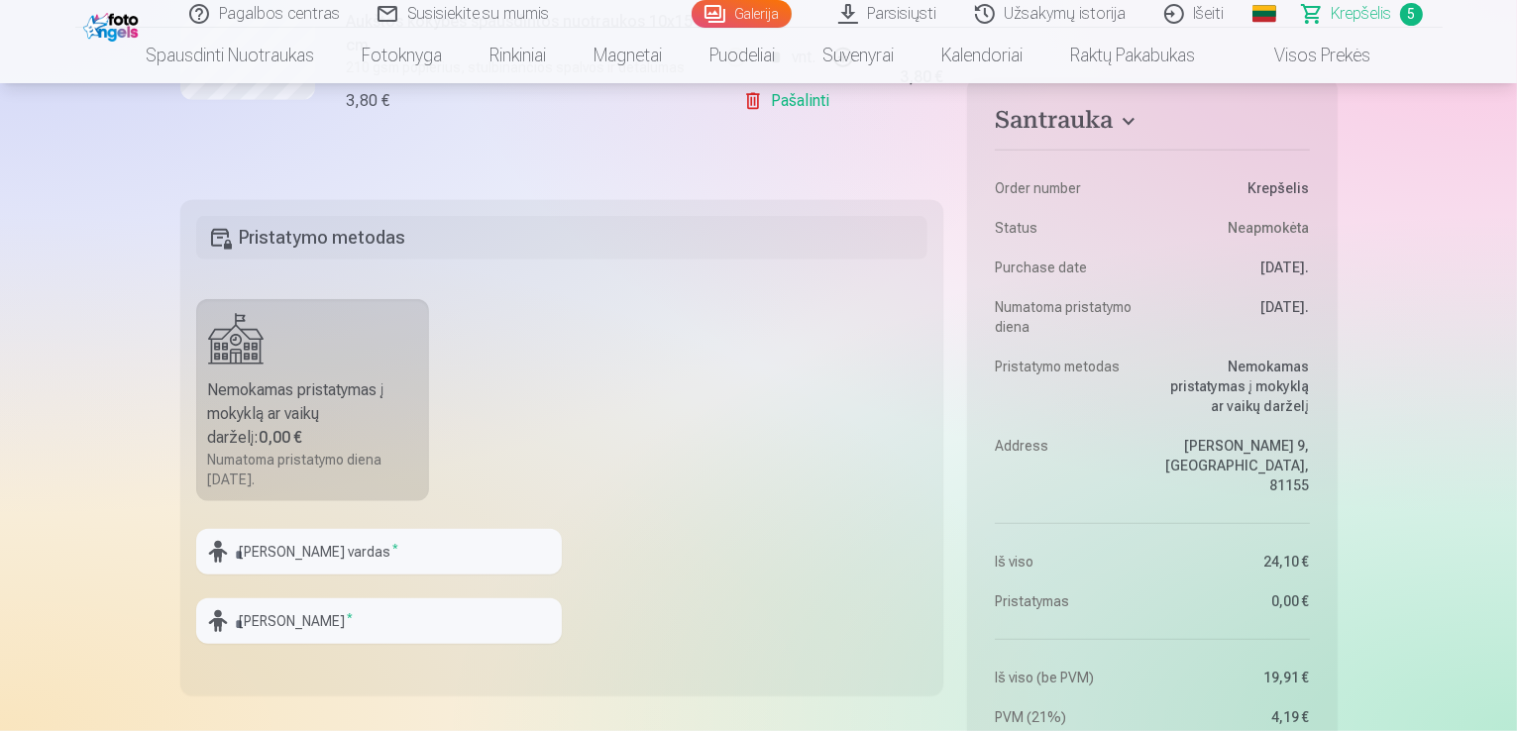
scroll to position [1308, 0]
click at [476, 549] on input "text" at bounding box center [379, 551] width 366 height 46
type input "*******"
click at [436, 637] on input "text" at bounding box center [379, 621] width 366 height 46
type input "*********"
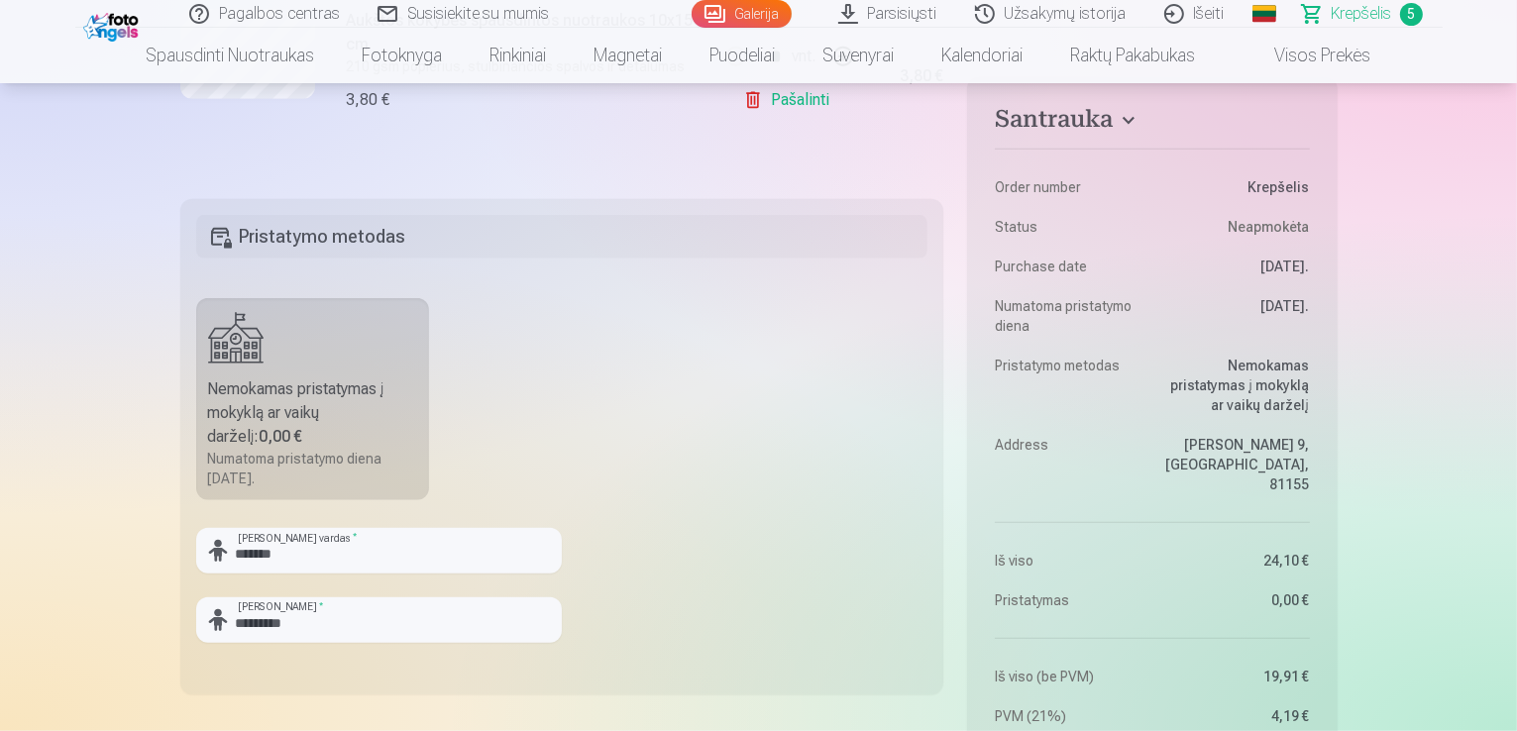
click at [793, 714] on div "Santrauka Order number Krepšelis Status Neapmokėta Purchase date [DATE]. Numato…" at bounding box center [758, 7] width 1157 height 2098
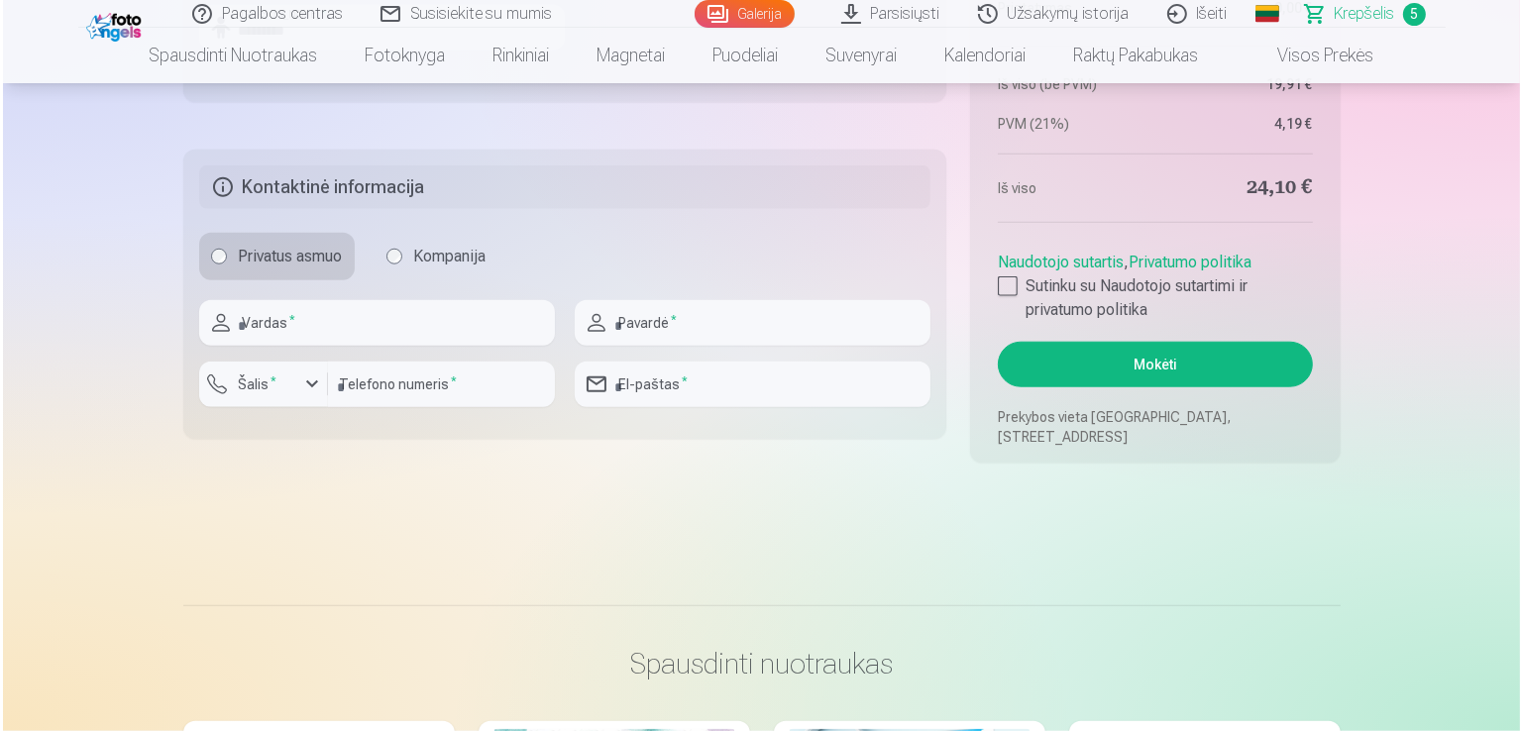
scroll to position [1903, 0]
click at [379, 329] on input "text" at bounding box center [374, 321] width 356 height 46
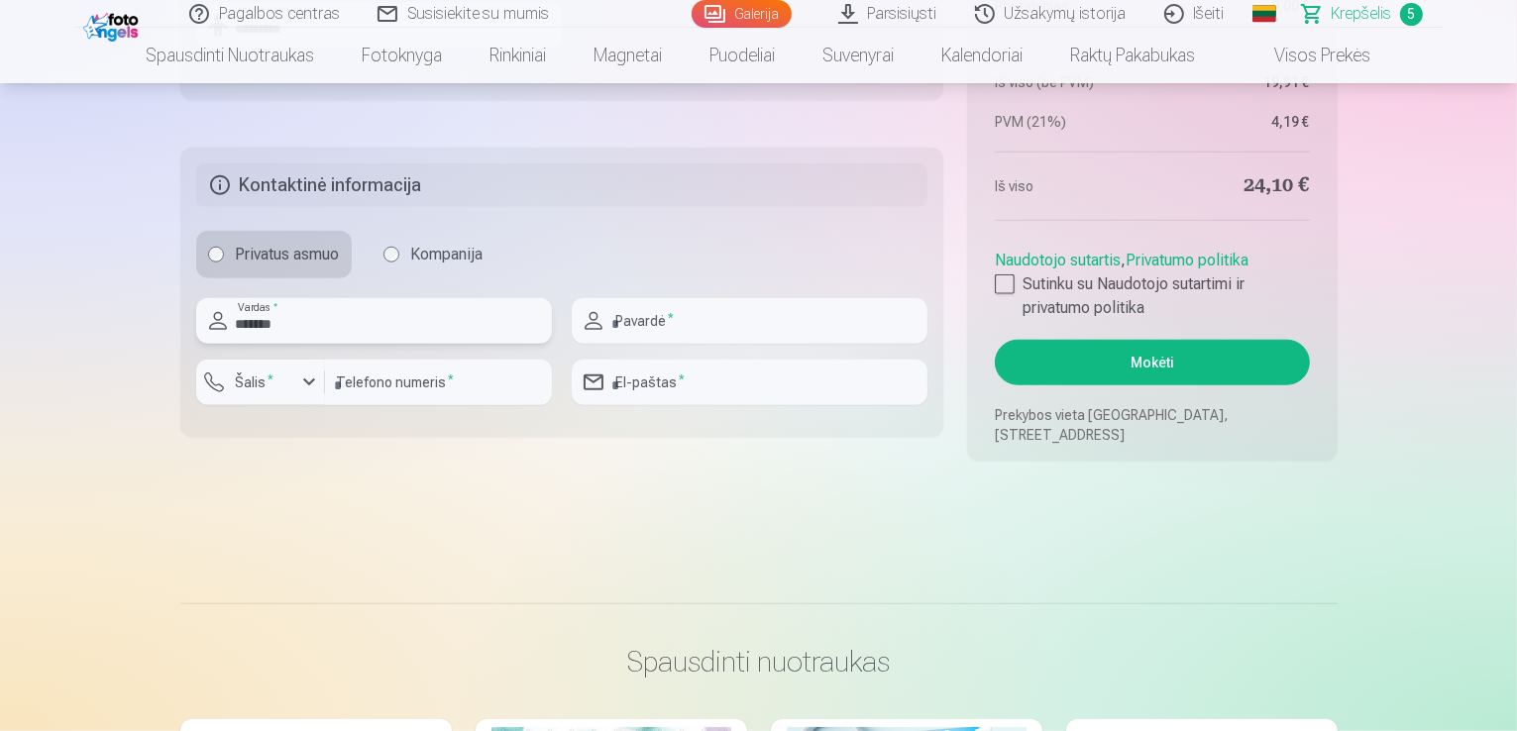
type input "*******"
click at [645, 308] on input "text" at bounding box center [750, 321] width 356 height 46
type input "*********"
click at [308, 378] on div "button" at bounding box center [309, 383] width 24 height 24
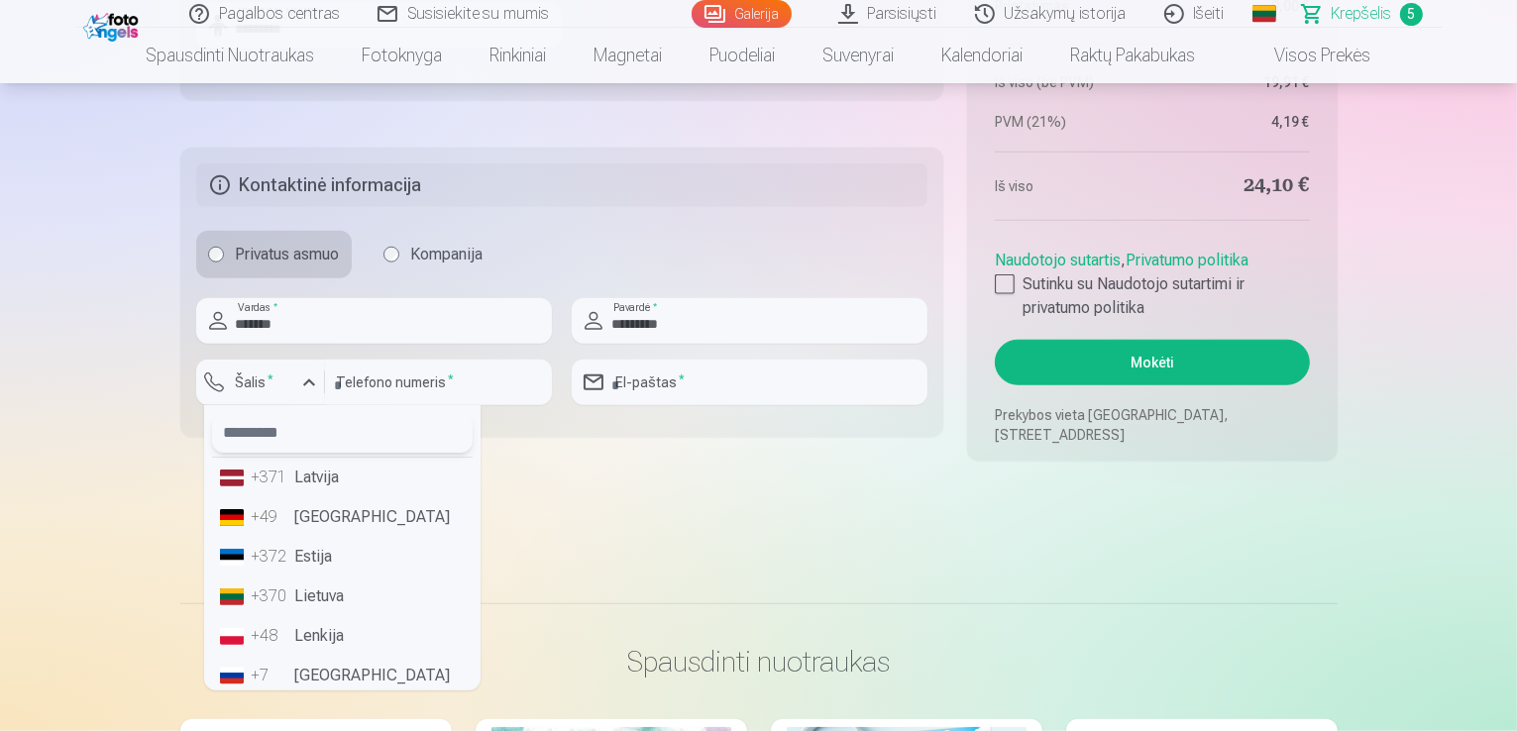
click at [298, 418] on input "text" at bounding box center [342, 433] width 261 height 40
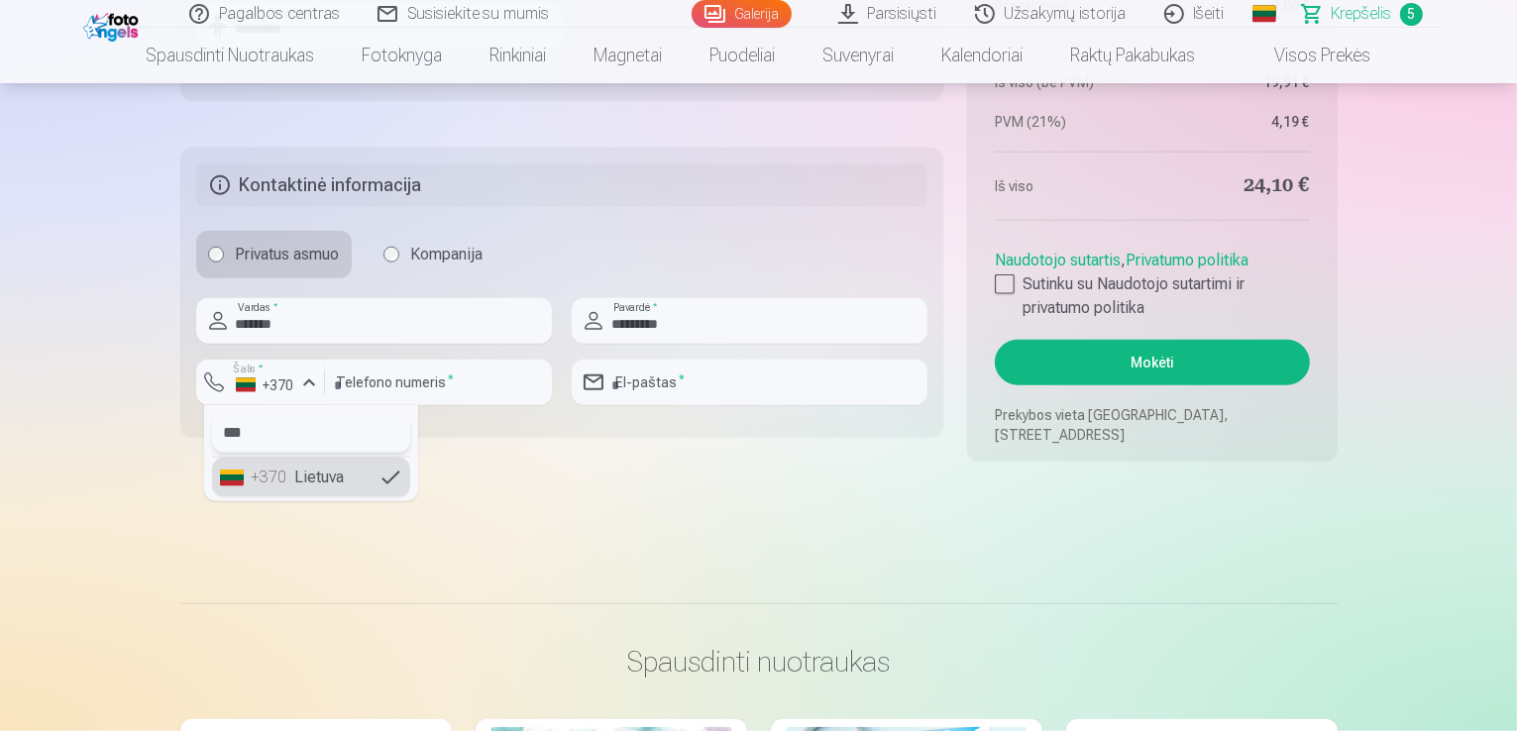
type input "***"
click at [316, 479] on li "+370 Lietuva" at bounding box center [311, 478] width 198 height 40
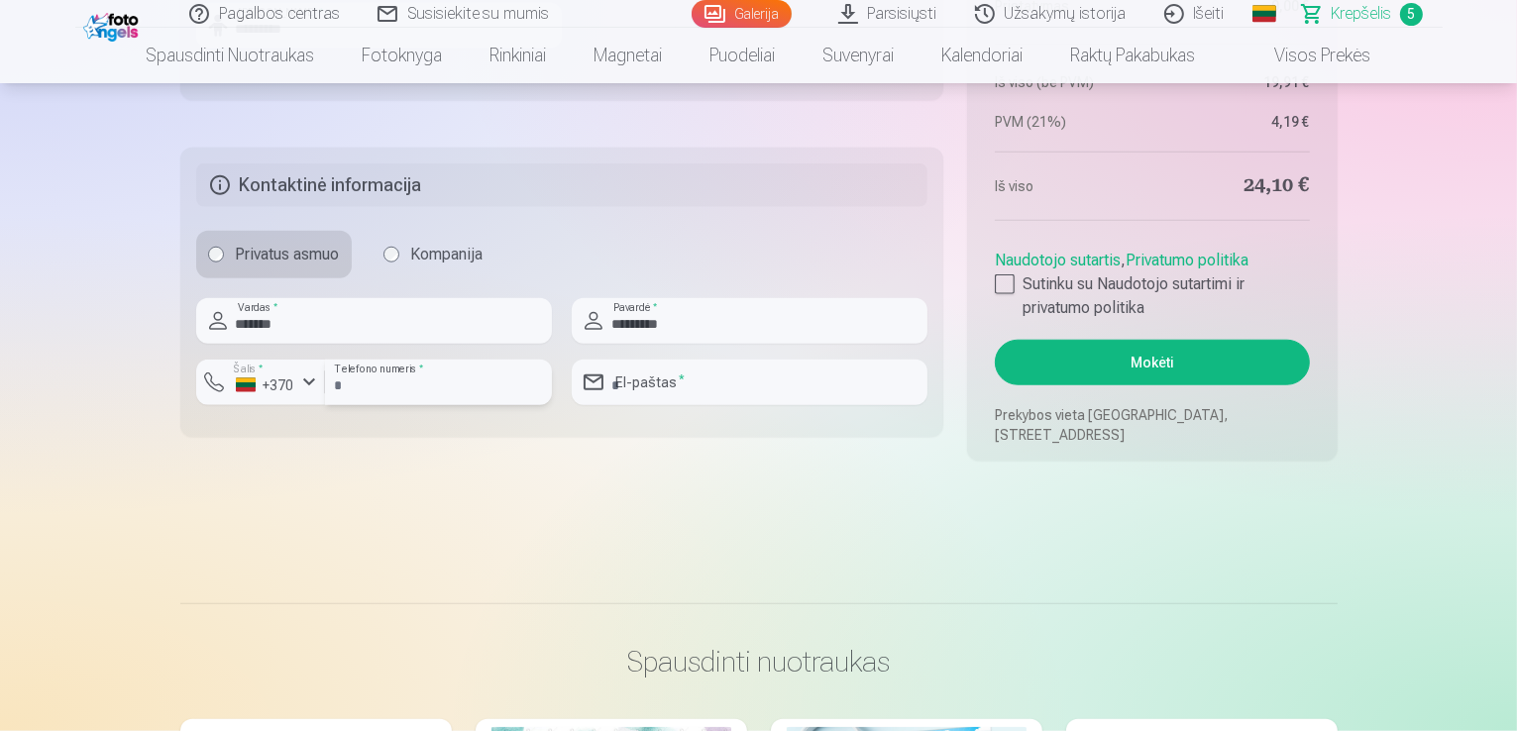
click at [395, 380] on input "number" at bounding box center [438, 383] width 227 height 46
type input "********"
click at [629, 391] on input "email" at bounding box center [750, 383] width 356 height 46
type input "**********"
click at [1004, 282] on div at bounding box center [1005, 284] width 20 height 20
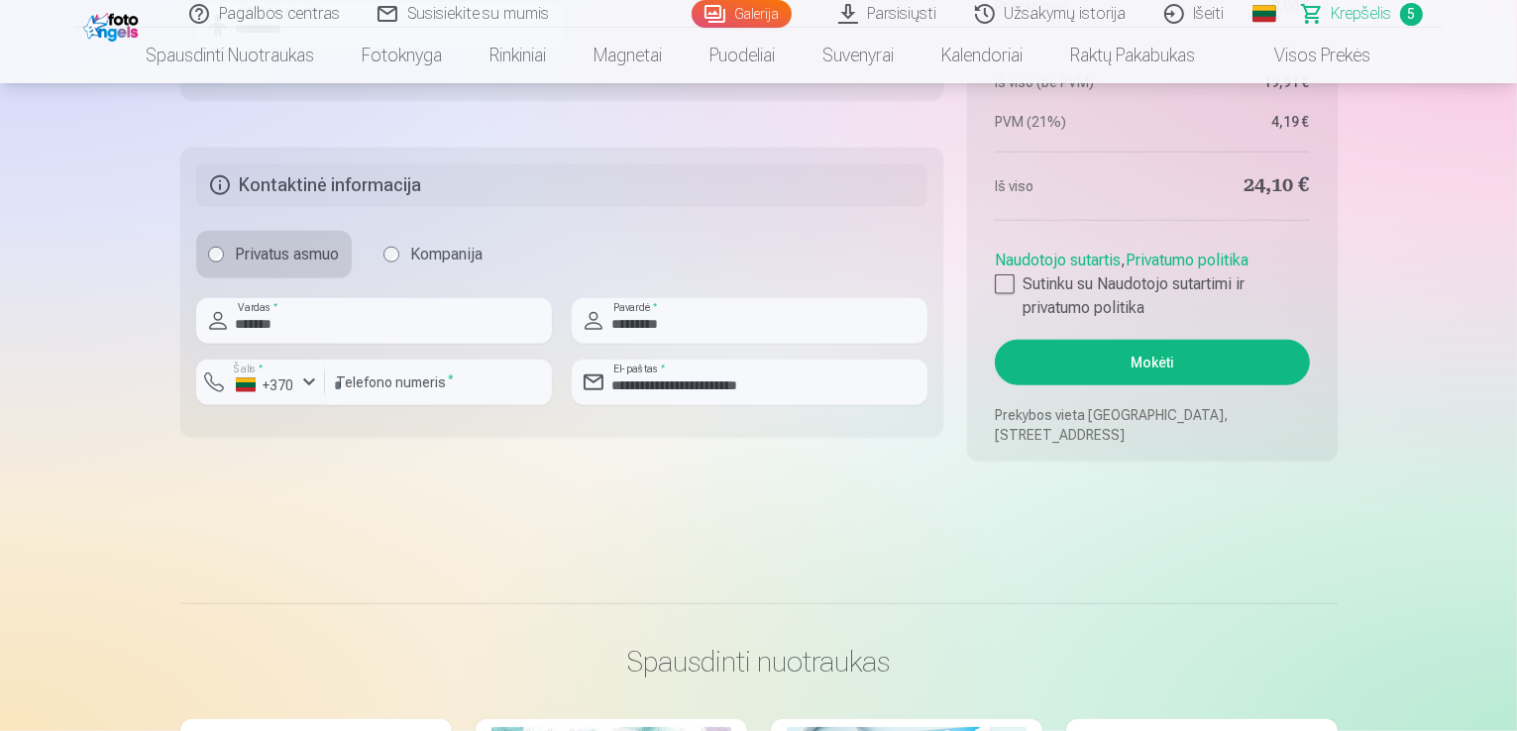
click at [1100, 354] on button "Mokėti" at bounding box center [1152, 363] width 314 height 46
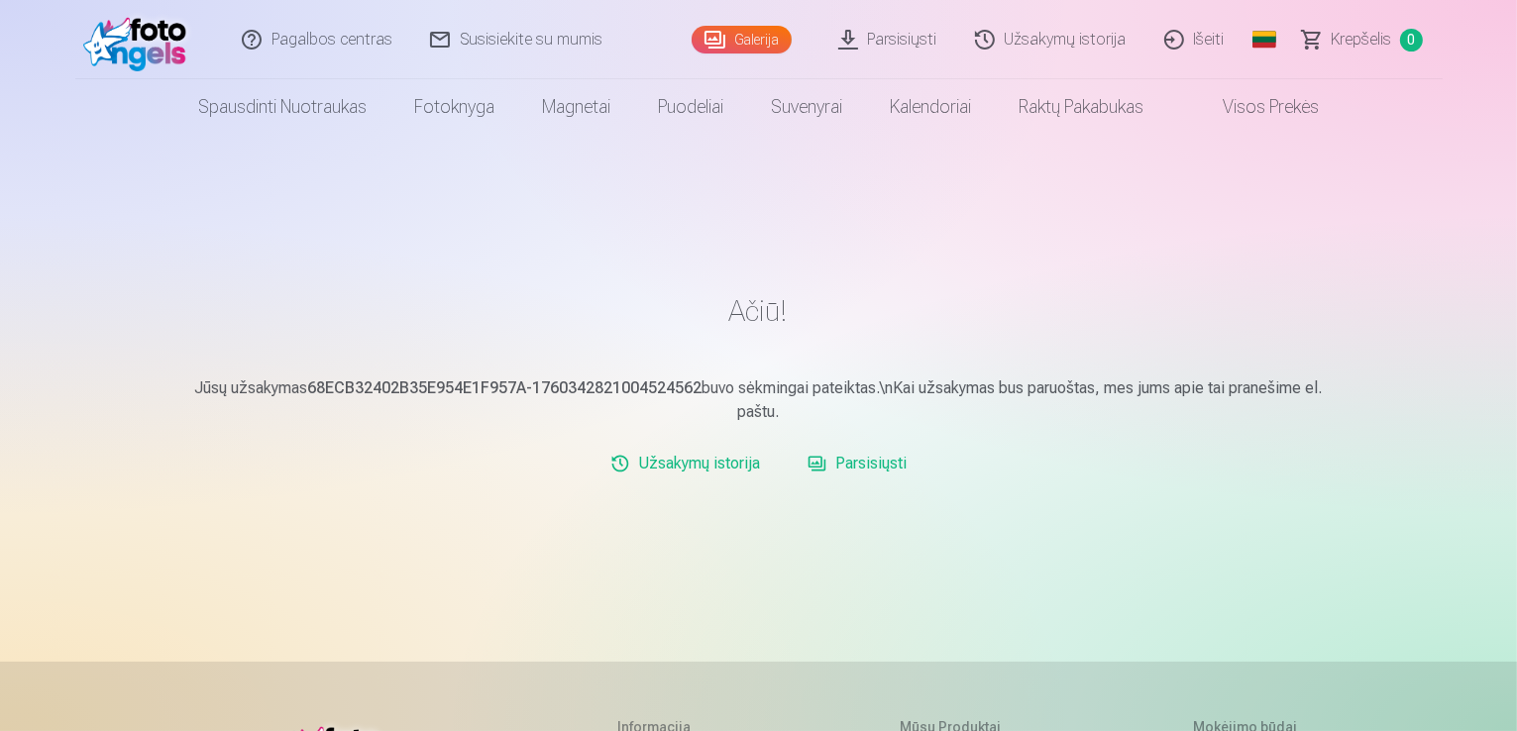
click at [878, 41] on link "Parsisiųsti" at bounding box center [889, 39] width 137 height 79
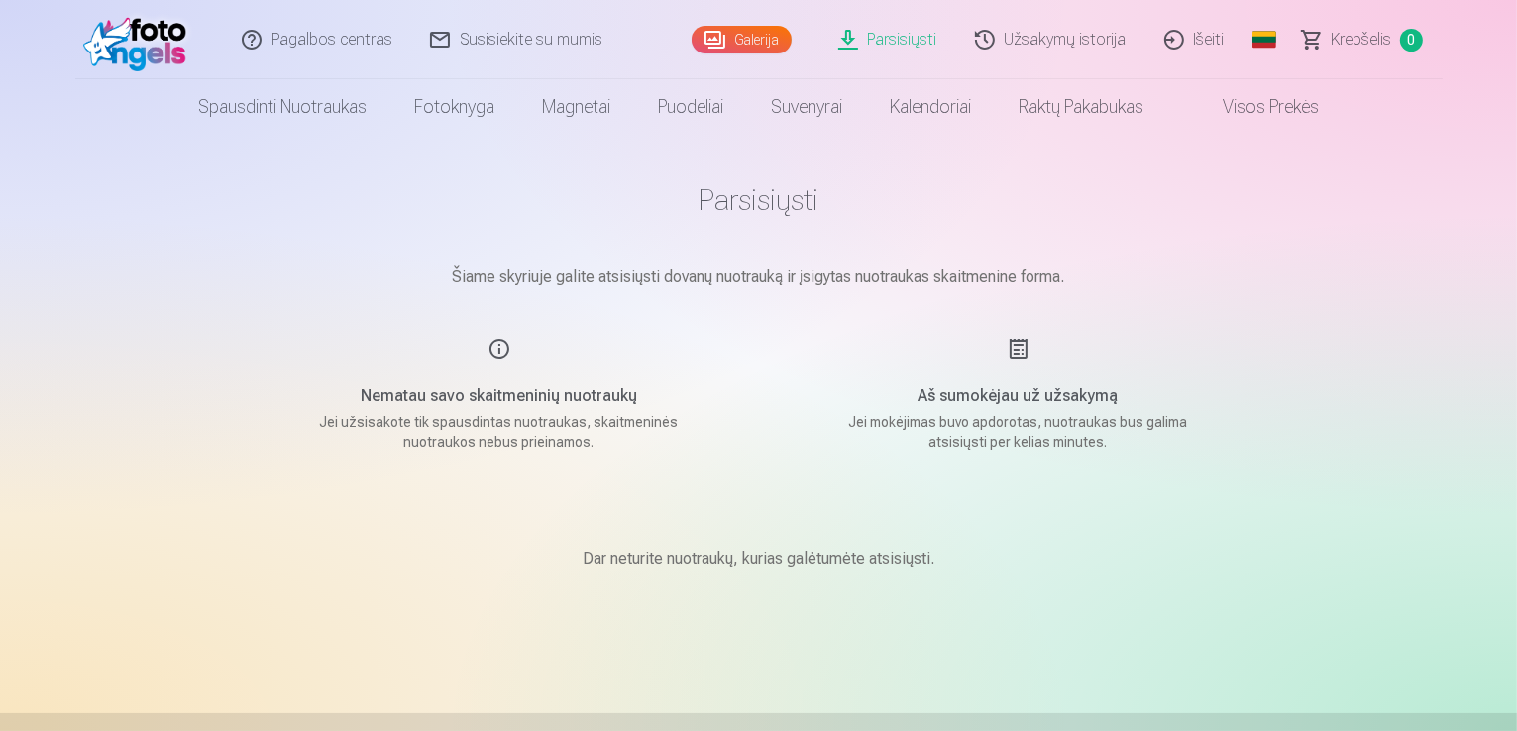
click at [983, 397] on h5 "Aš sumokėjau už užsakymą" at bounding box center [1018, 396] width 377 height 24
click at [1018, 343] on div "Aš sumokėjau už užsakymą Jei mokėjimas buvo apdorotas, nuotraukas bus galima at…" at bounding box center [1019, 394] width 472 height 115
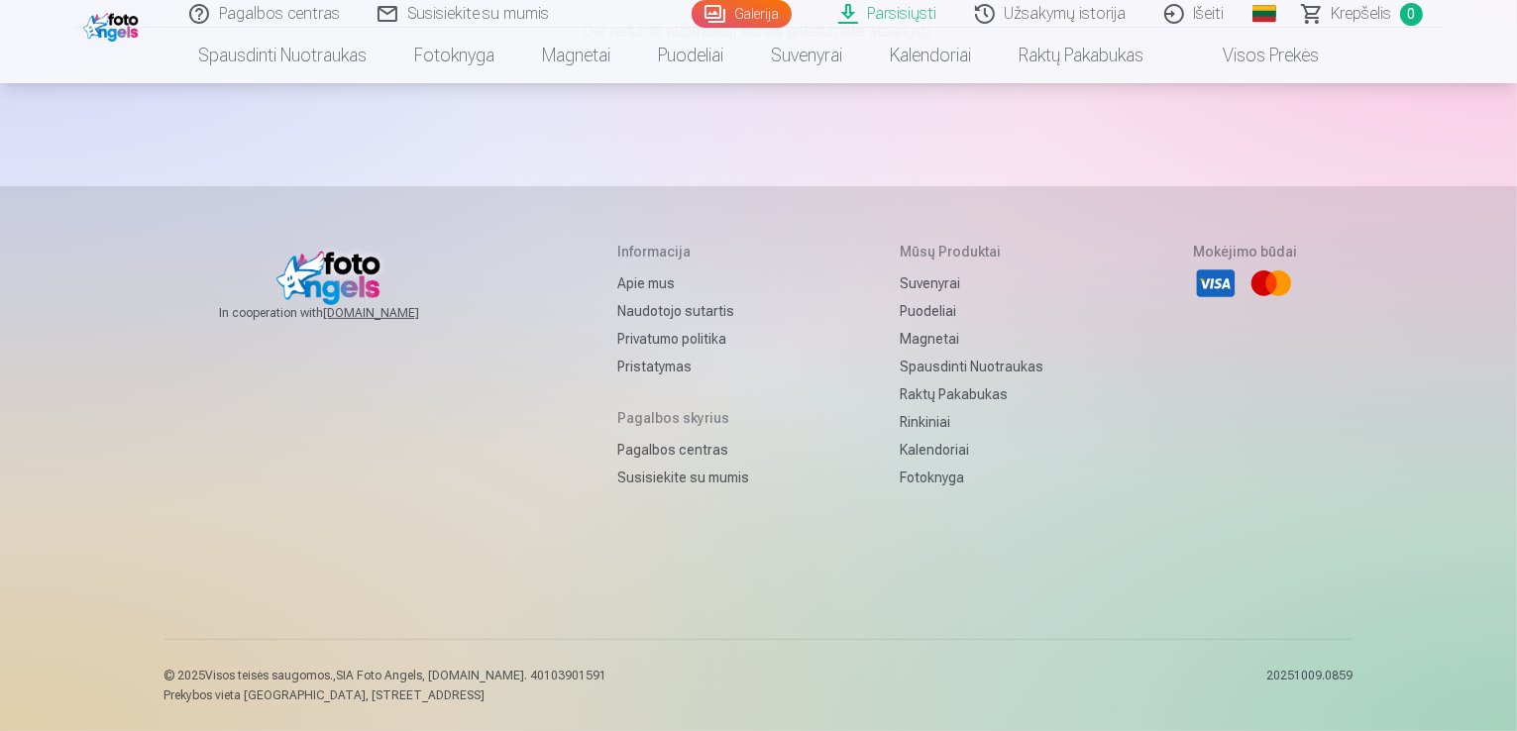
scroll to position [488, 0]
